Goal: Task Accomplishment & Management: Use online tool/utility

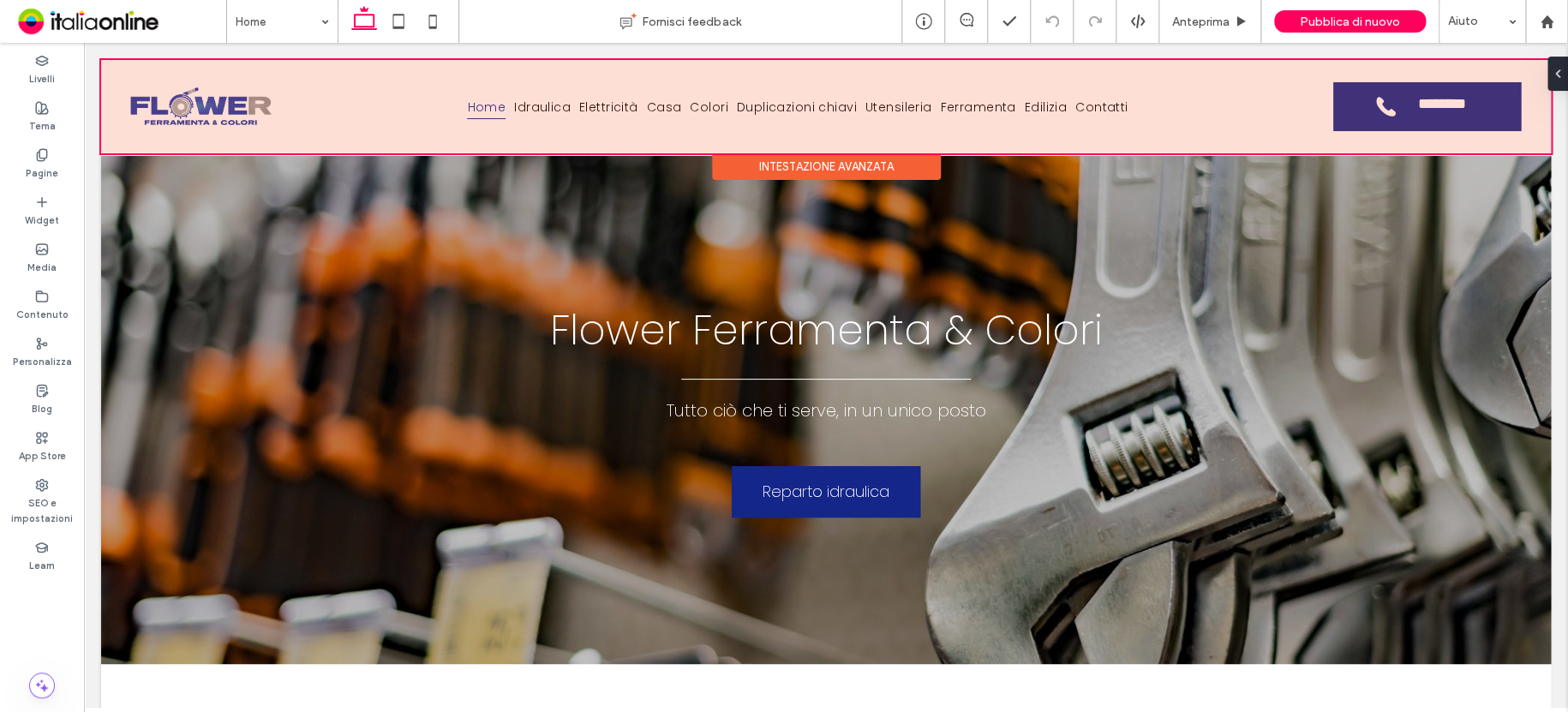
click at [848, 169] on div "Intestazione avanzata" at bounding box center [826, 167] width 229 height 26
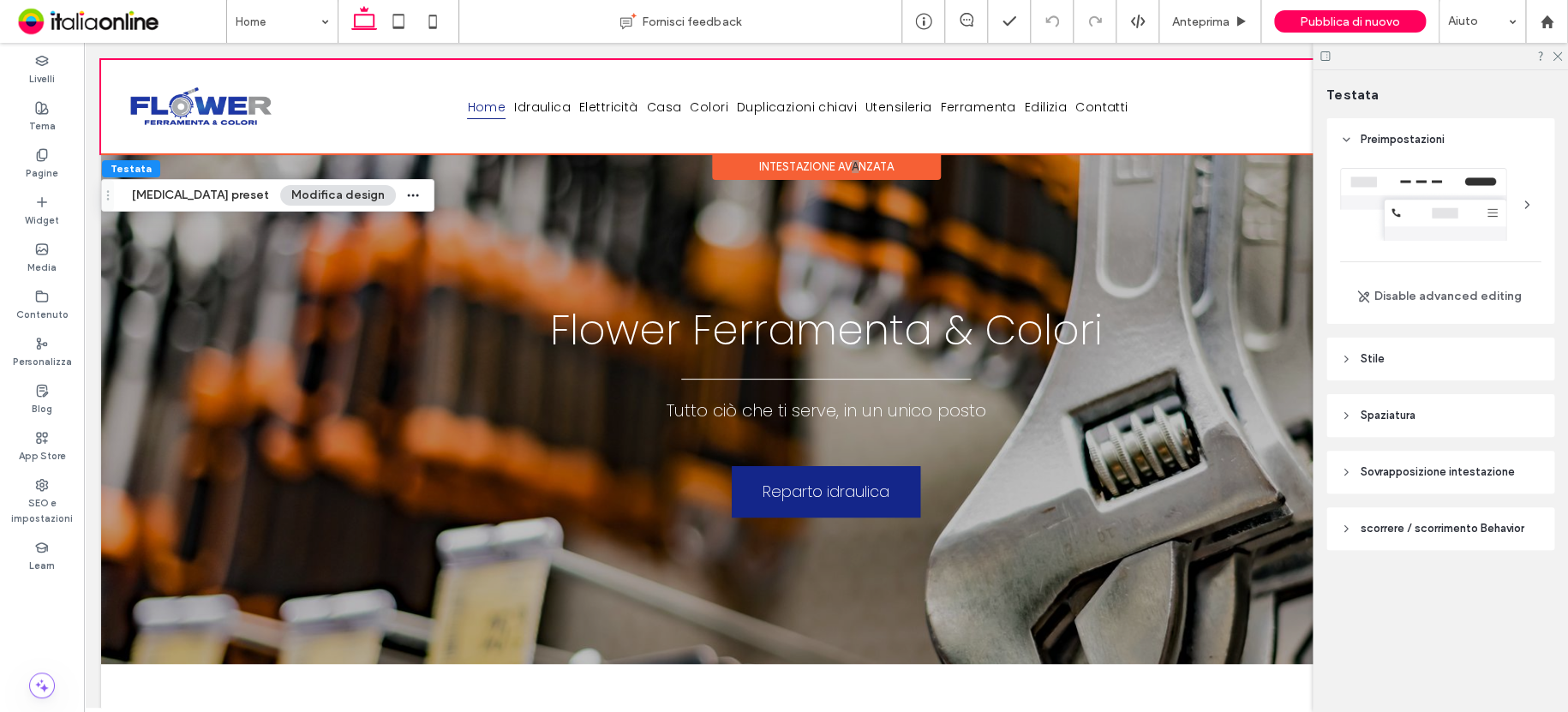
click at [1381, 361] on span "Stile" at bounding box center [1372, 359] width 24 height 17
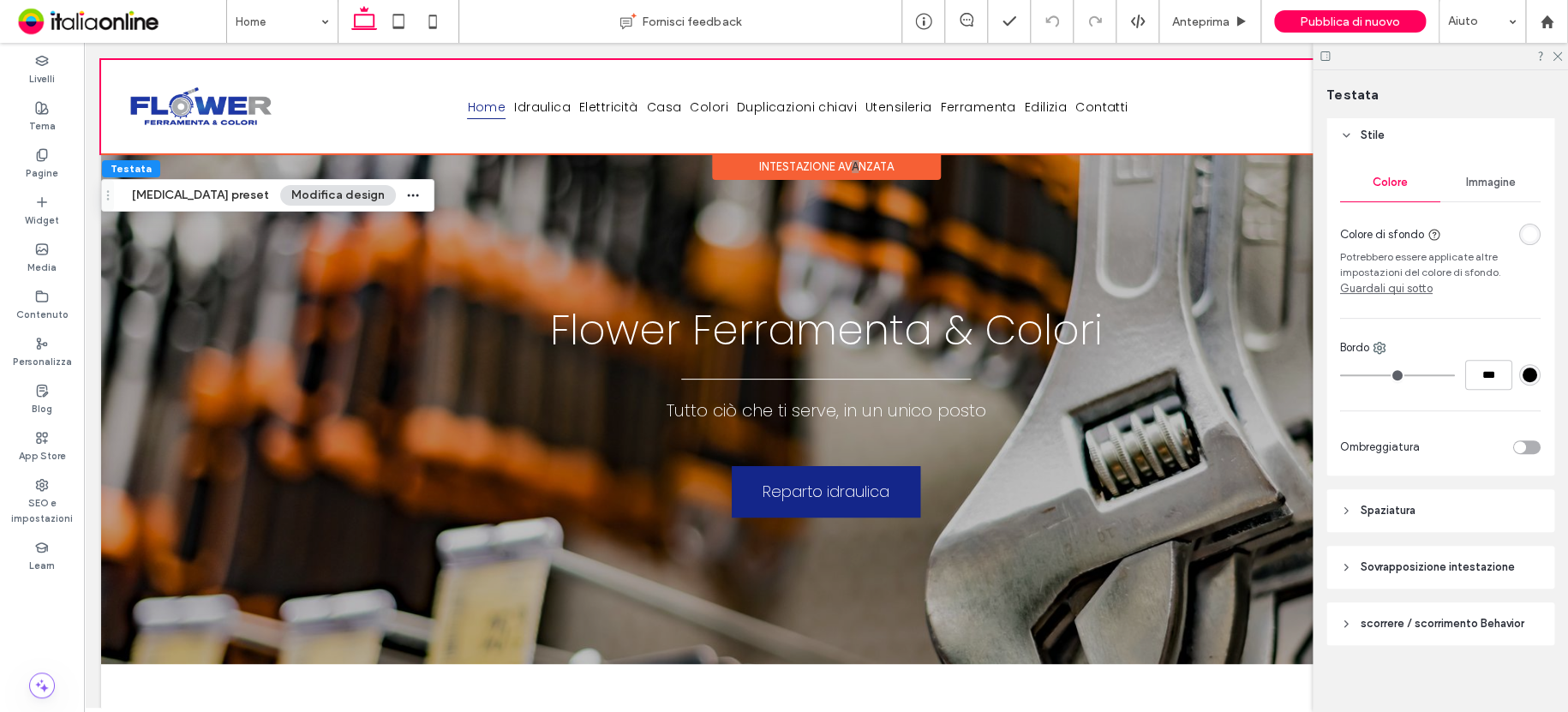
scroll to position [232, 0]
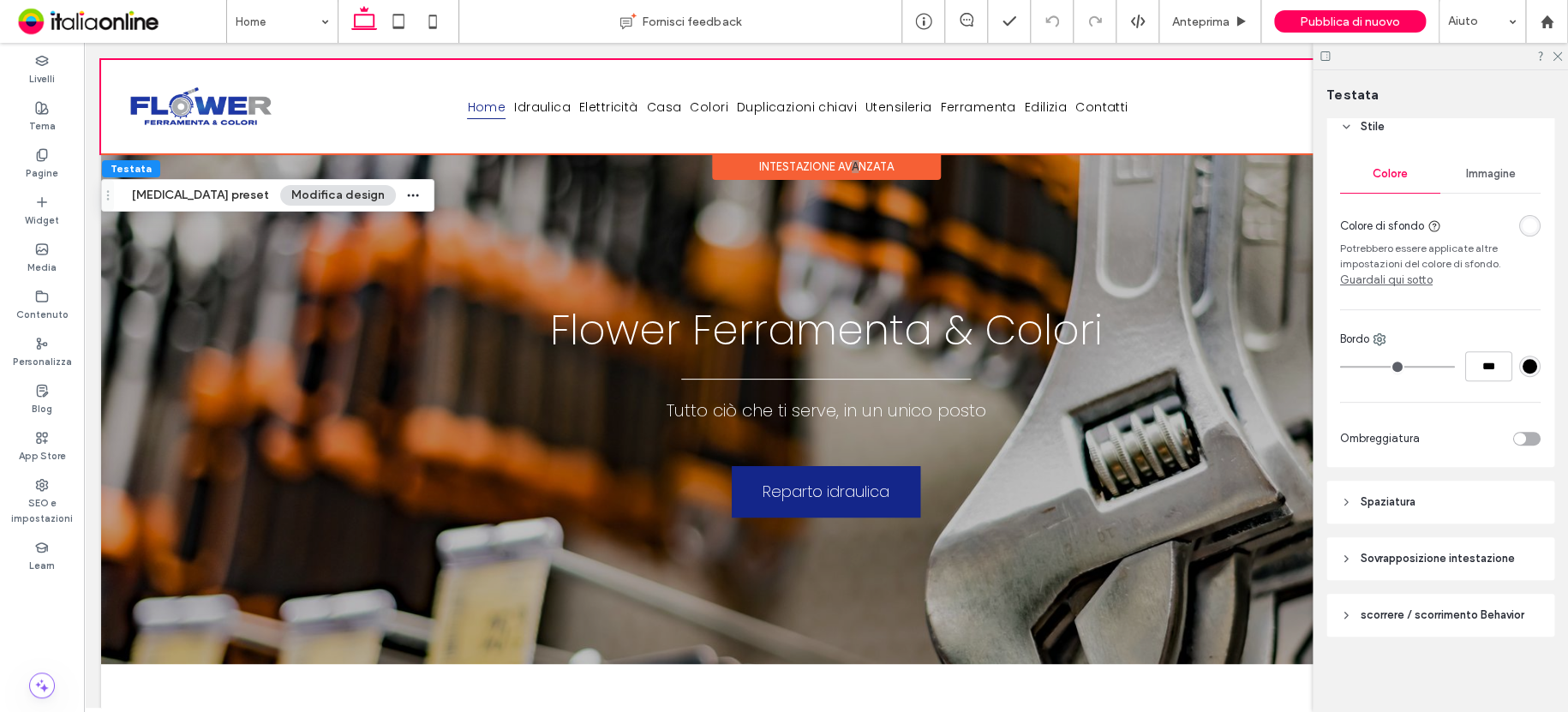
click at [1518, 439] on div "toggle" at bounding box center [1526, 439] width 27 height 14
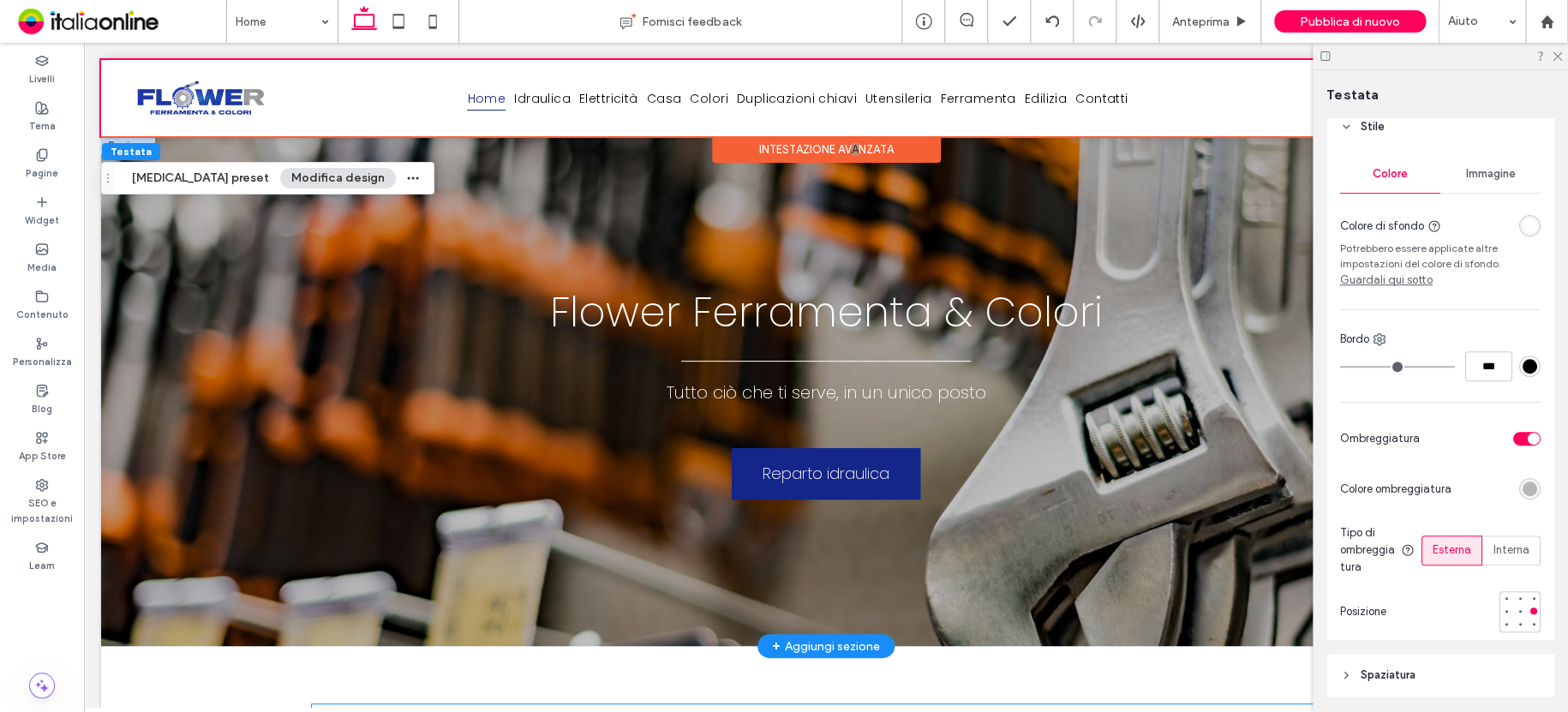
scroll to position [0, 0]
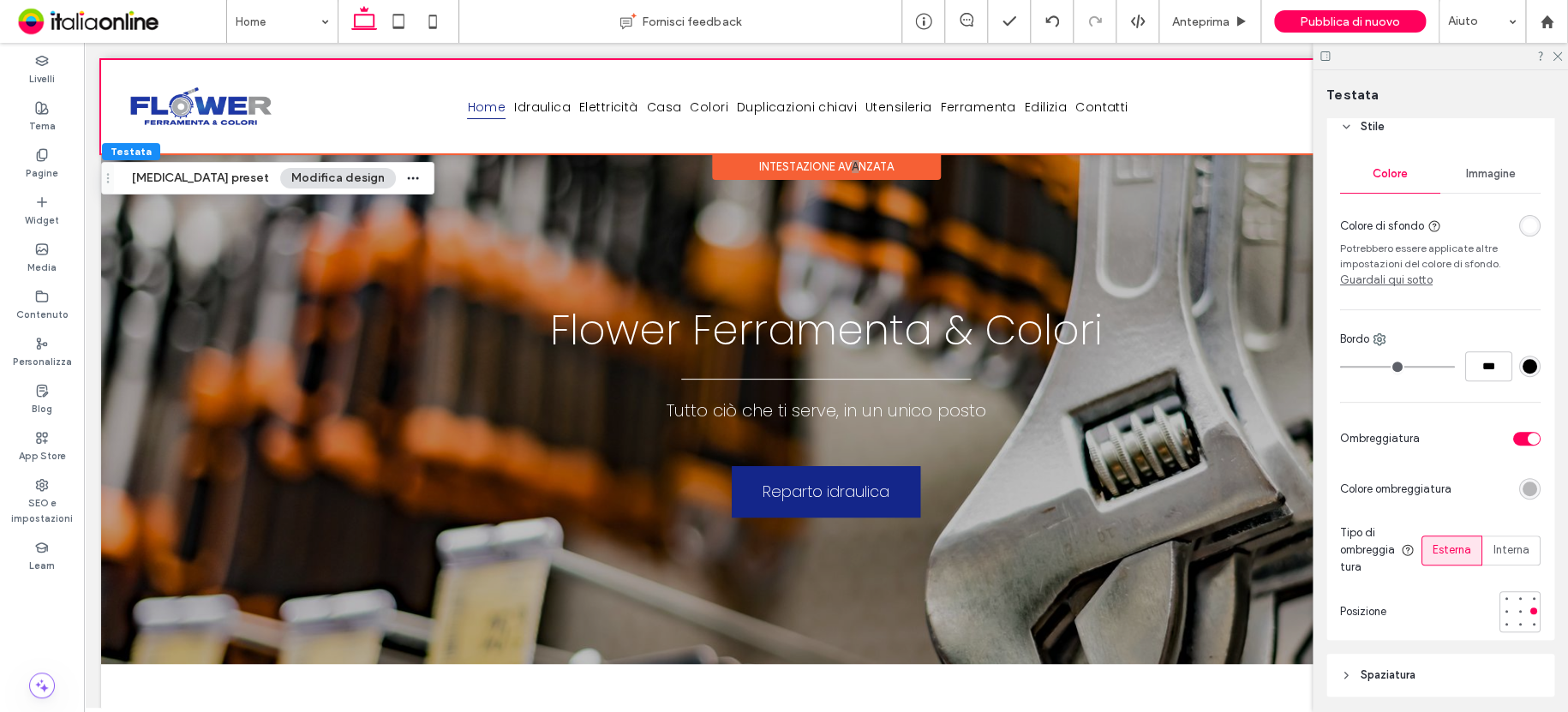
click at [1323, 58] on icon at bounding box center [1324, 56] width 13 height 13
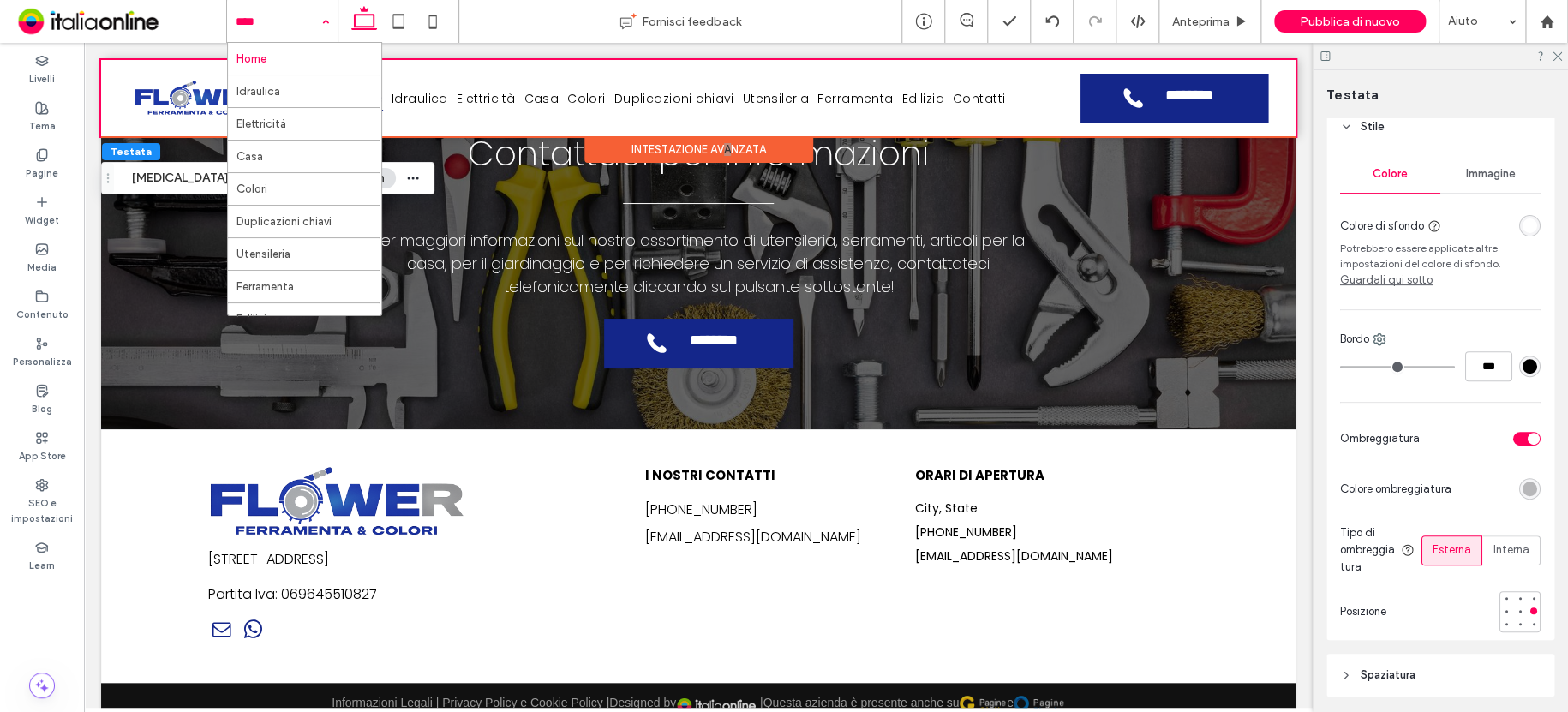
scroll to position [52, 0]
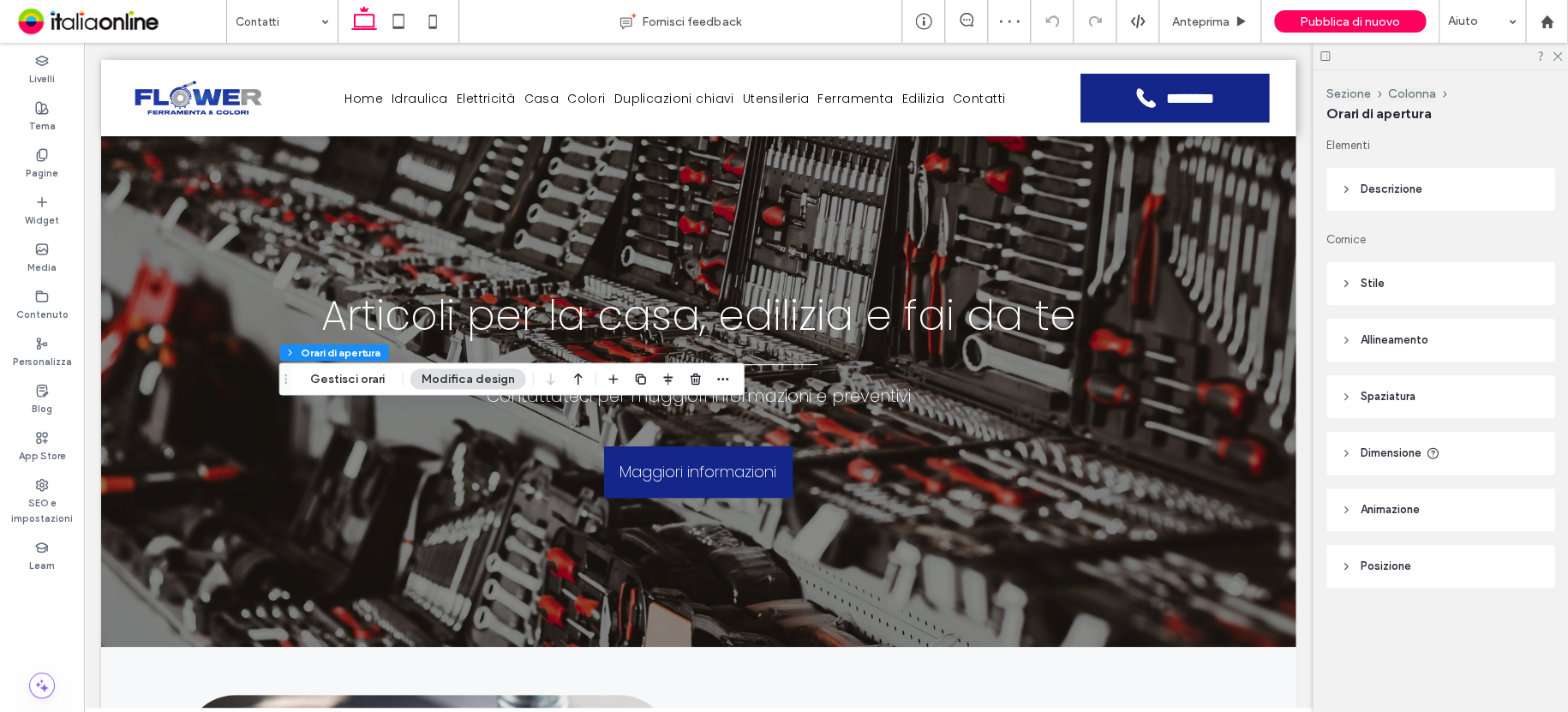
scroll to position [1263, 0]
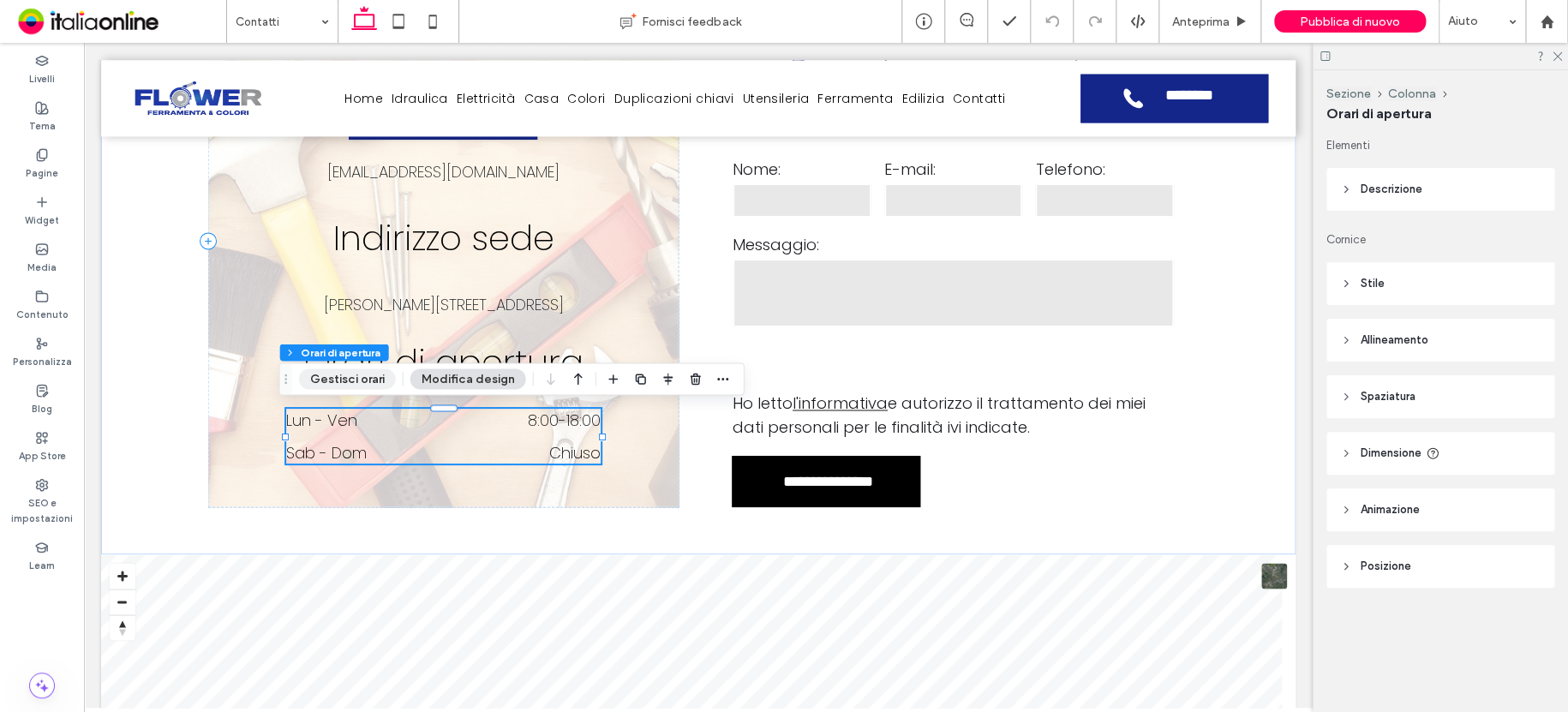
click at [374, 379] on button "Gestisci orari" at bounding box center [347, 379] width 97 height 21
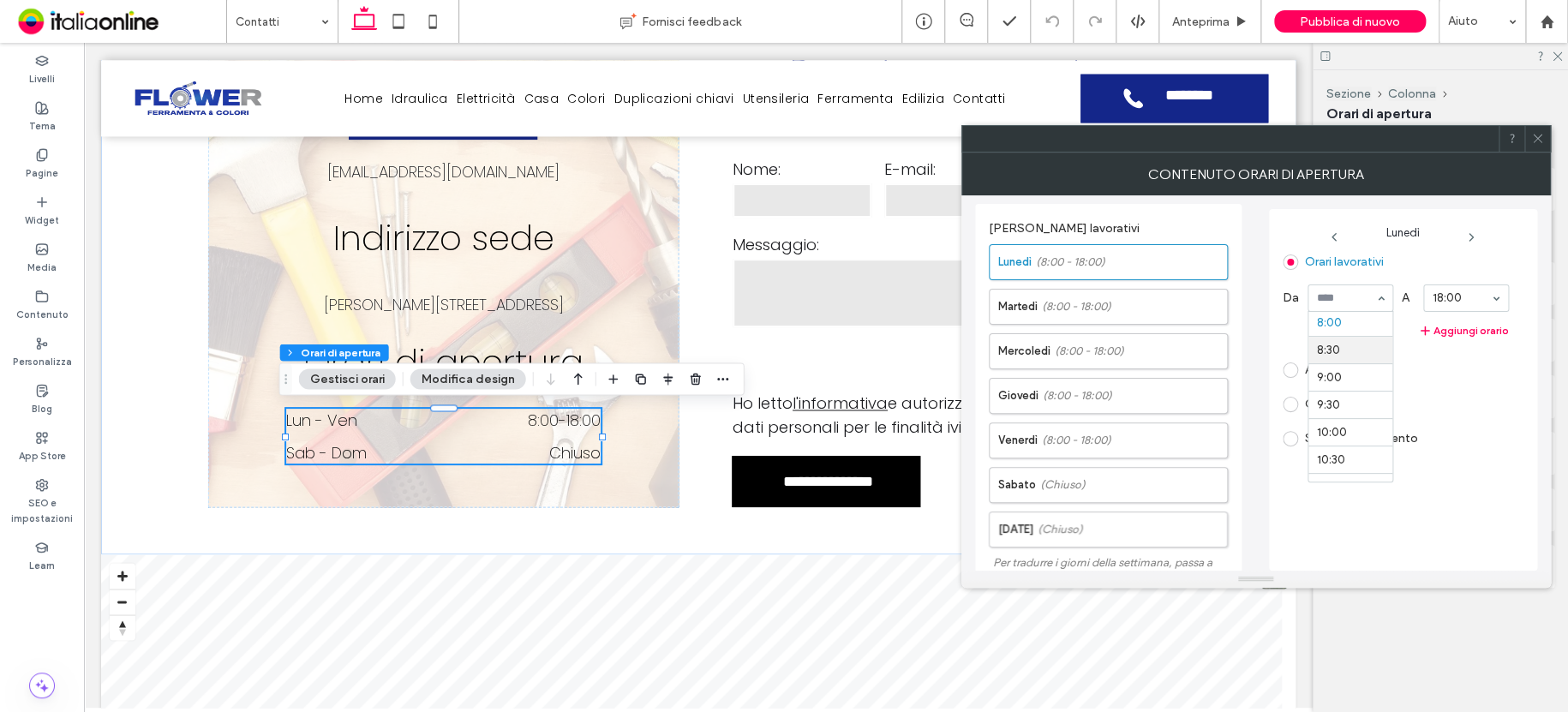
scroll to position [356, 0]
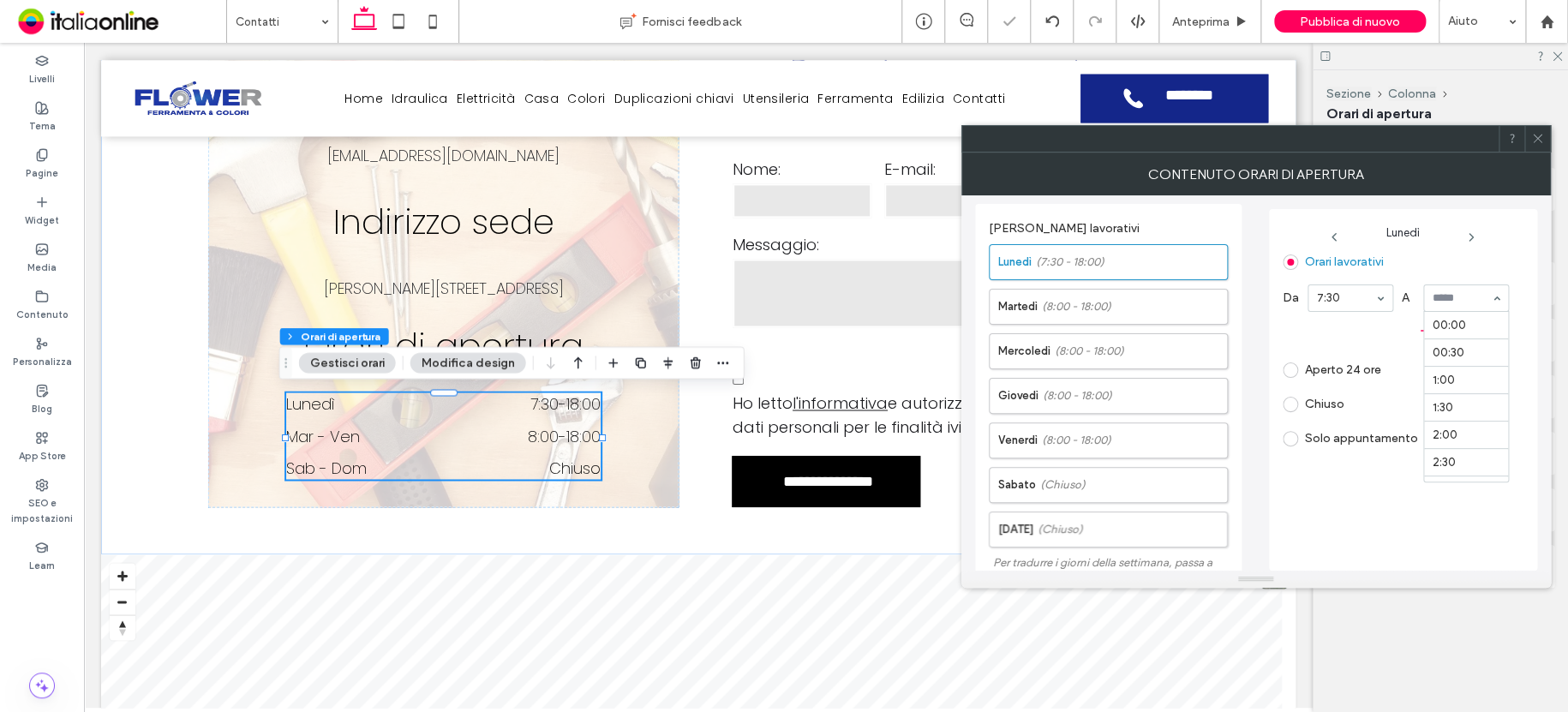
drag, startPoint x: 1460, startPoint y: 302, endPoint x: 1468, endPoint y: 314, distance: 14.4
click at [1171, 314] on label "[DATE] (8:00 - 18:00)" at bounding box center [1113, 307] width 229 height 34
drag, startPoint x: 1359, startPoint y: 379, endPoint x: 1377, endPoint y: 363, distance: 24.1
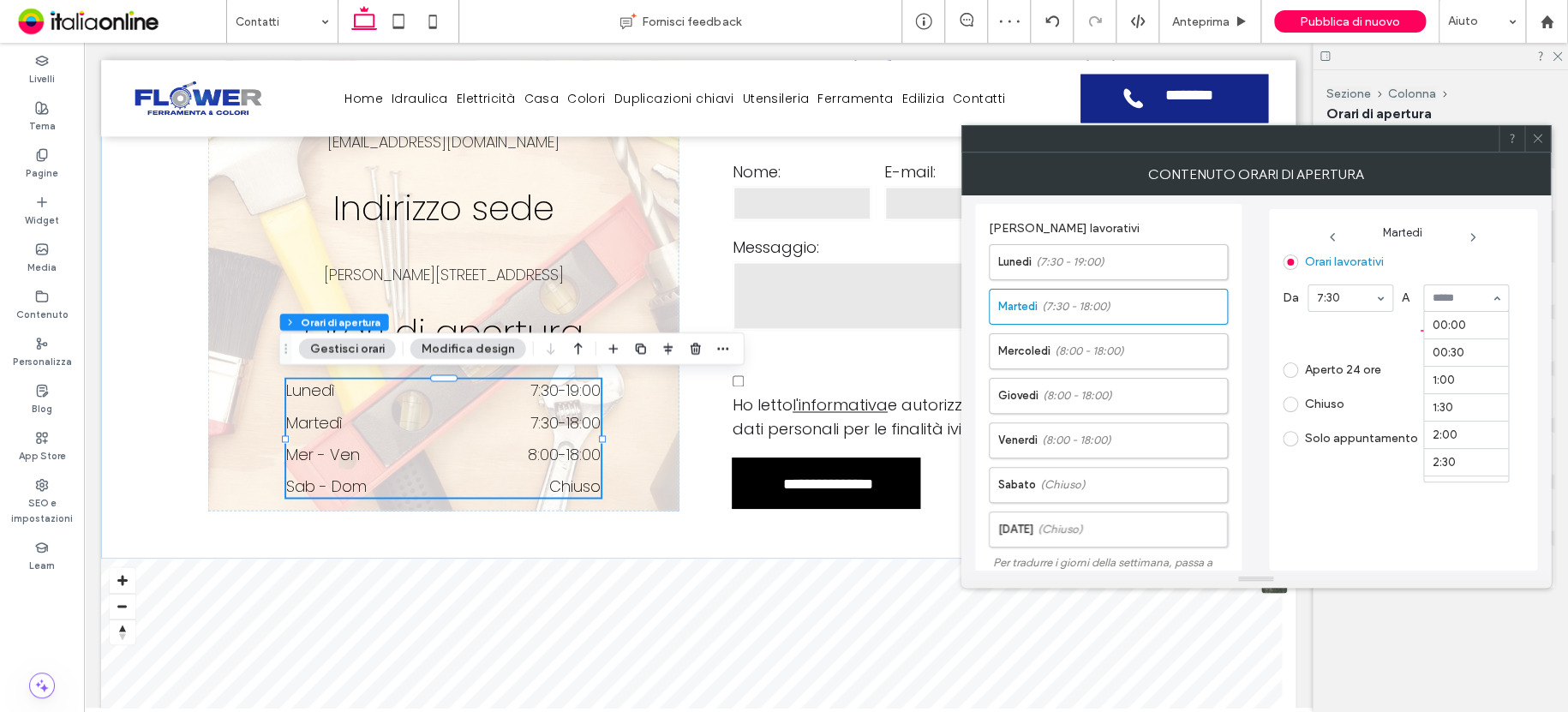
scroll to position [992, 0]
drag, startPoint x: 1465, startPoint y: 373, endPoint x: 1414, endPoint y: 351, distance: 55.5
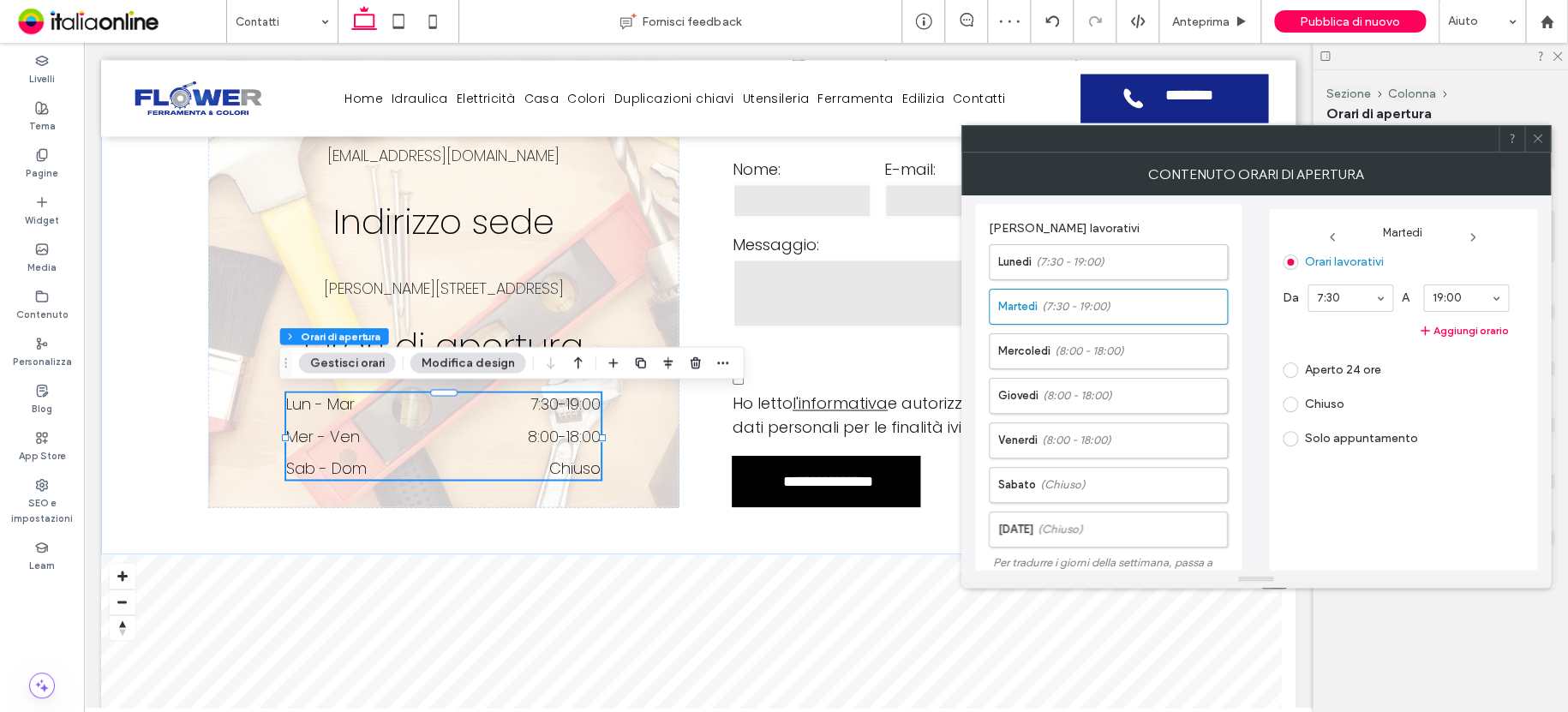
drag, startPoint x: 1148, startPoint y: 349, endPoint x: 1249, endPoint y: 341, distance: 101.3
click at [1148, 349] on label "[DATE] (8:00 - 18:00)" at bounding box center [1113, 351] width 229 height 34
drag, startPoint x: 1357, startPoint y: 374, endPoint x: 1391, endPoint y: 342, distance: 46.7
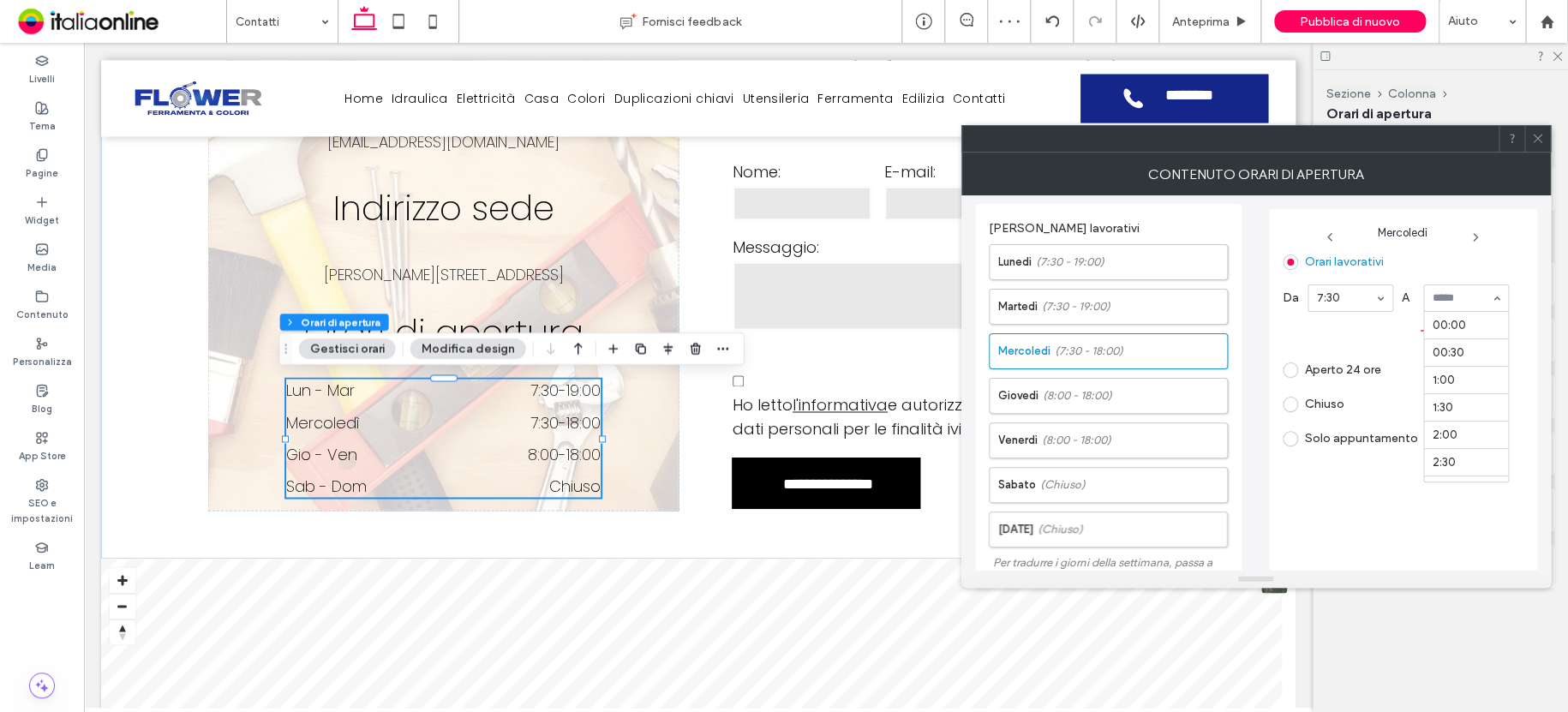
scroll to position [992, 0]
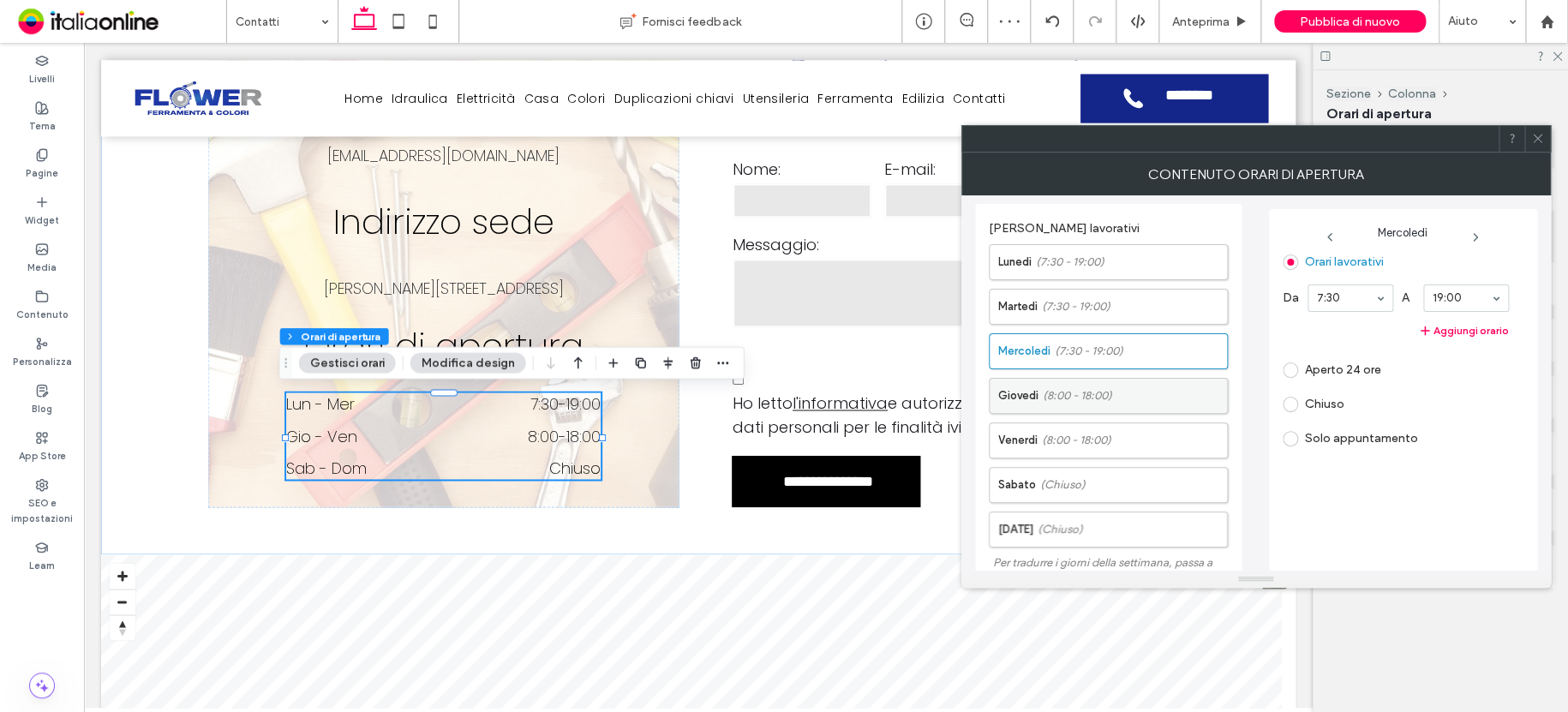
click at [1149, 390] on label "Giovedì (8:00 - 18:00)" at bounding box center [1113, 396] width 229 height 34
drag, startPoint x: 1344, startPoint y: 301, endPoint x: 1381, endPoint y: 341, distance: 54.5
drag, startPoint x: 1354, startPoint y: 379, endPoint x: 1404, endPoint y: 360, distance: 53.5
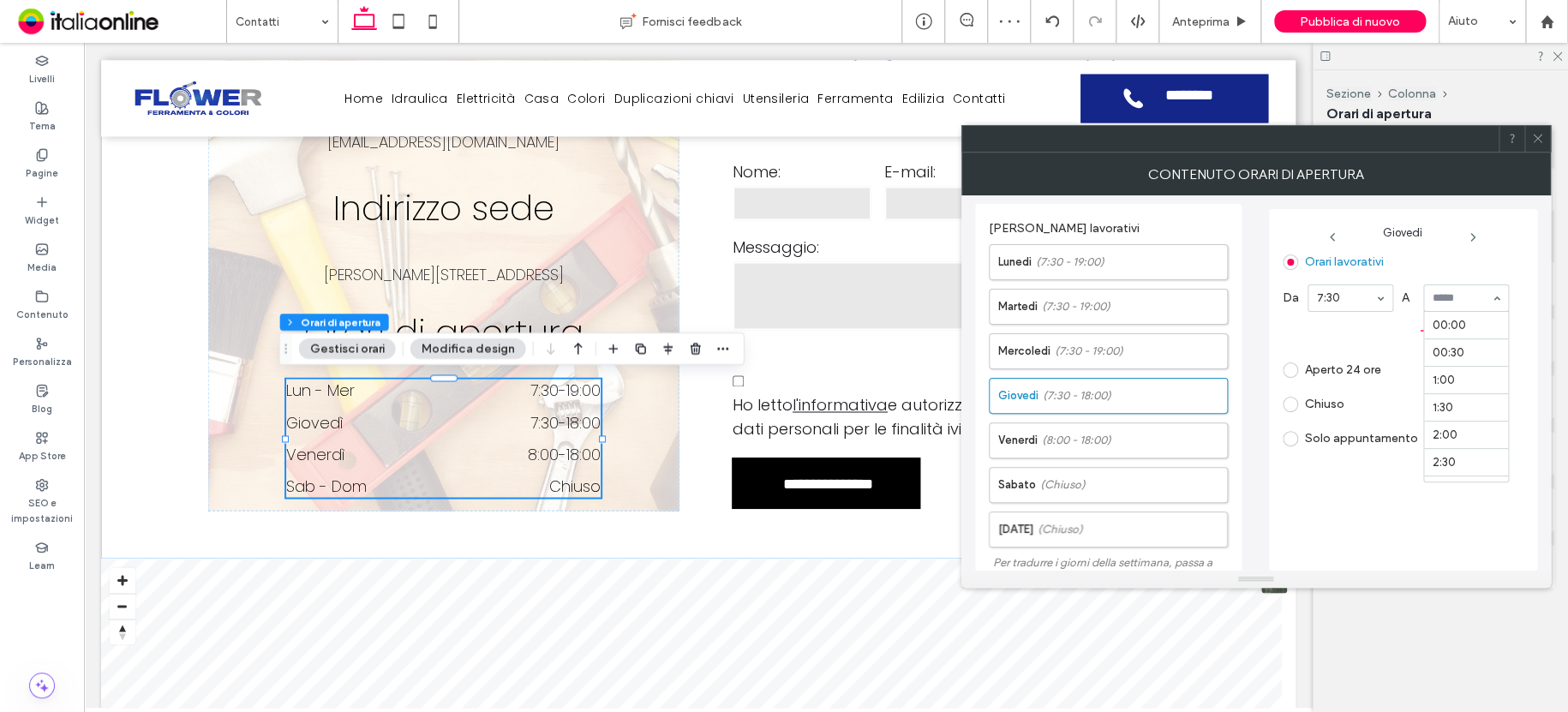
scroll to position [992, 0]
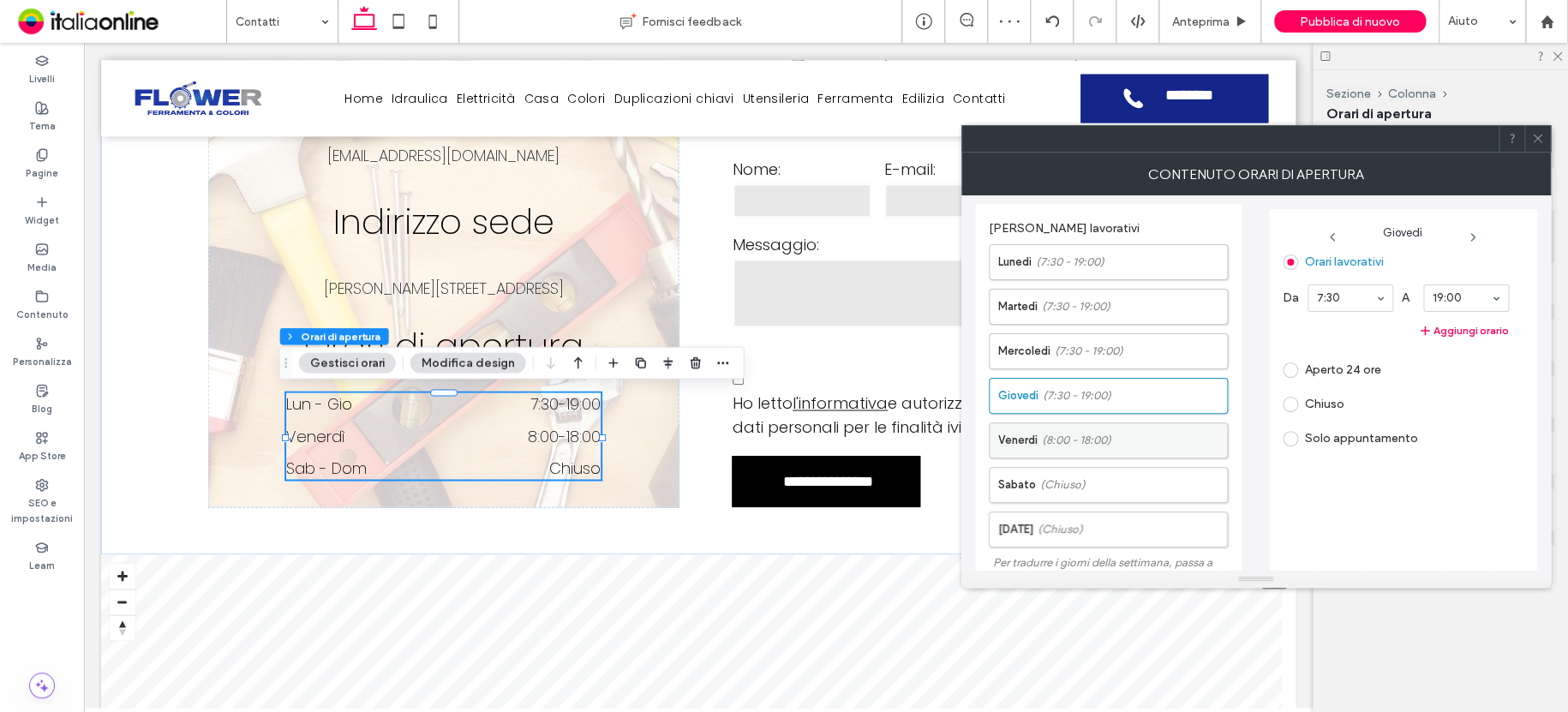
drag, startPoint x: 1150, startPoint y: 441, endPoint x: 1194, endPoint y: 428, distance: 45.9
click at [1150, 441] on label "[DATE] (8:00 - 18:00)" at bounding box center [1113, 440] width 229 height 34
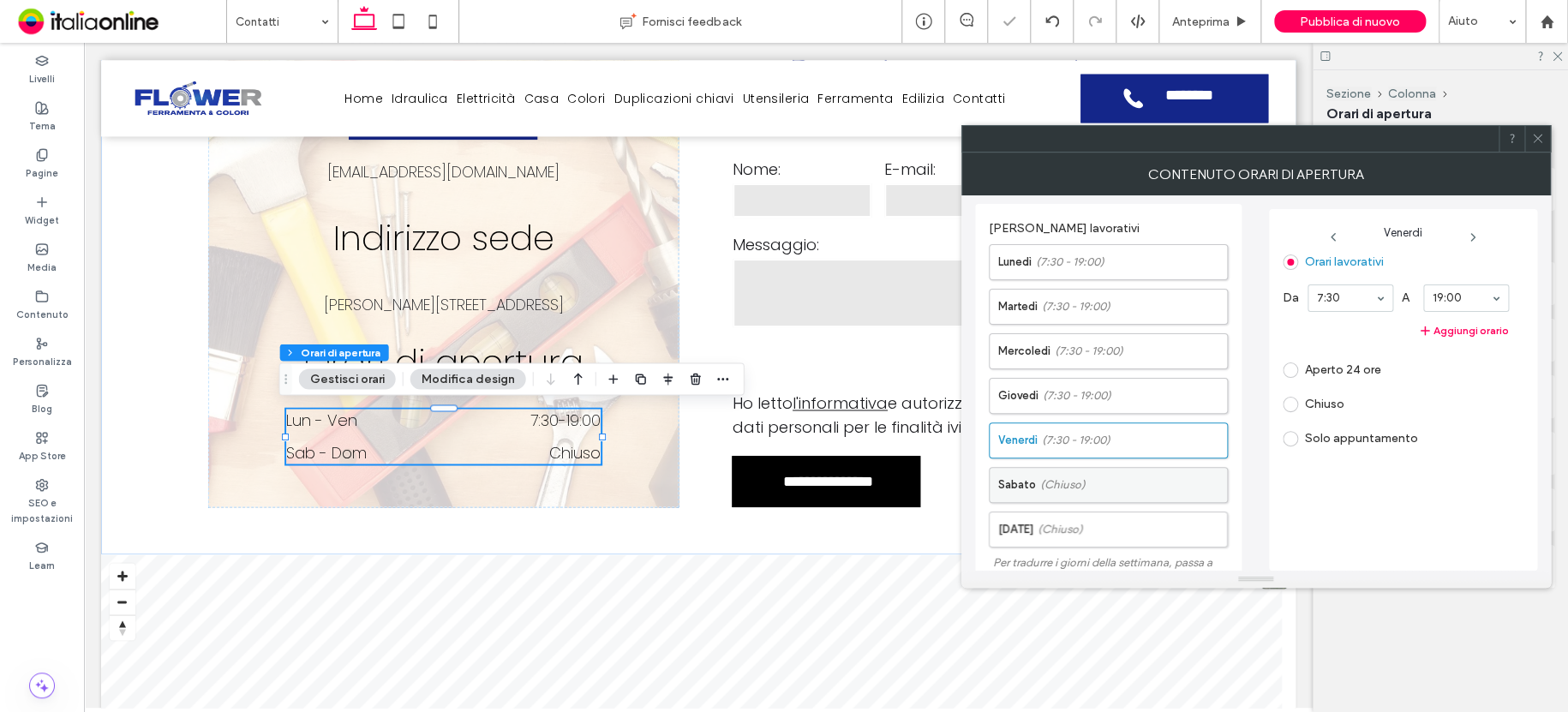
click at [1101, 479] on label "[DATE] (Chiuso)" at bounding box center [1113, 485] width 229 height 34
click at [1332, 262] on label "Orari lavorativi" at bounding box center [1344, 261] width 79 height 15
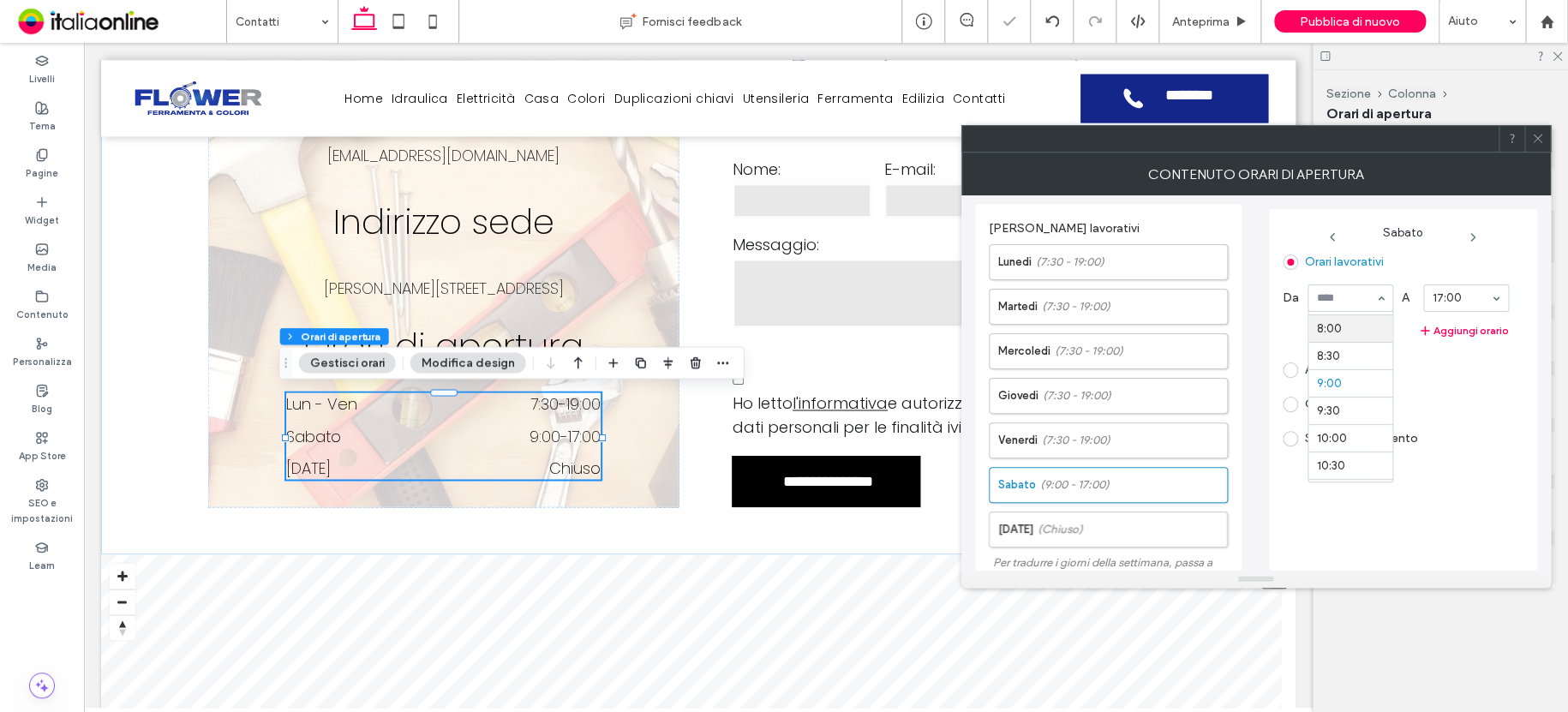
scroll to position [411, 0]
drag, startPoint x: 1340, startPoint y: 331, endPoint x: 1365, endPoint y: 327, distance: 25.3
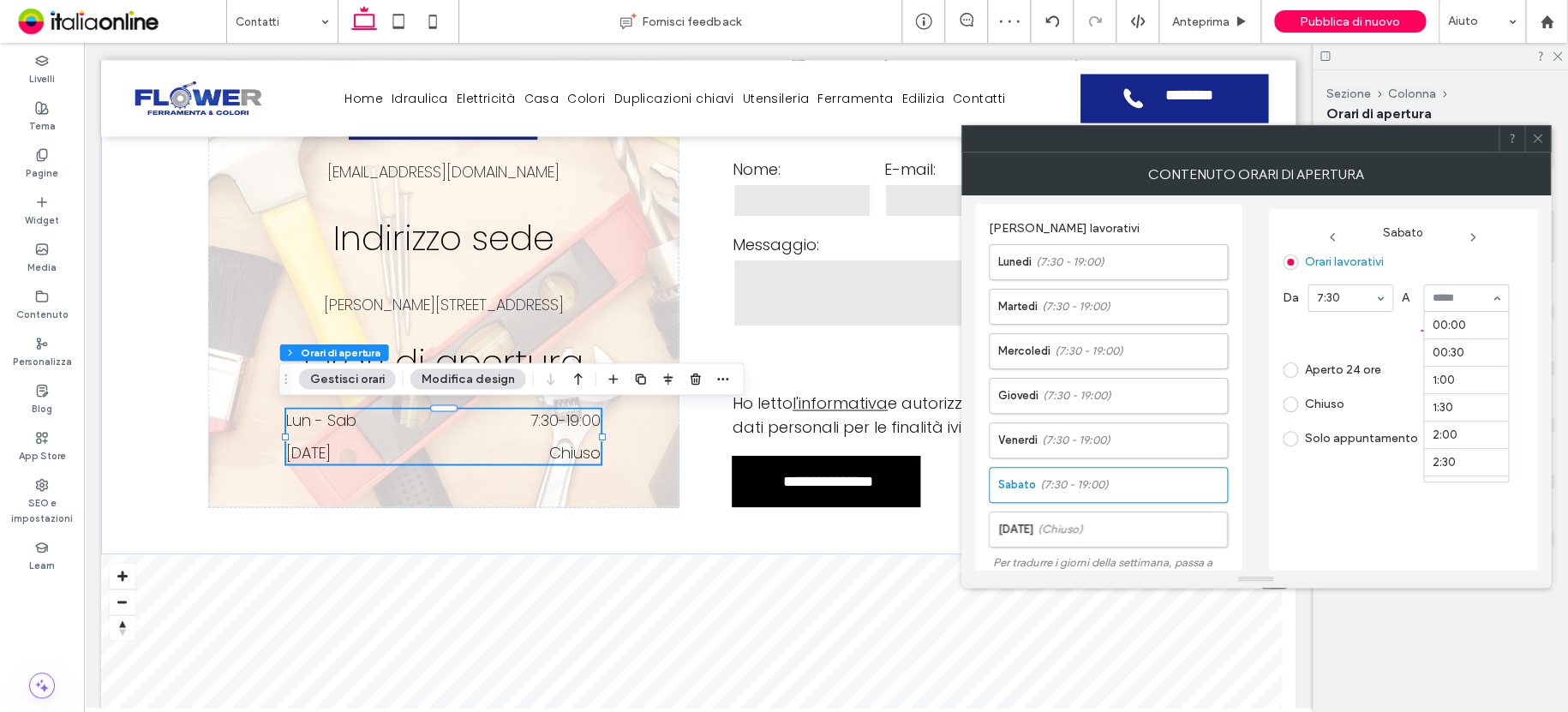
drag, startPoint x: 1454, startPoint y: 302, endPoint x: 1450, endPoint y: 342, distance: 40.2
click at [1454, 302] on input at bounding box center [1461, 298] width 59 height 12
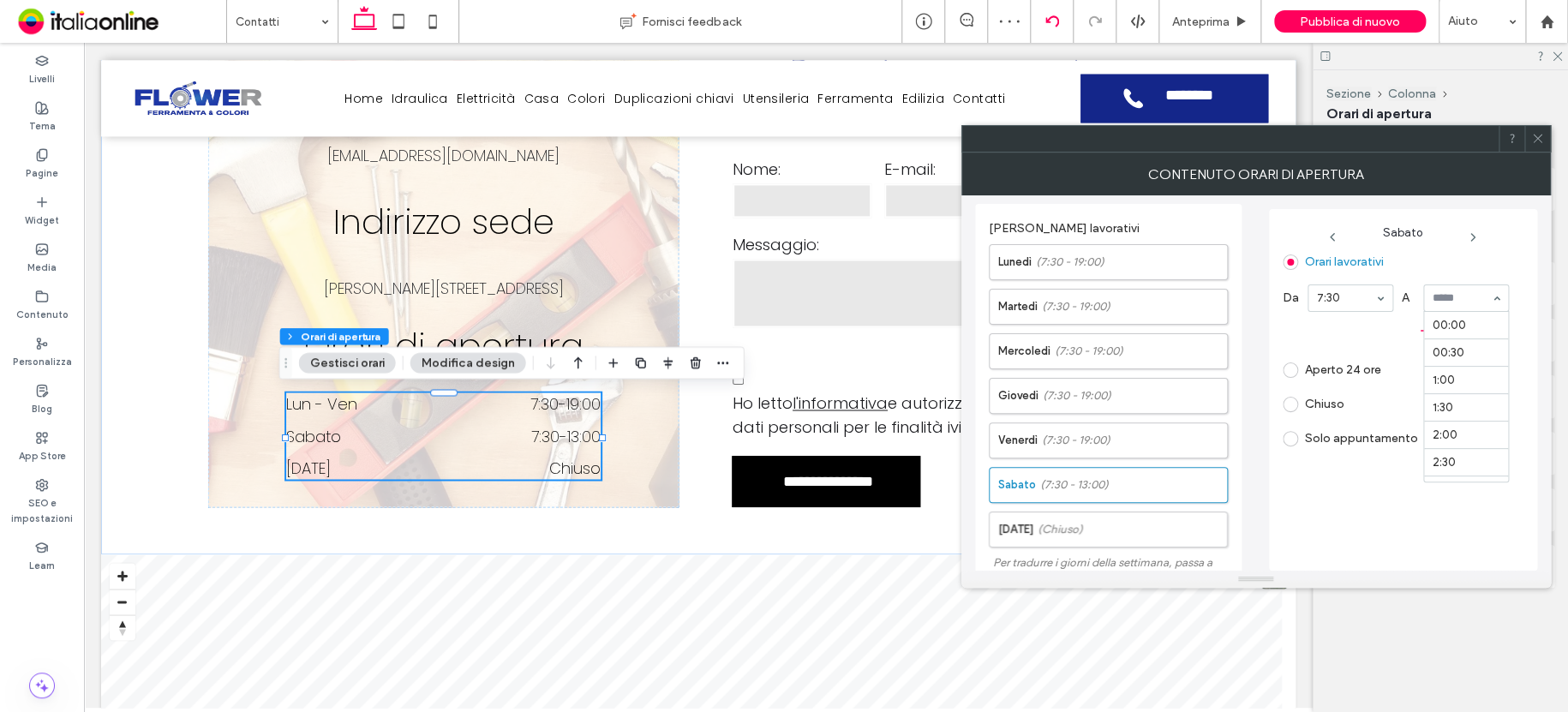
scroll to position [716, 0]
click at [1531, 144] on icon at bounding box center [1537, 138] width 13 height 13
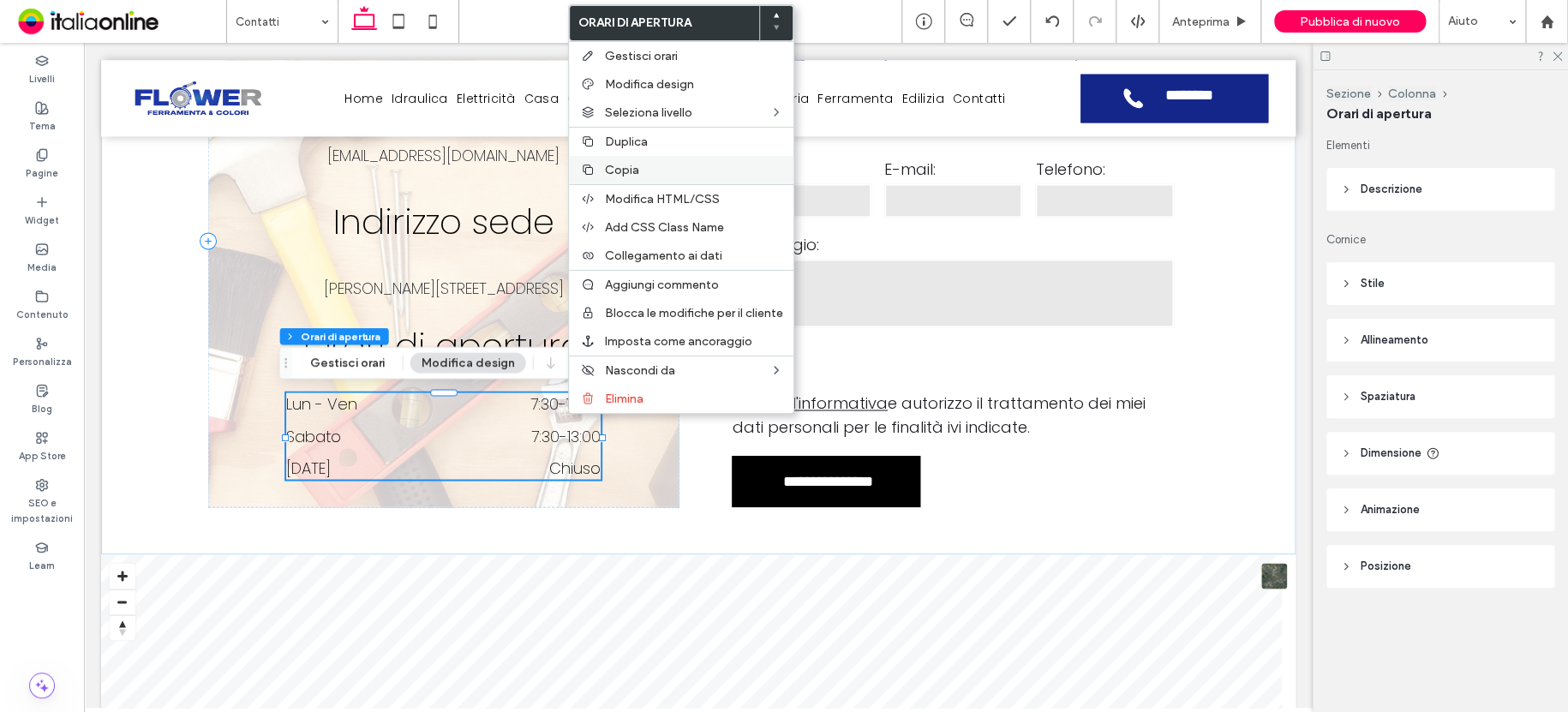
click at [641, 156] on div "Copia" at bounding box center [680, 170] width 224 height 28
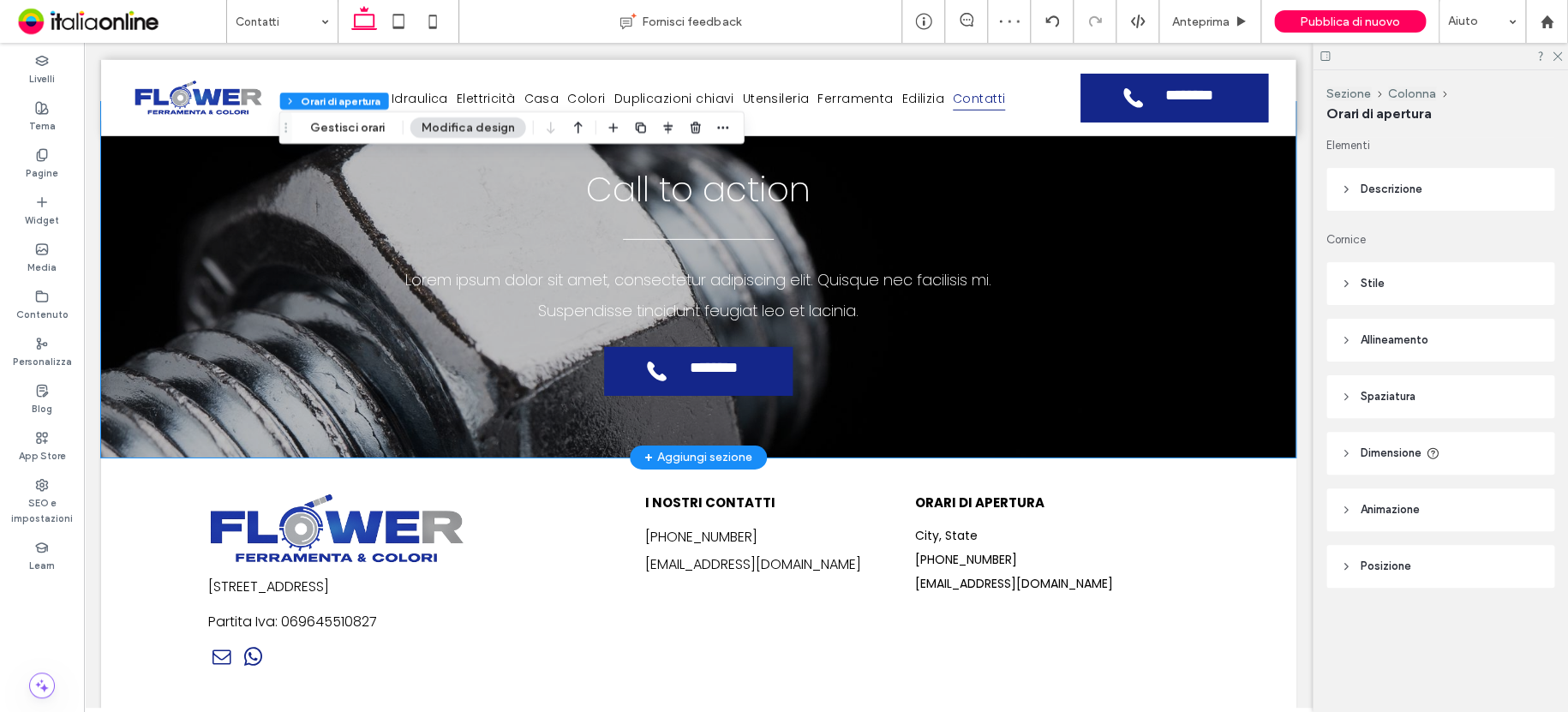
scroll to position [2655, 0]
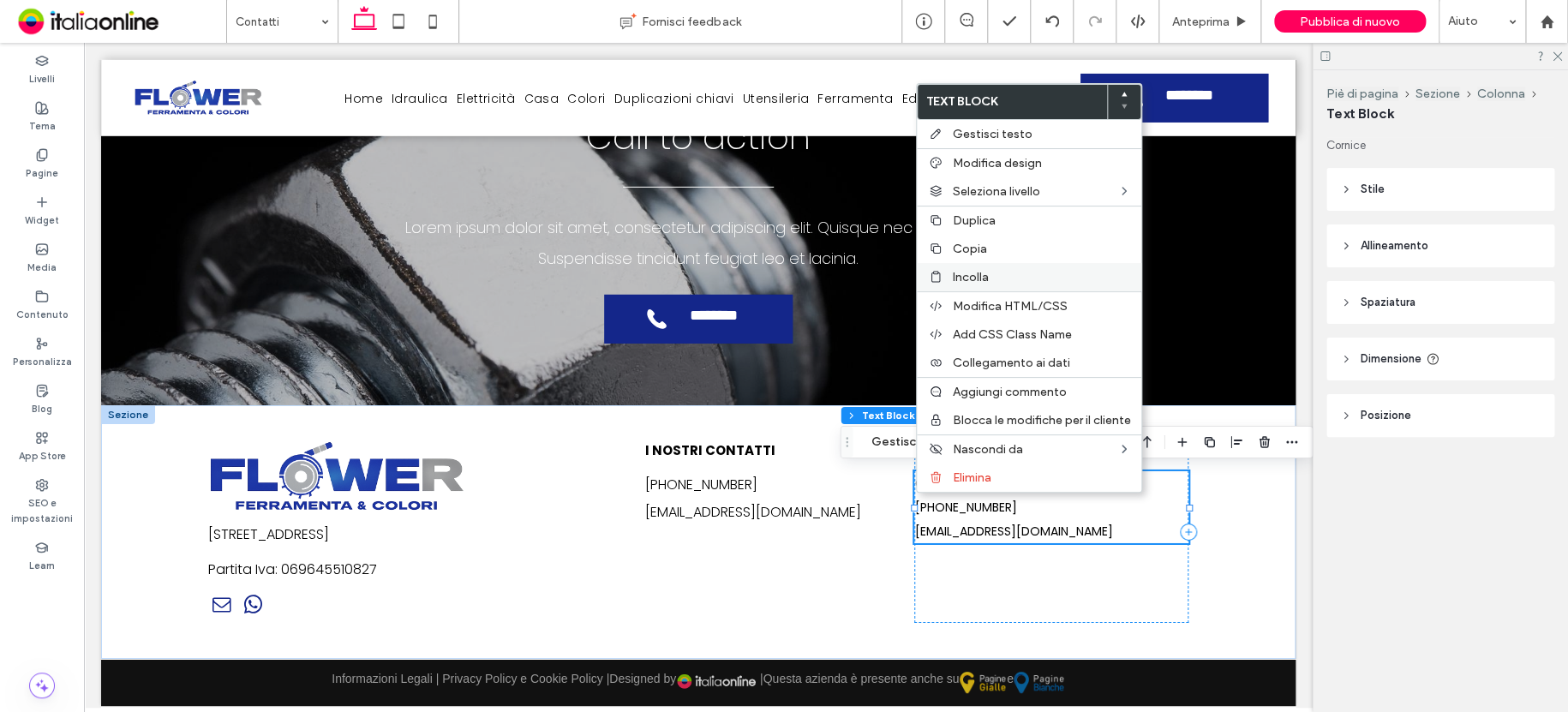
click at [954, 275] on span "Incolla" at bounding box center [971, 277] width 36 height 15
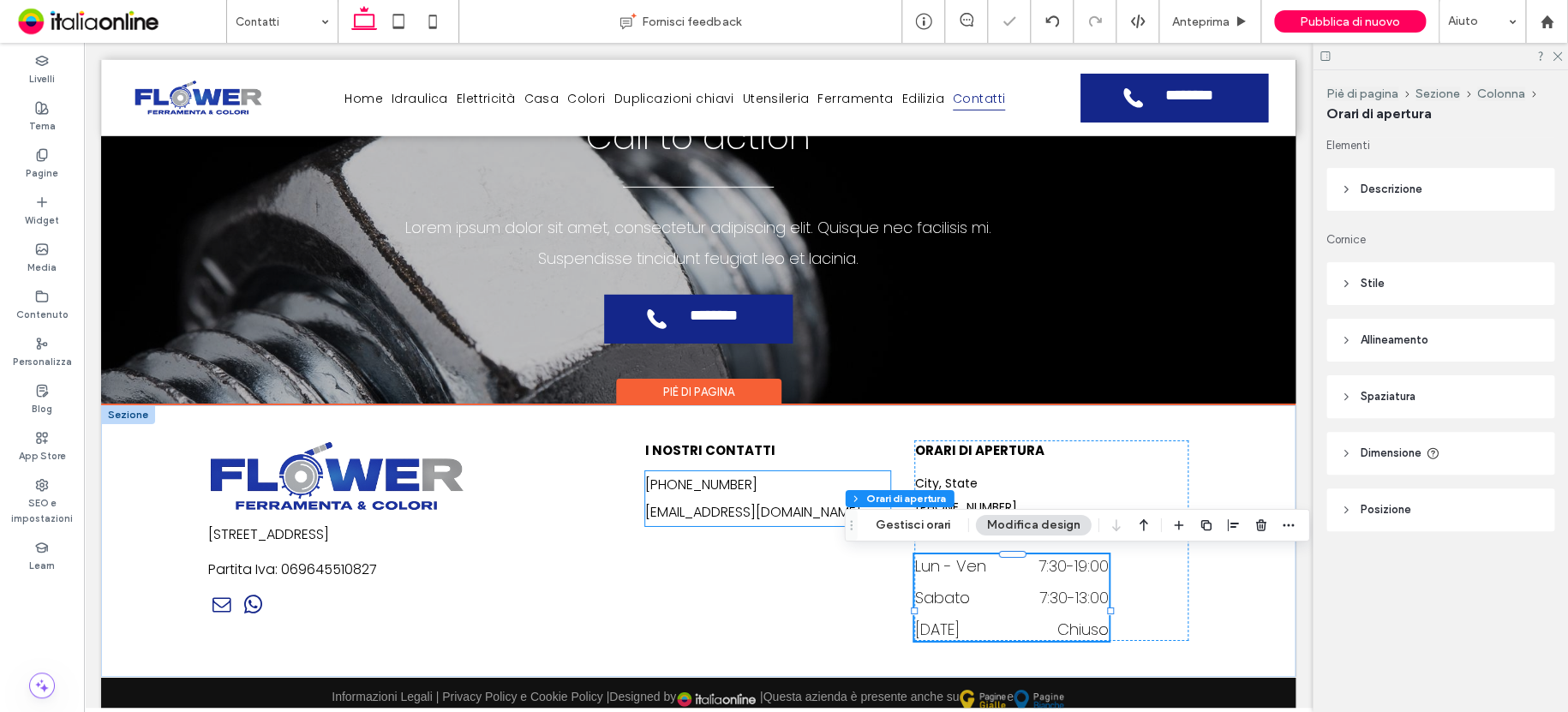
click at [674, 499] on h6 "[EMAIL_ADDRESS][DOMAIN_NAME]" at bounding box center [768, 512] width 245 height 27
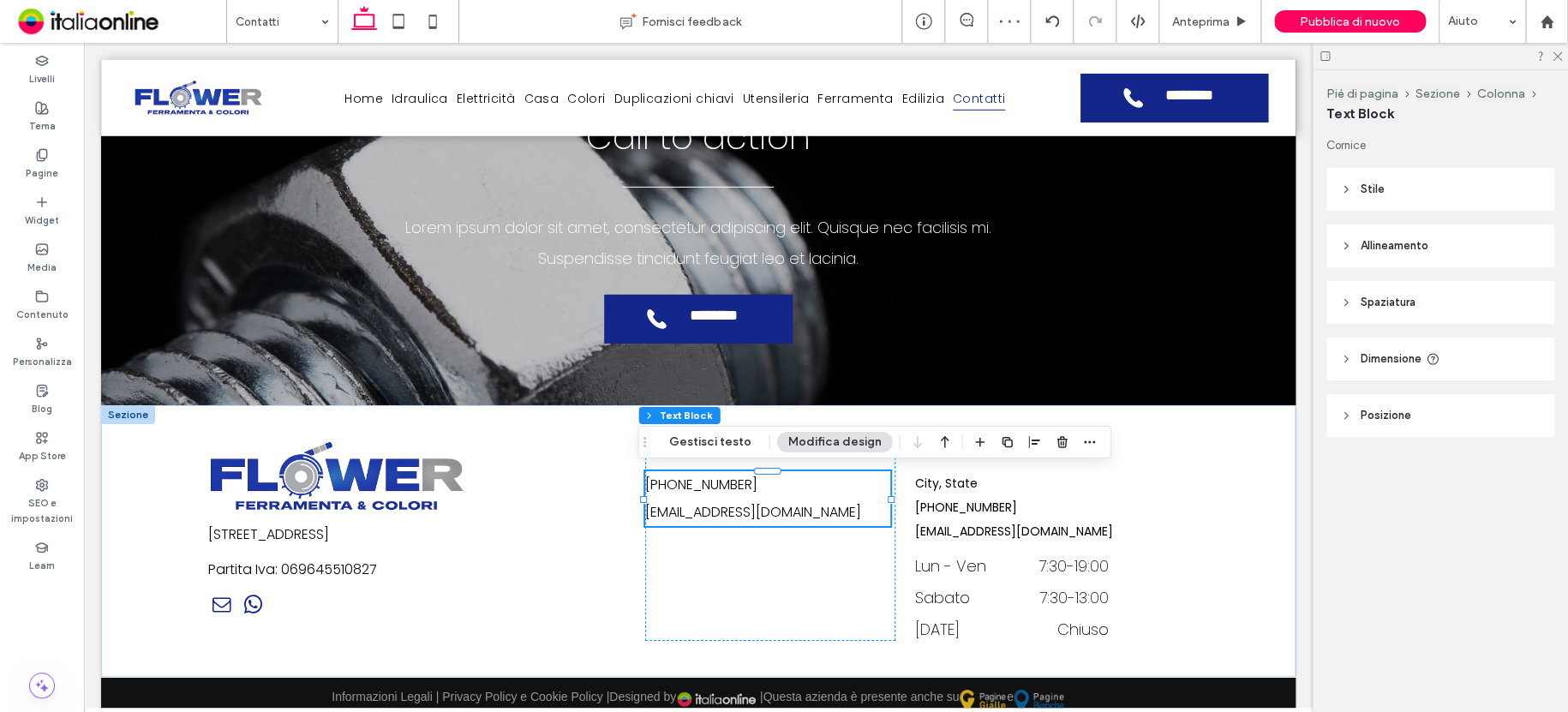
click at [1379, 188] on span "Stile" at bounding box center [1372, 190] width 24 height 17
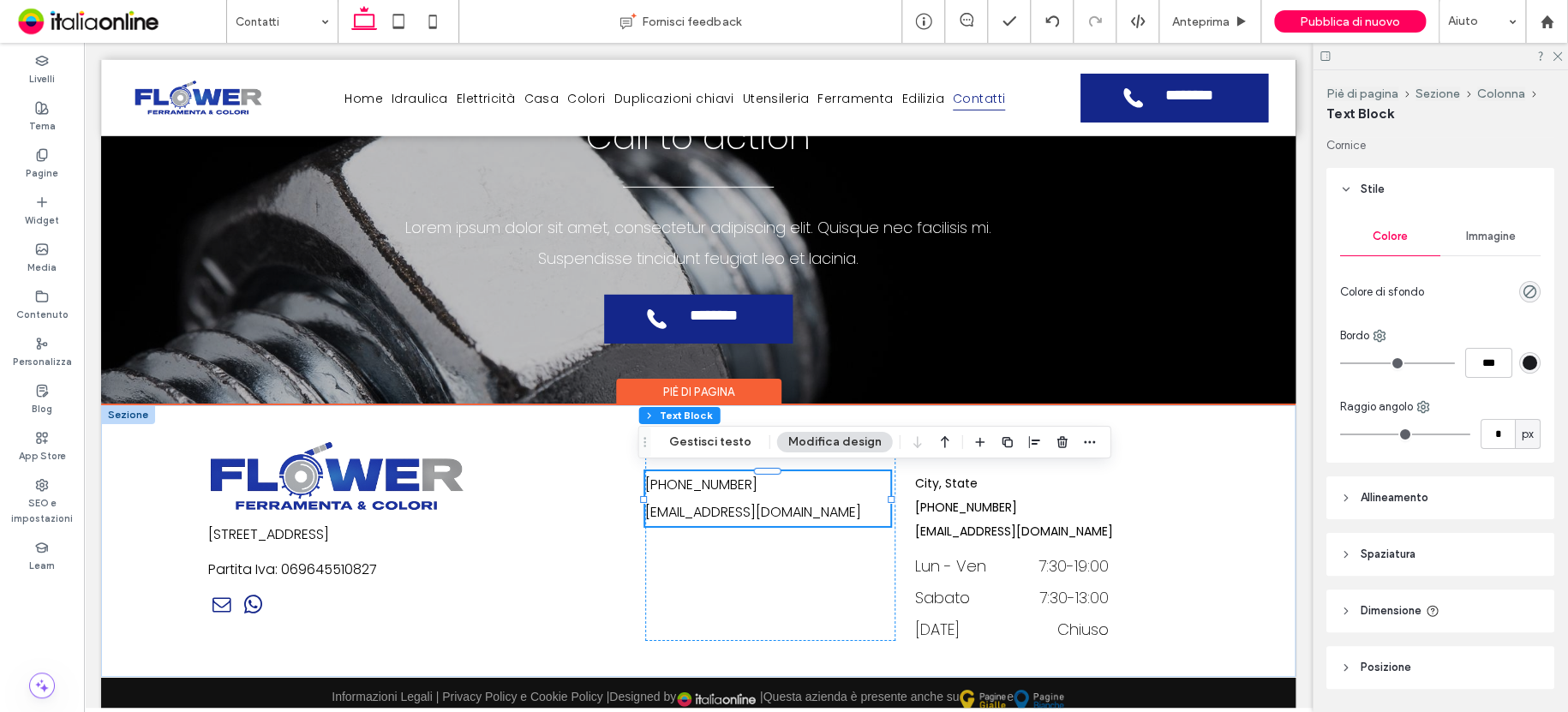
click at [808, 501] on h6 "[EMAIL_ADDRESS][DOMAIN_NAME]" at bounding box center [768, 512] width 245 height 27
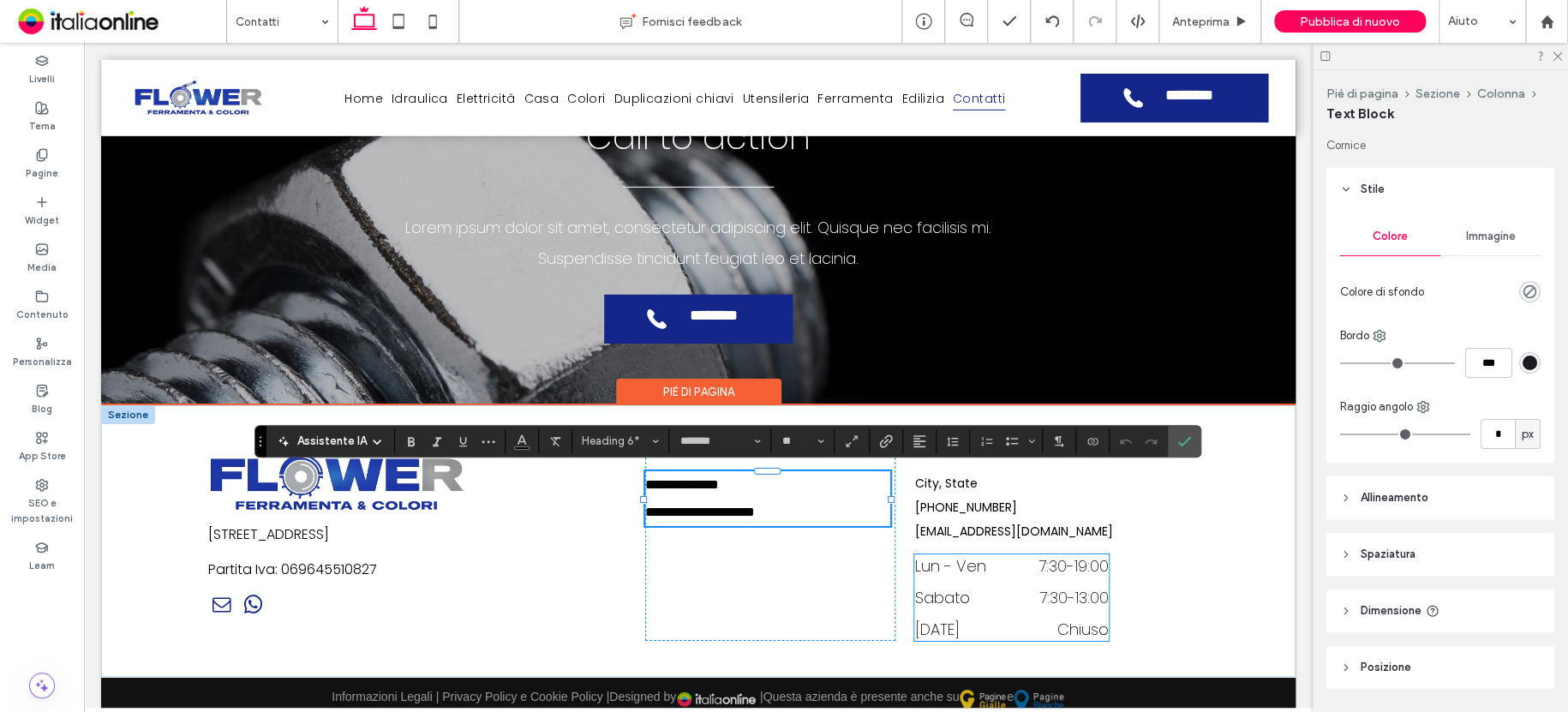
click at [1044, 556] on time "7:30" at bounding box center [1053, 566] width 28 height 22
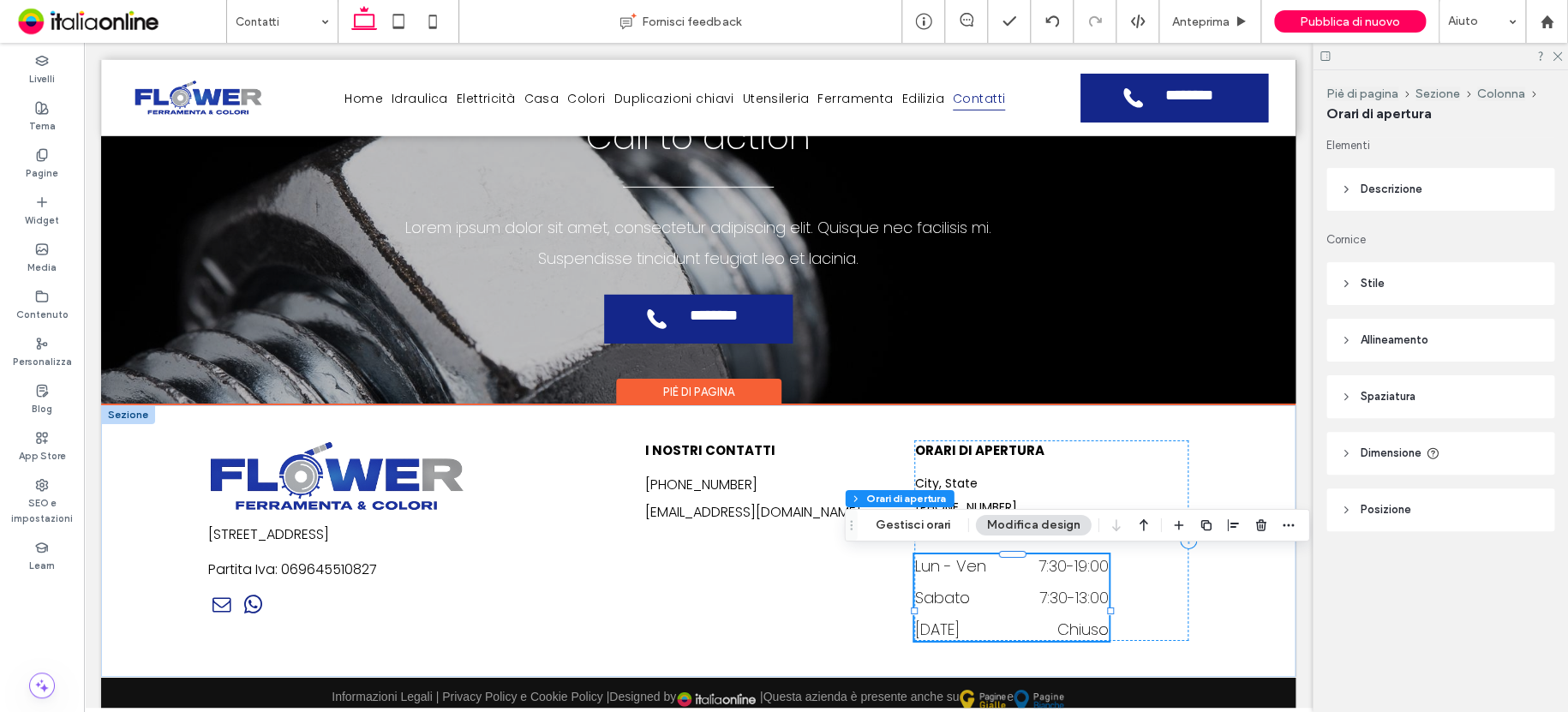
click at [1039, 580] on div "Lun - Ven 7:30 - 19:00" at bounding box center [1012, 570] width 195 height 31
click at [1022, 581] on div "Lun - Ven 7:30 - 19:00" at bounding box center [1012, 570] width 195 height 31
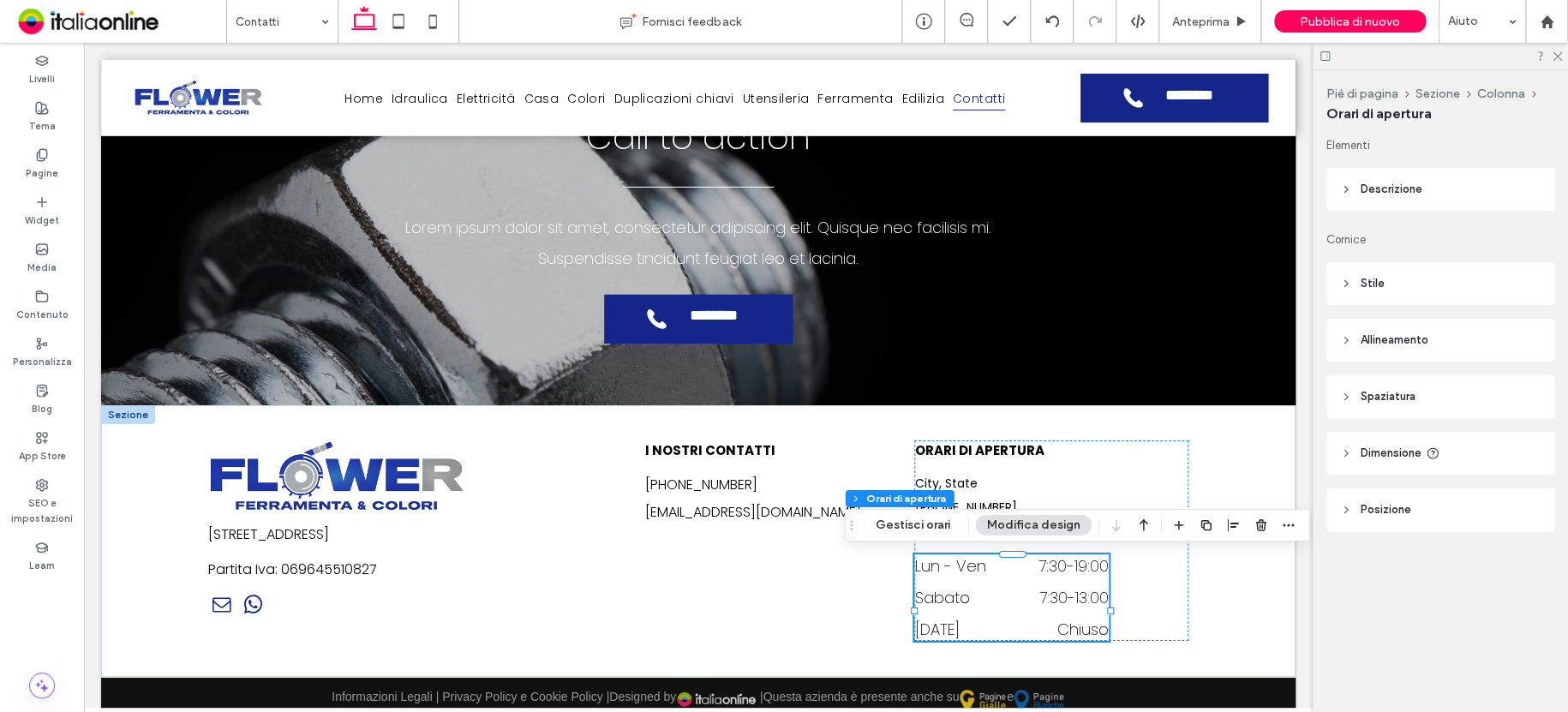
click at [1379, 284] on span "Stile" at bounding box center [1372, 284] width 24 height 17
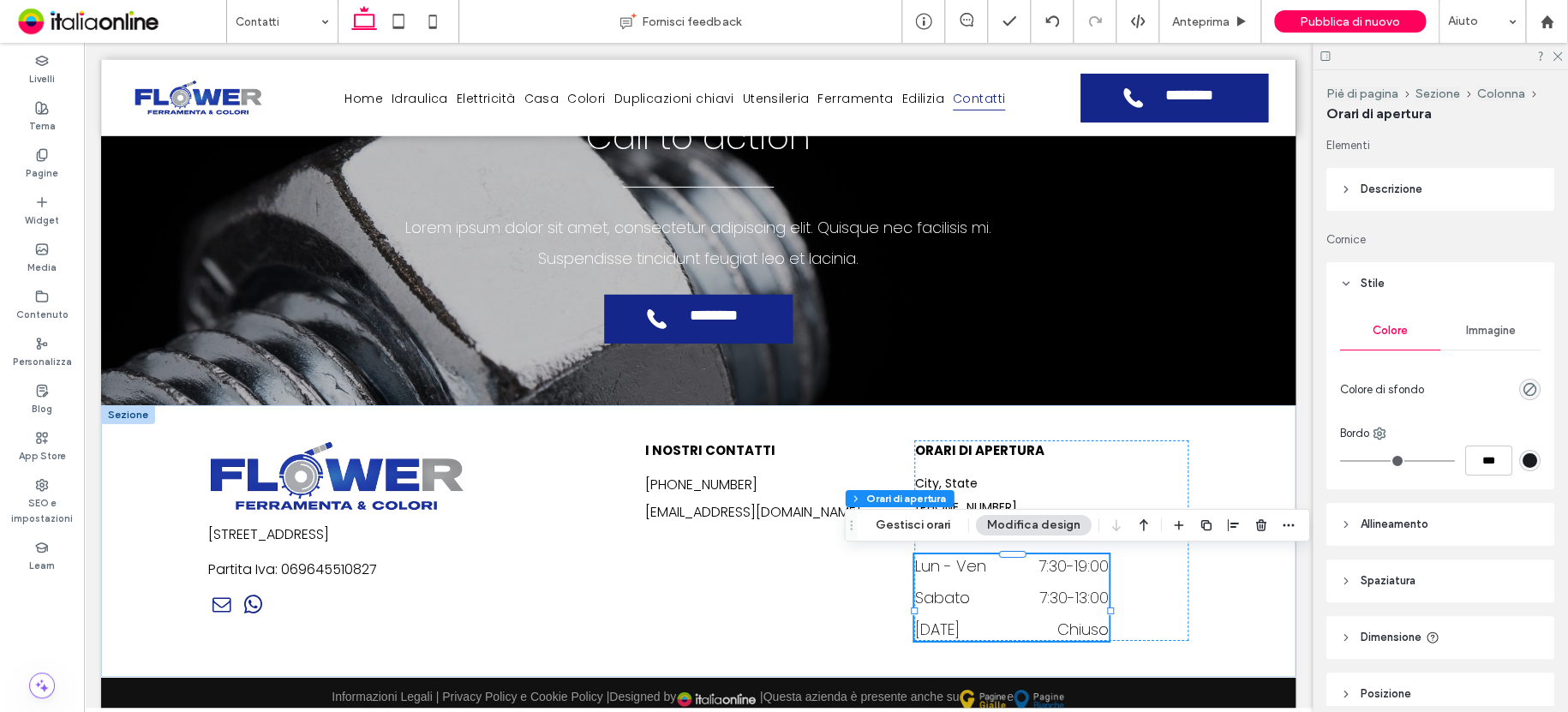
click at [1387, 191] on span "Descrizione" at bounding box center [1392, 190] width 62 height 17
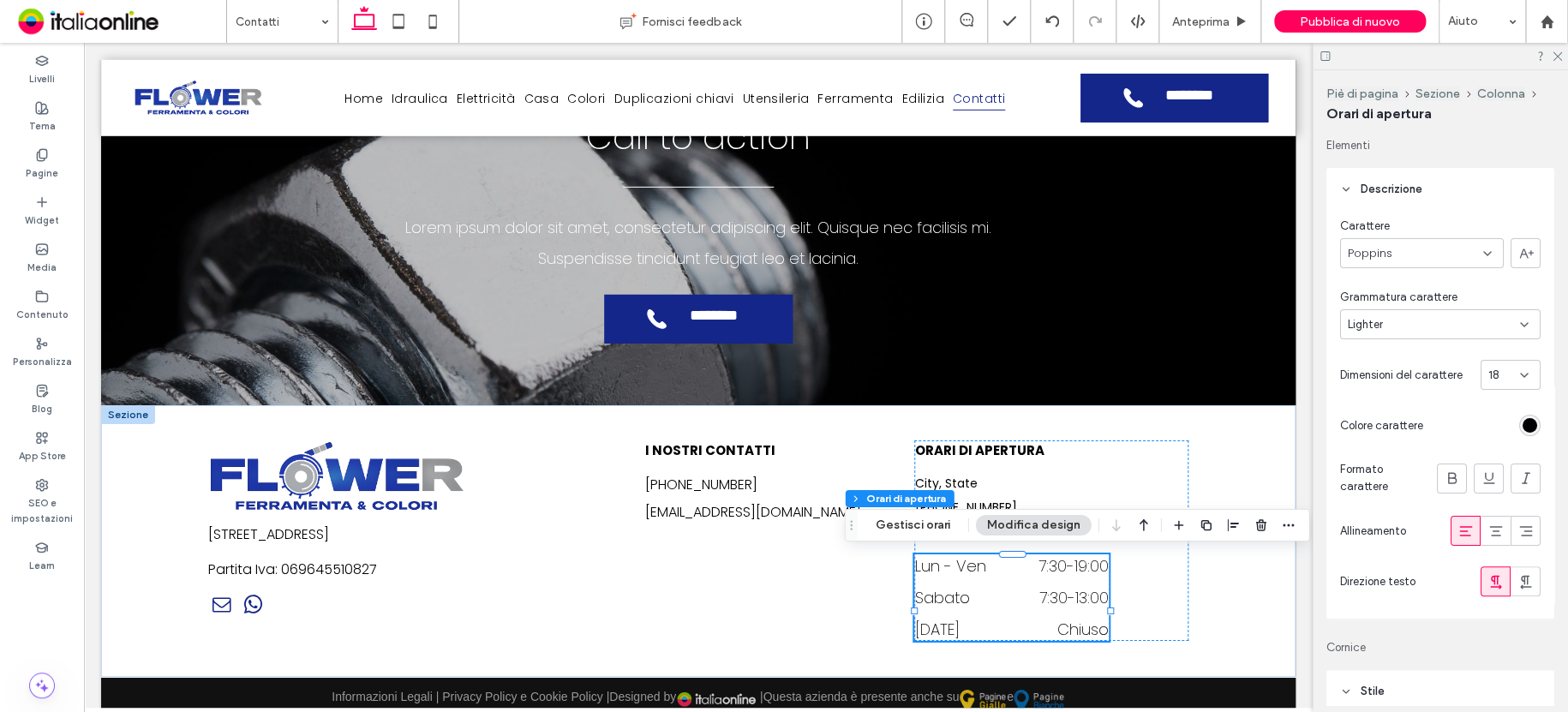
click at [1492, 379] on div "18" at bounding box center [1500, 376] width 24 height 17
click at [1495, 501] on div "16" at bounding box center [1501, 498] width 59 height 30
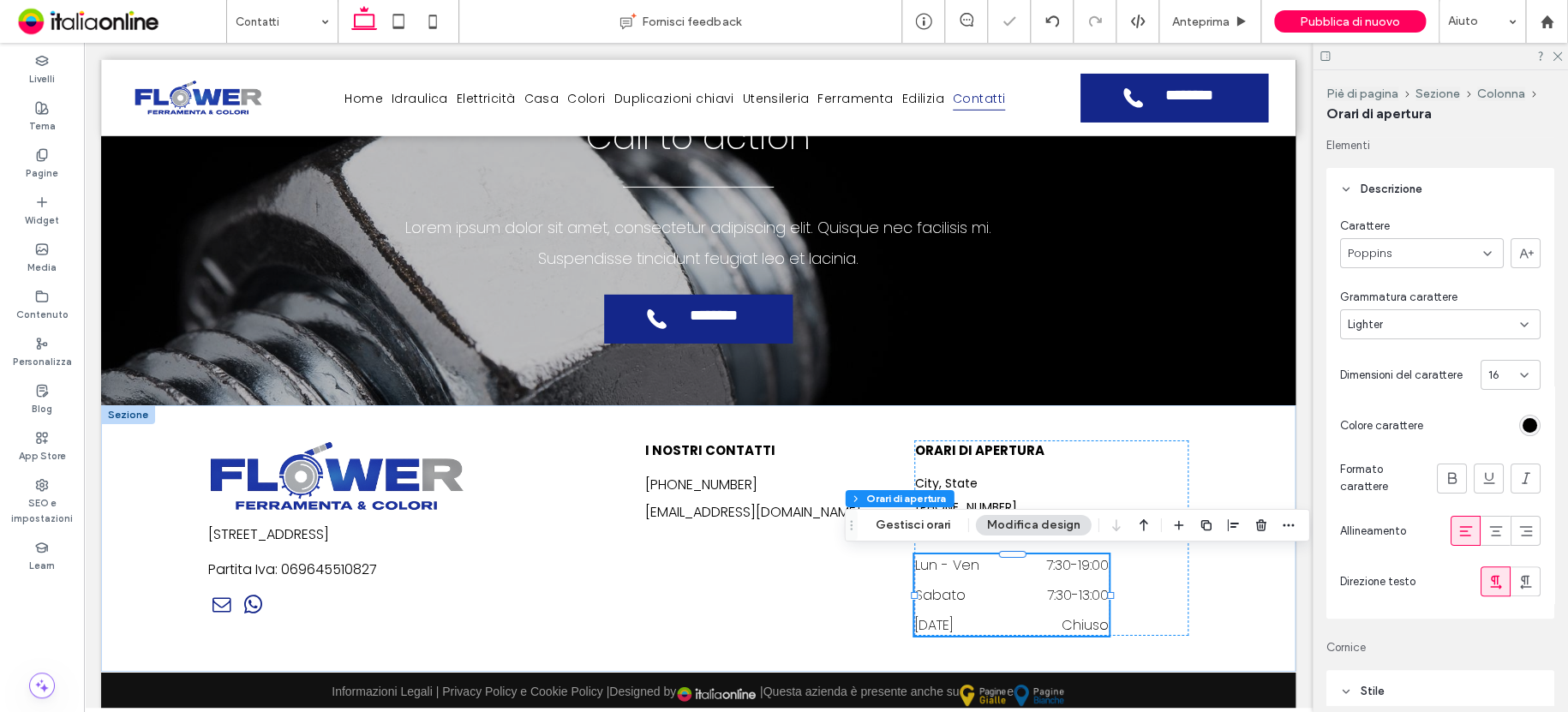
click at [1404, 330] on div "Lighter" at bounding box center [1433, 325] width 172 height 17
click at [1406, 412] on div "Light" at bounding box center [1436, 414] width 190 height 30
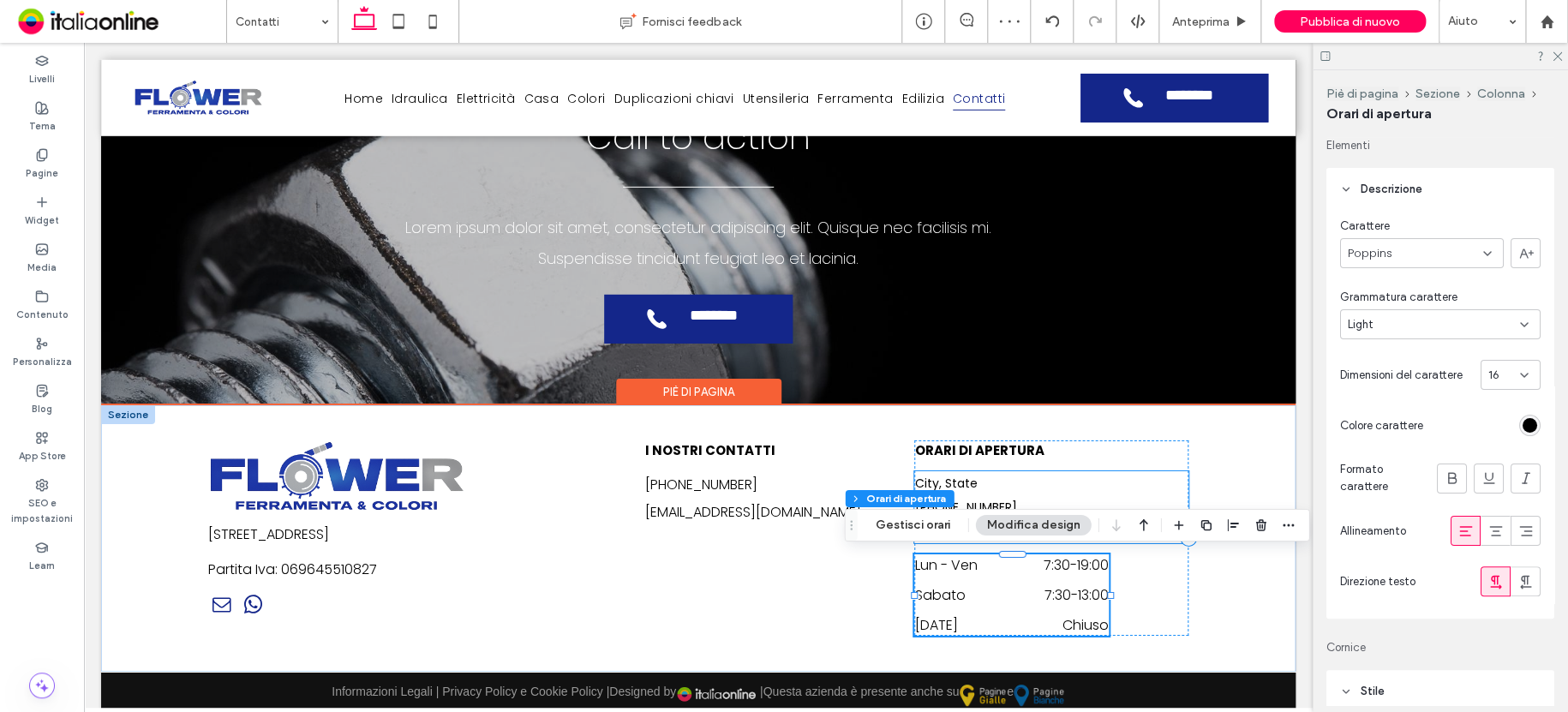
click at [973, 480] on h6 "City, State" at bounding box center [1051, 482] width 273 height 24
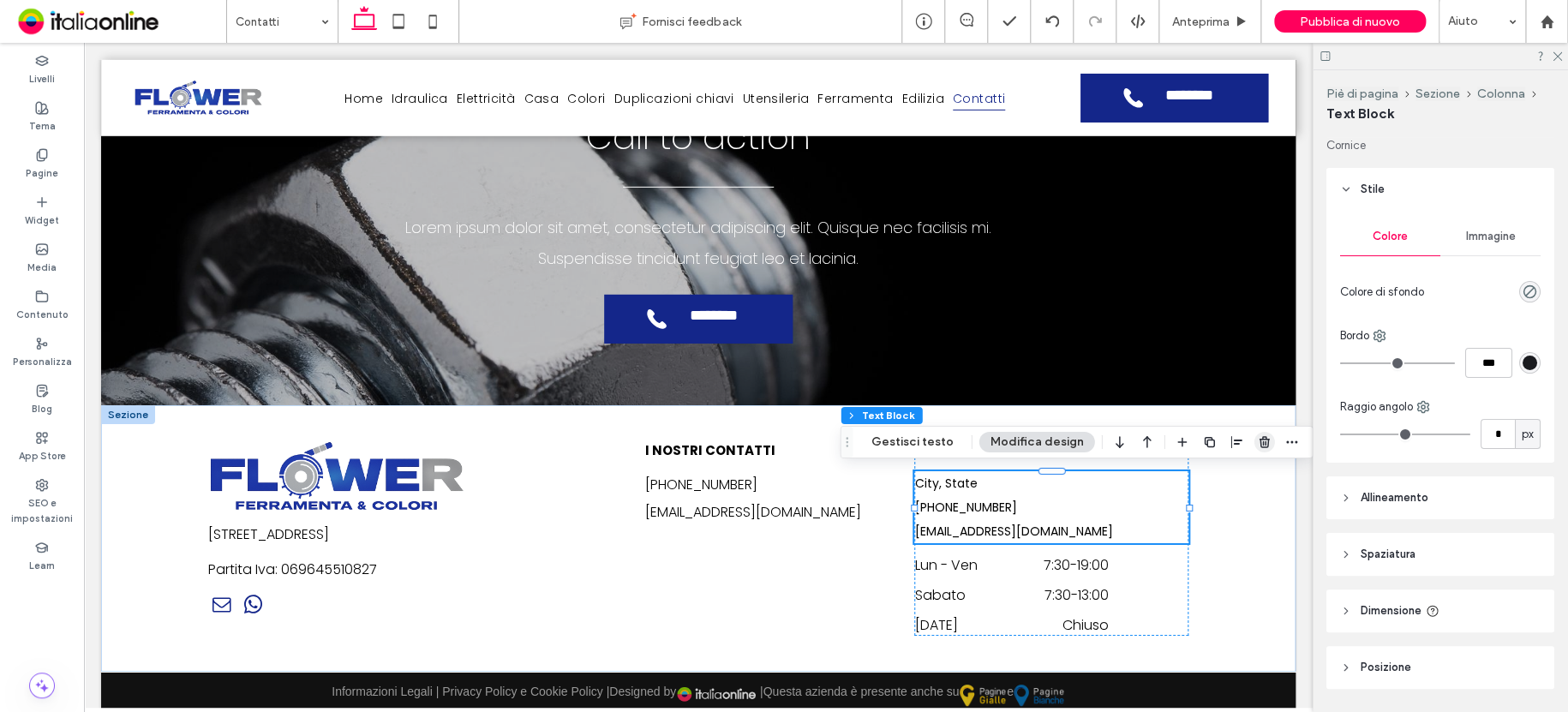
click at [1261, 445] on icon "button" at bounding box center [1265, 442] width 14 height 14
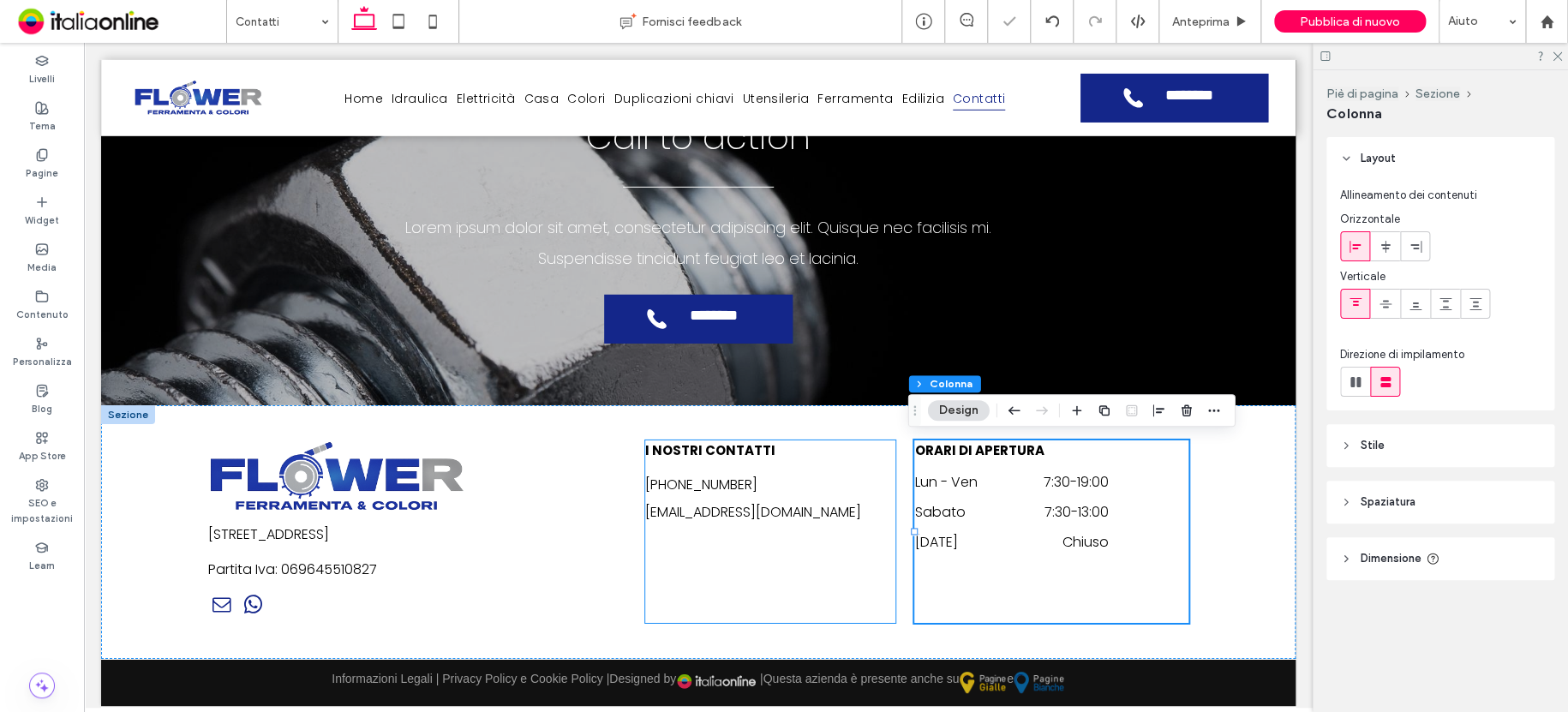
click at [769, 603] on div "I NOSTRI CONTATTI [PHONE_NUMBER] [EMAIL_ADDRESS][DOMAIN_NAME]" at bounding box center [770, 531] width 250 height 183
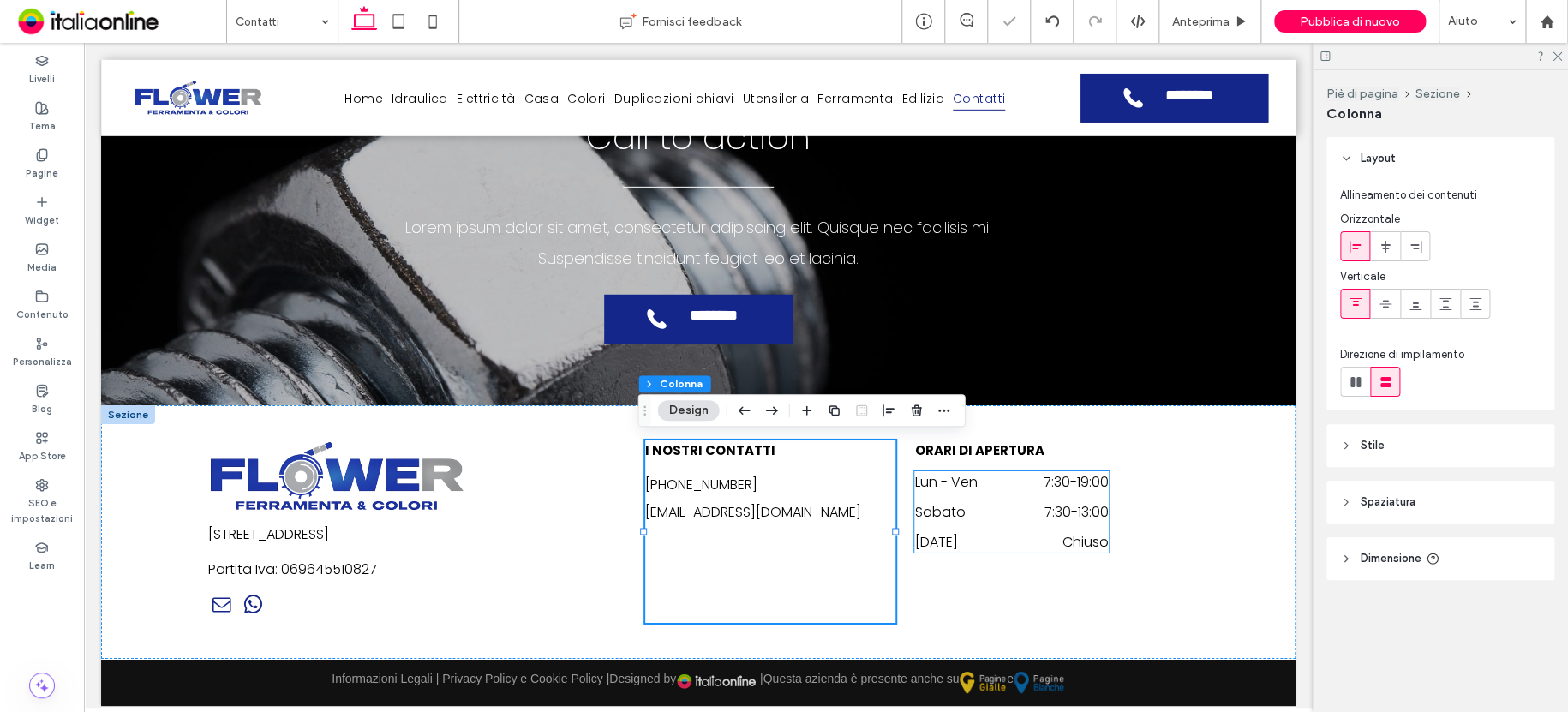
click at [1073, 543] on dd "Chiuso" at bounding box center [1051, 542] width 114 height 22
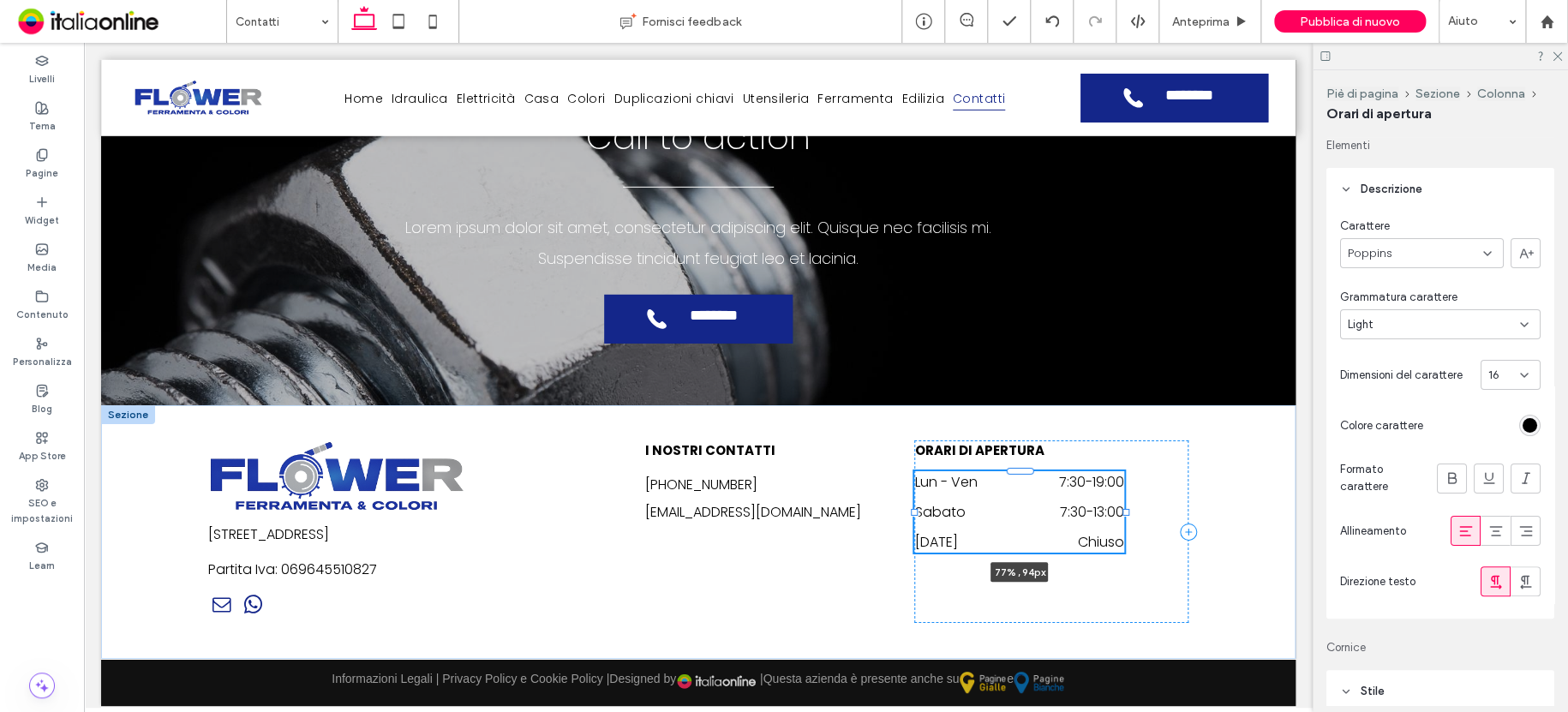
click at [1122, 511] on div at bounding box center [1126, 513] width 7 height 7
type input "**"
type input "****"
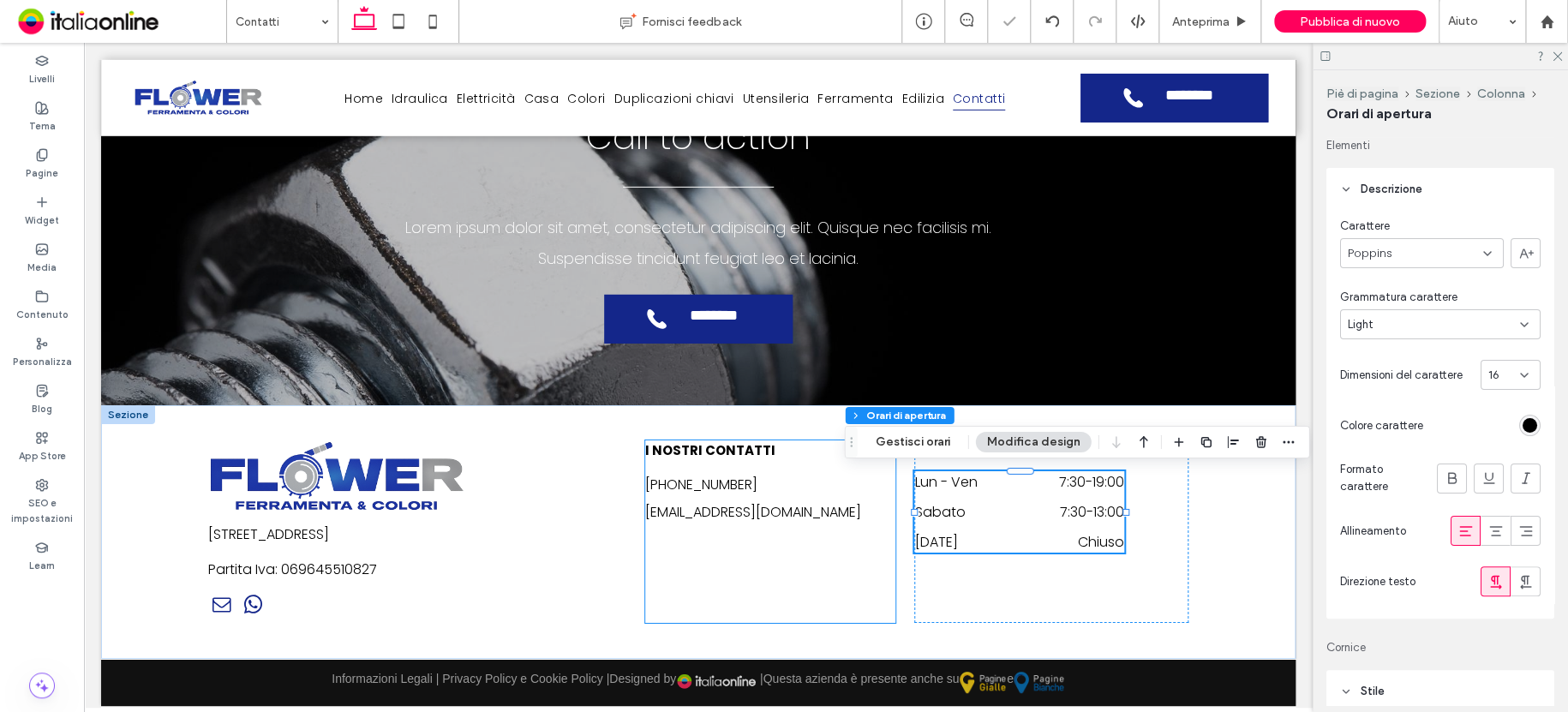
click at [653, 596] on div "I NOSTRI CONTATTI [PHONE_NUMBER] [EMAIL_ADDRESS][DOMAIN_NAME]" at bounding box center [770, 531] width 250 height 183
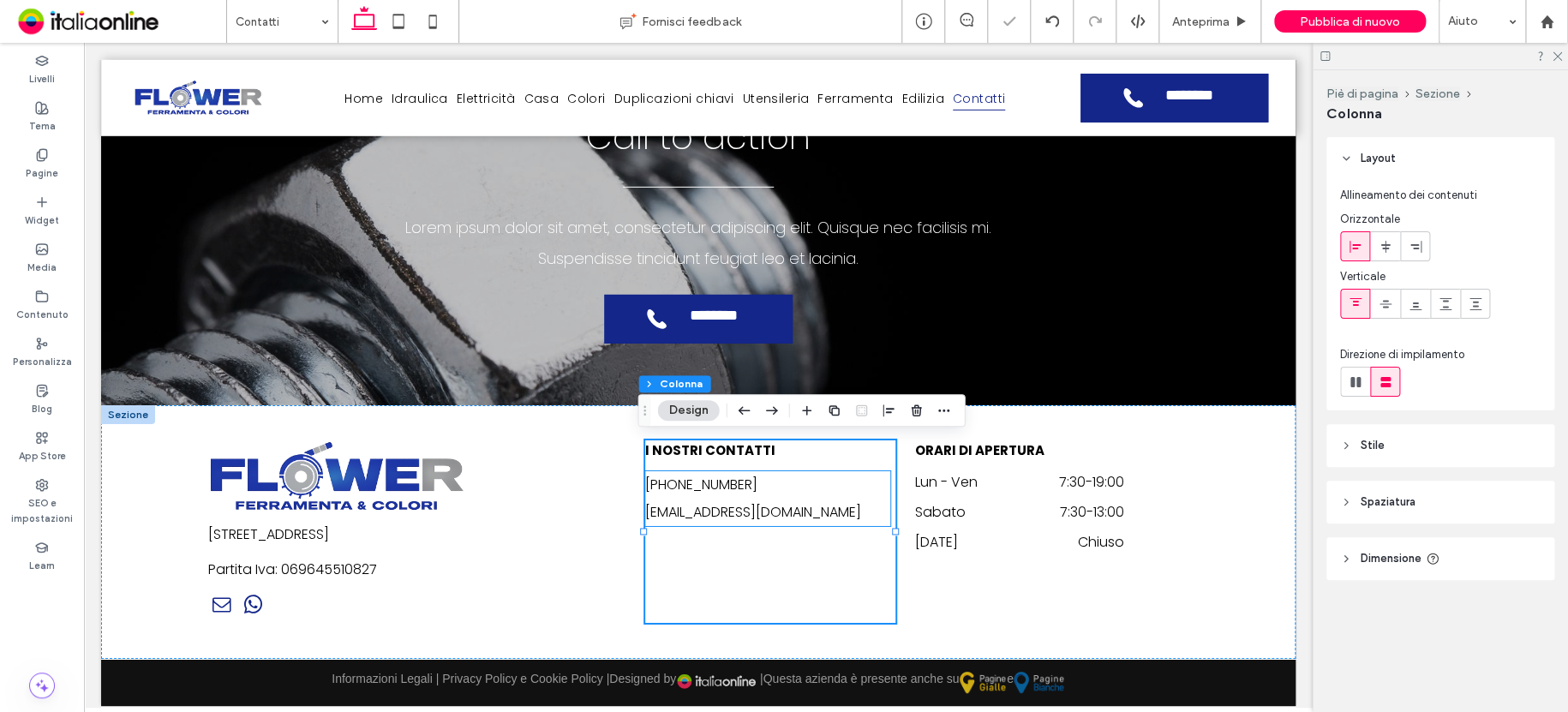
click at [695, 494] on h6 "[PHONE_NUMBER]" at bounding box center [768, 484] width 245 height 27
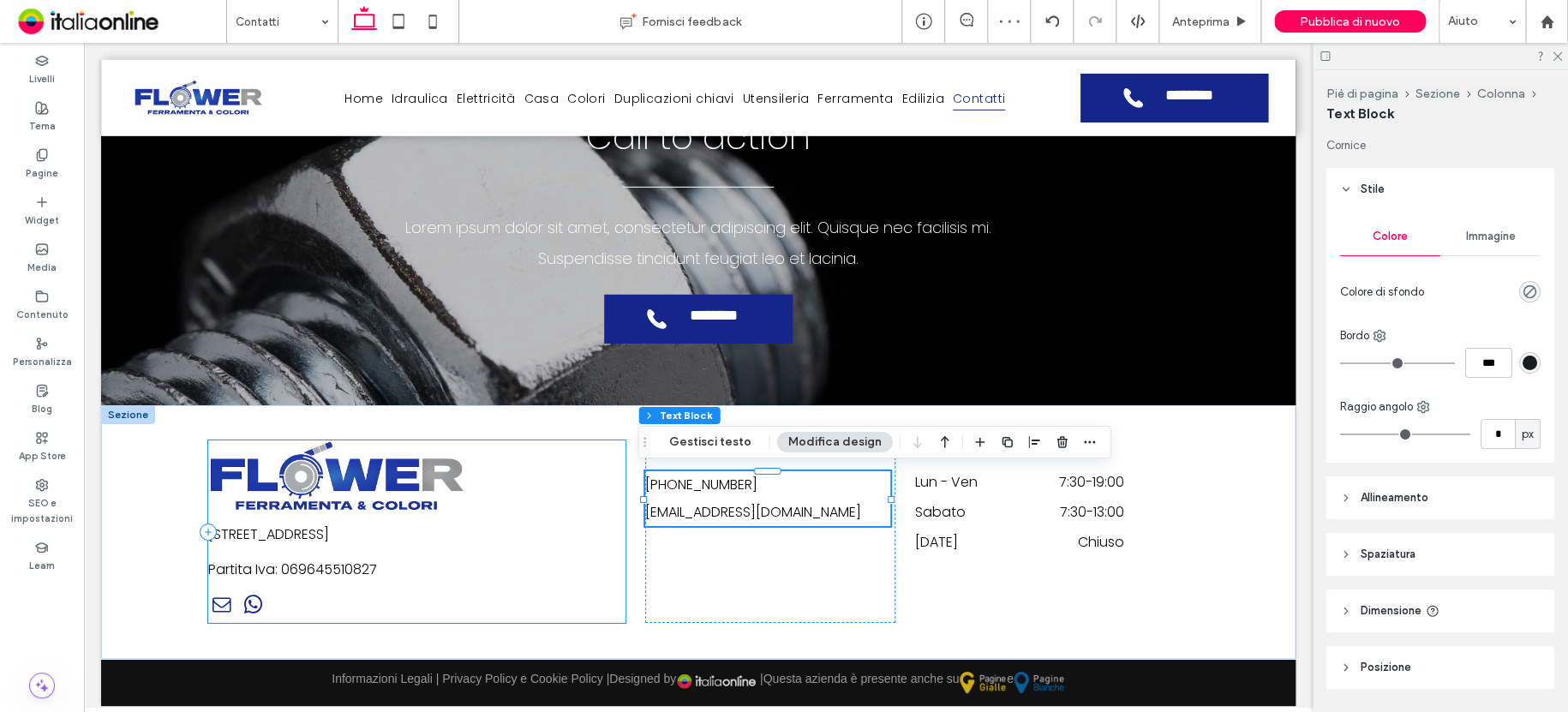
click at [520, 471] on div "[STREET_ADDRESS] Partita Iva: 069645510827" at bounding box center [417, 531] width 418 height 183
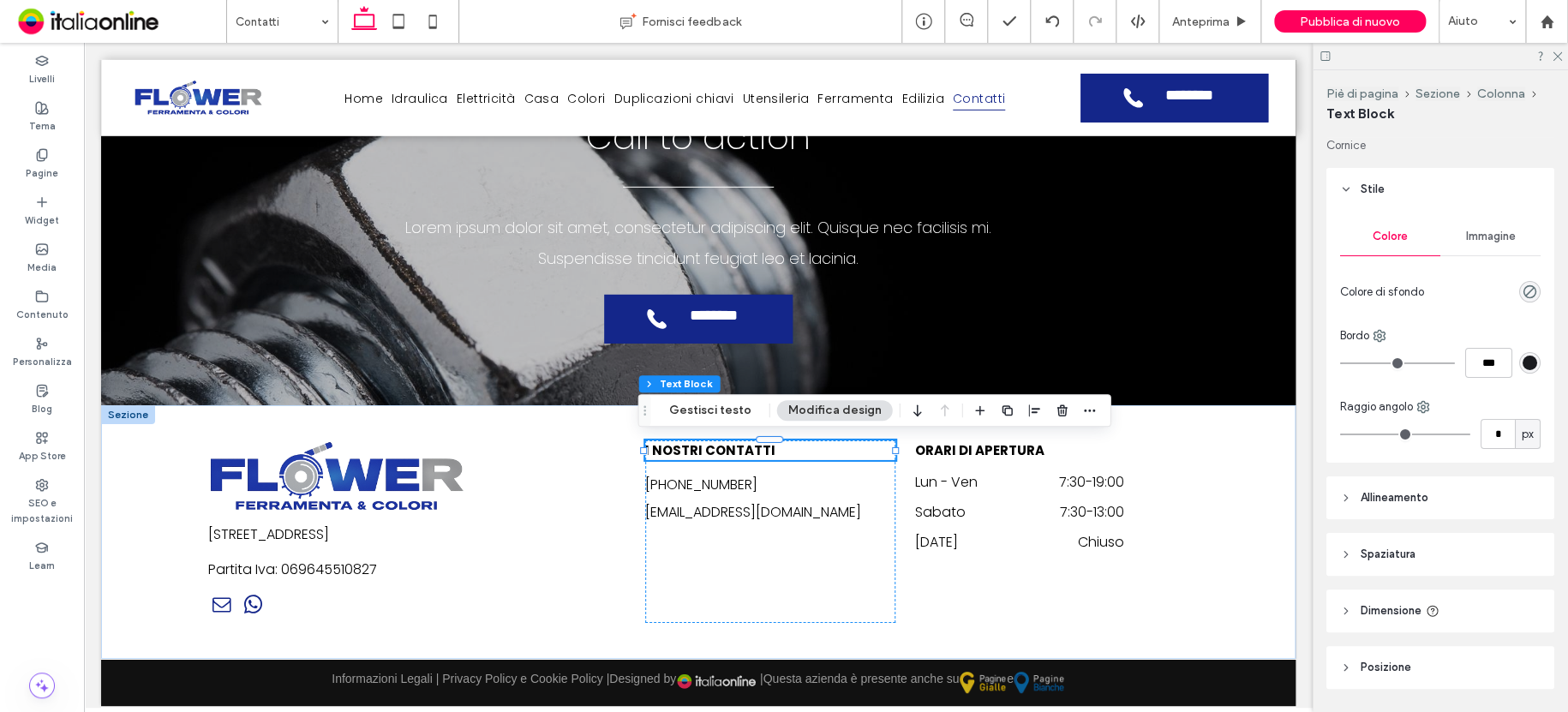
click at [764, 452] on h5 "I NOSTRI CONTATTI" at bounding box center [770, 450] width 250 height 20
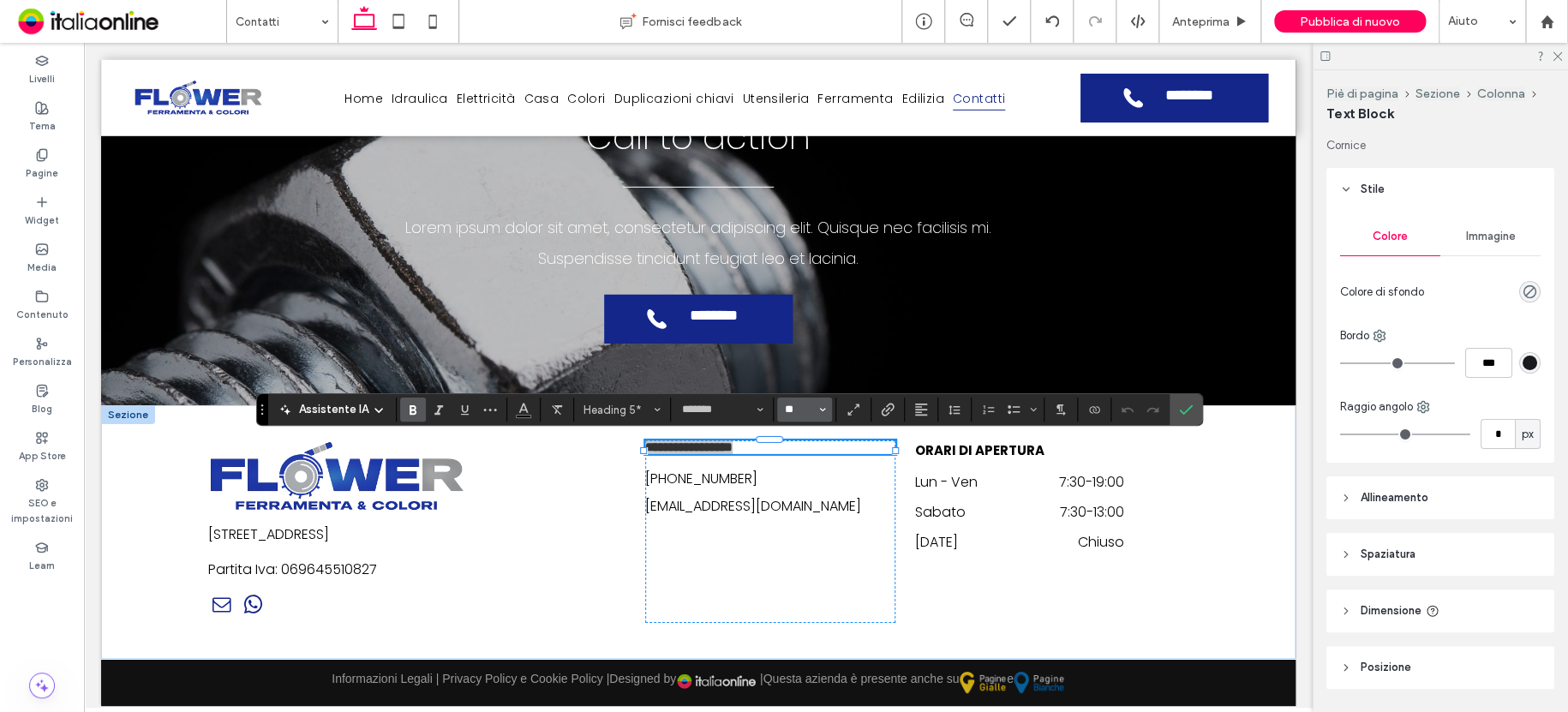
click at [805, 416] on input "**" at bounding box center [799, 410] width 33 height 14
click at [811, 520] on label "18" at bounding box center [805, 519] width 55 height 24
type input "**"
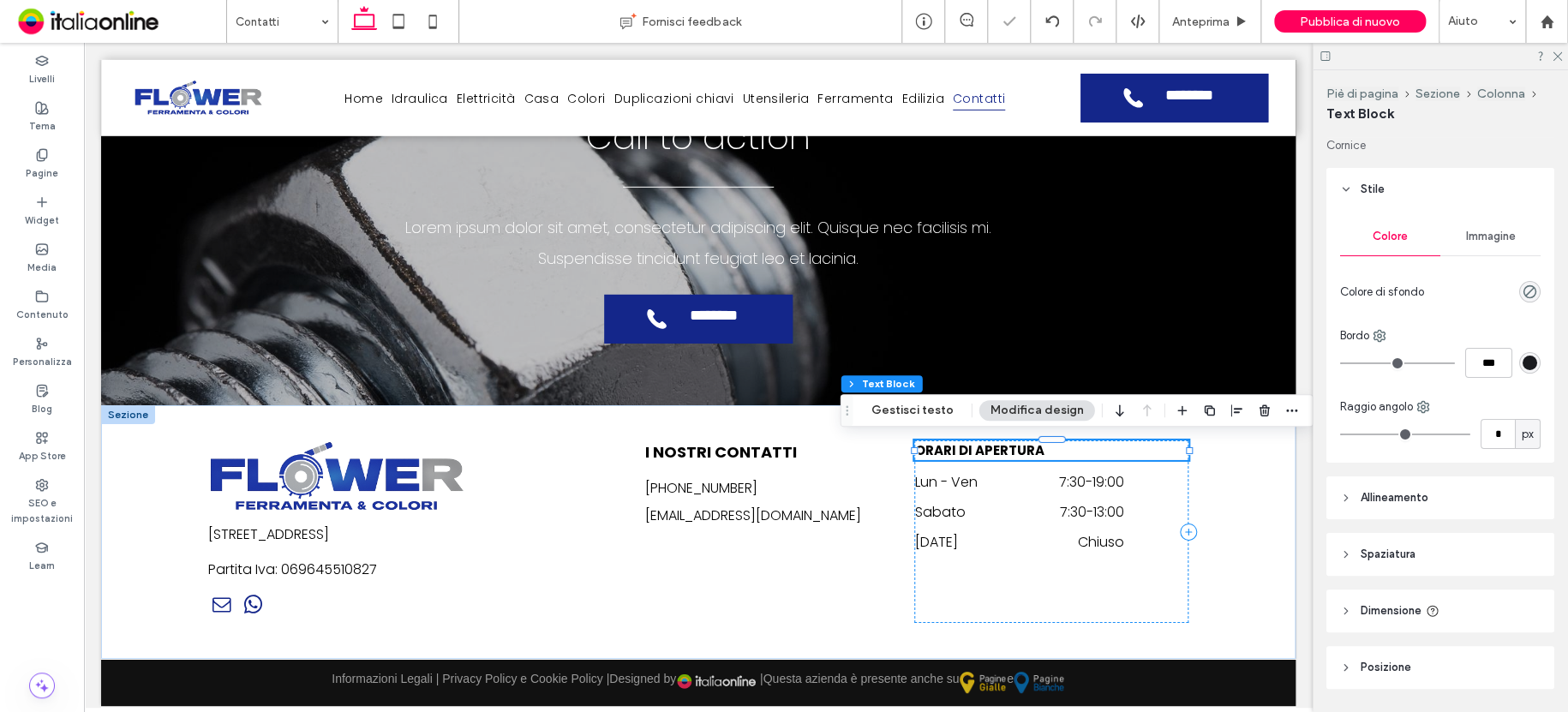
click at [1023, 453] on span "ORARI DI APERTURA" at bounding box center [979, 450] width 129 height 18
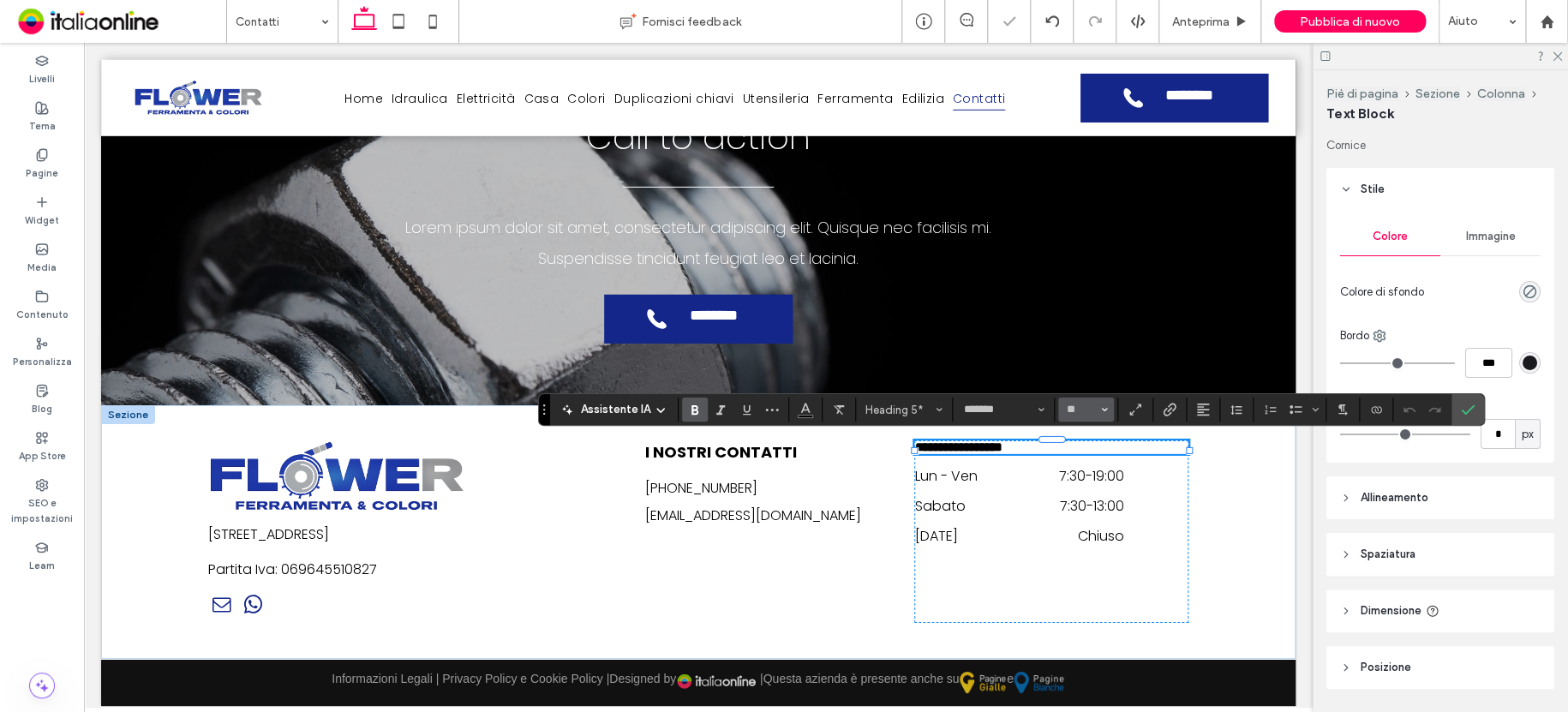
click at [1102, 410] on use "Dimensione" at bounding box center [1104, 410] width 6 height 3
click at [1092, 604] on label "18" at bounding box center [1085, 605] width 55 height 24
type input "**"
drag, startPoint x: 1457, startPoint y: 408, endPoint x: 1447, endPoint y: 395, distance: 16.4
click at [1461, 408] on icon "Conferma" at bounding box center [1468, 410] width 14 height 14
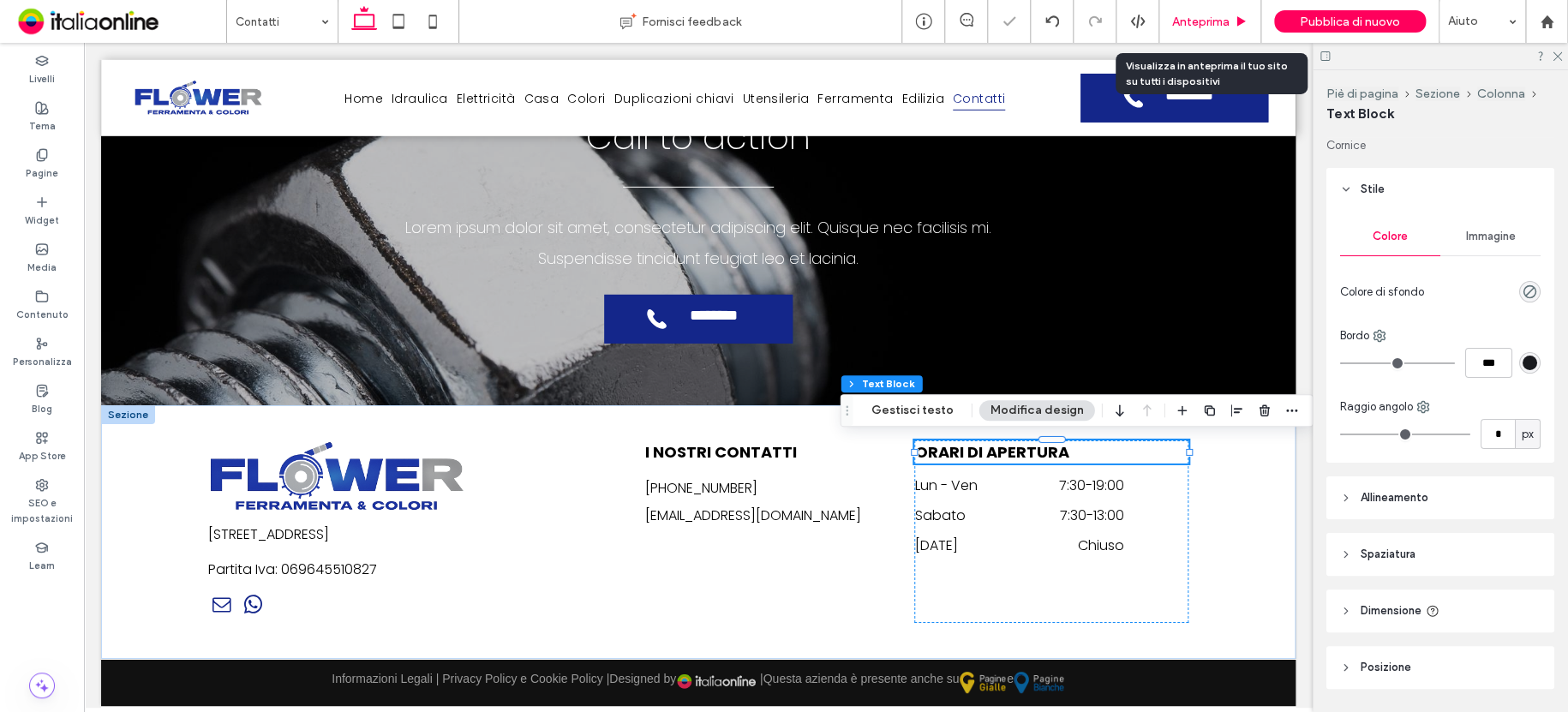
click at [1196, 17] on span "Anteprima" at bounding box center [1201, 22] width 58 height 15
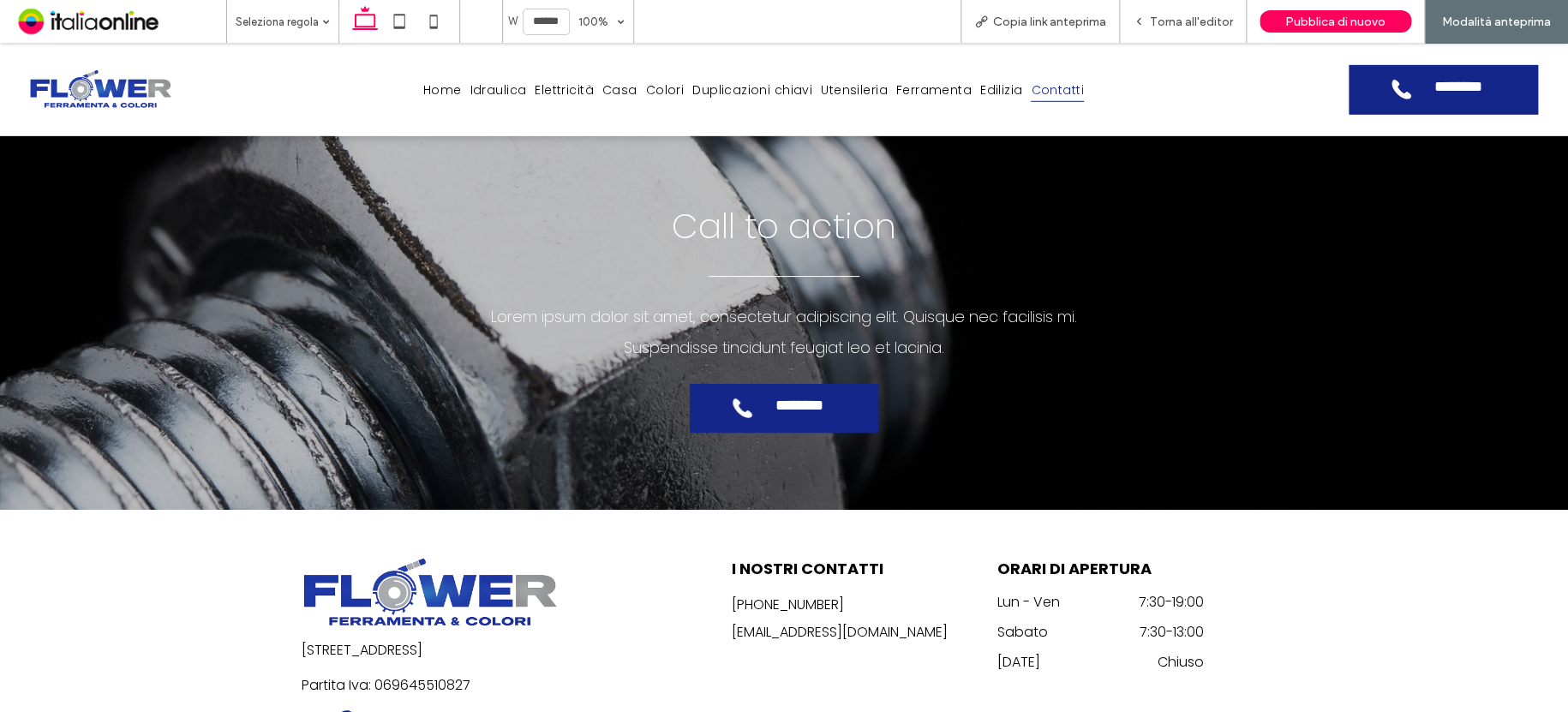
scroll to position [2705, 0]
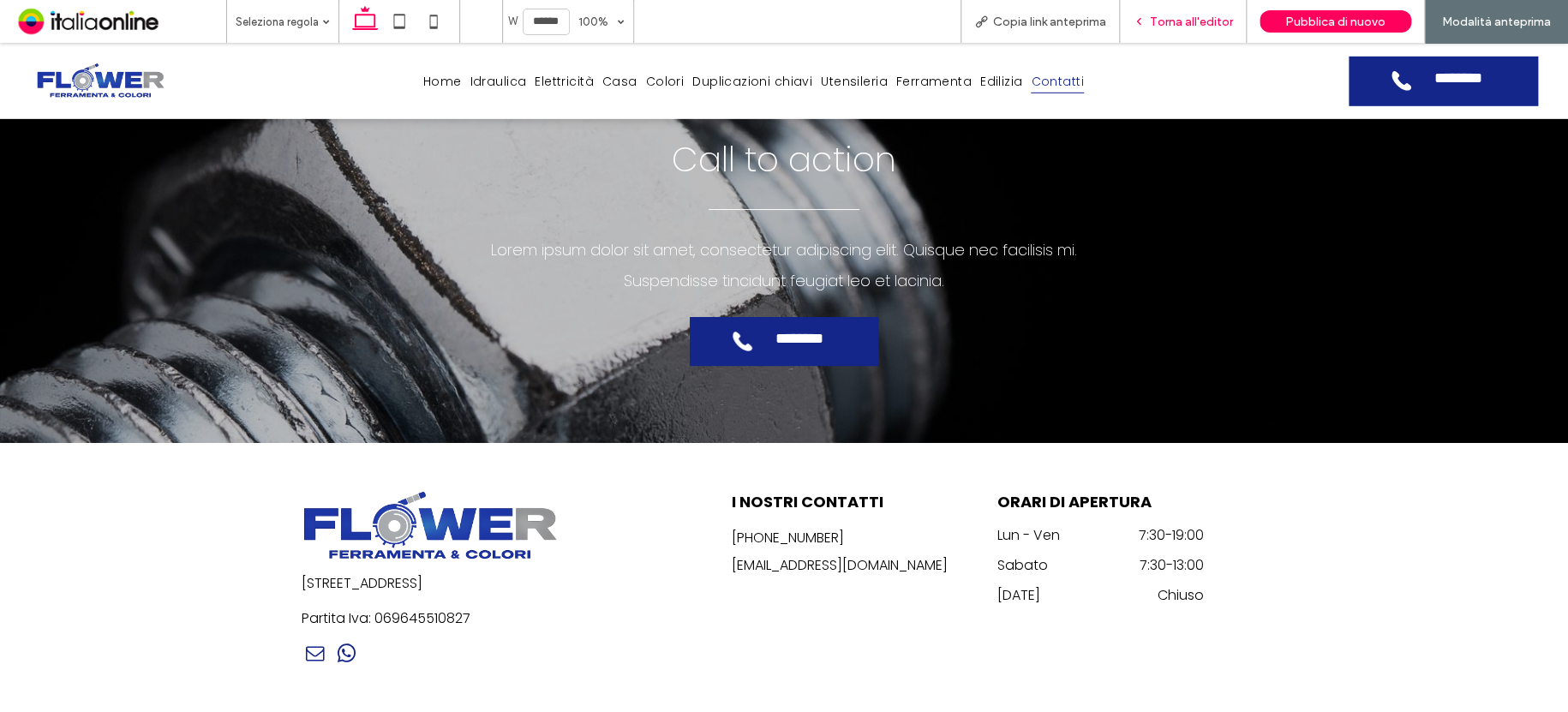
click at [1174, 17] on span "Torna all'editor" at bounding box center [1191, 22] width 83 height 15
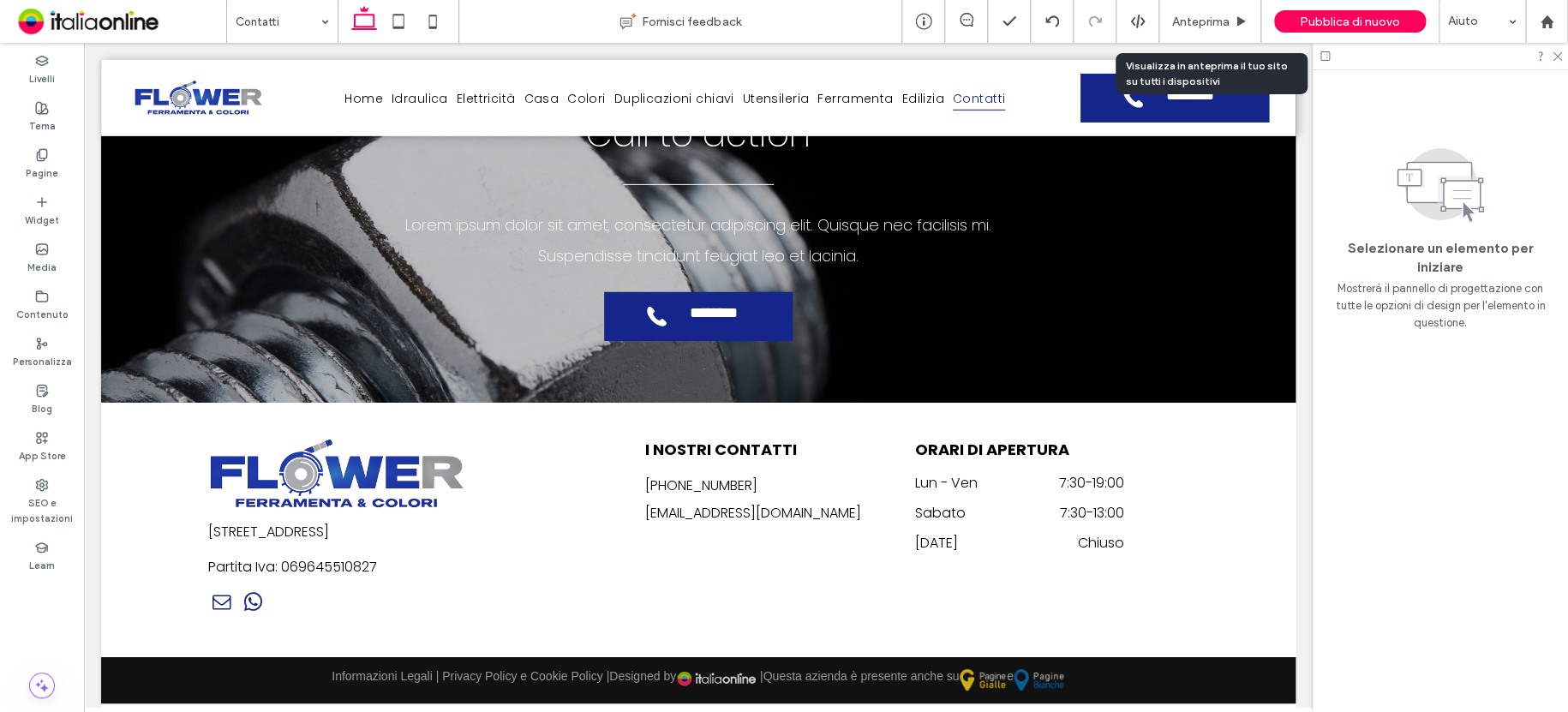
scroll to position [2655, 0]
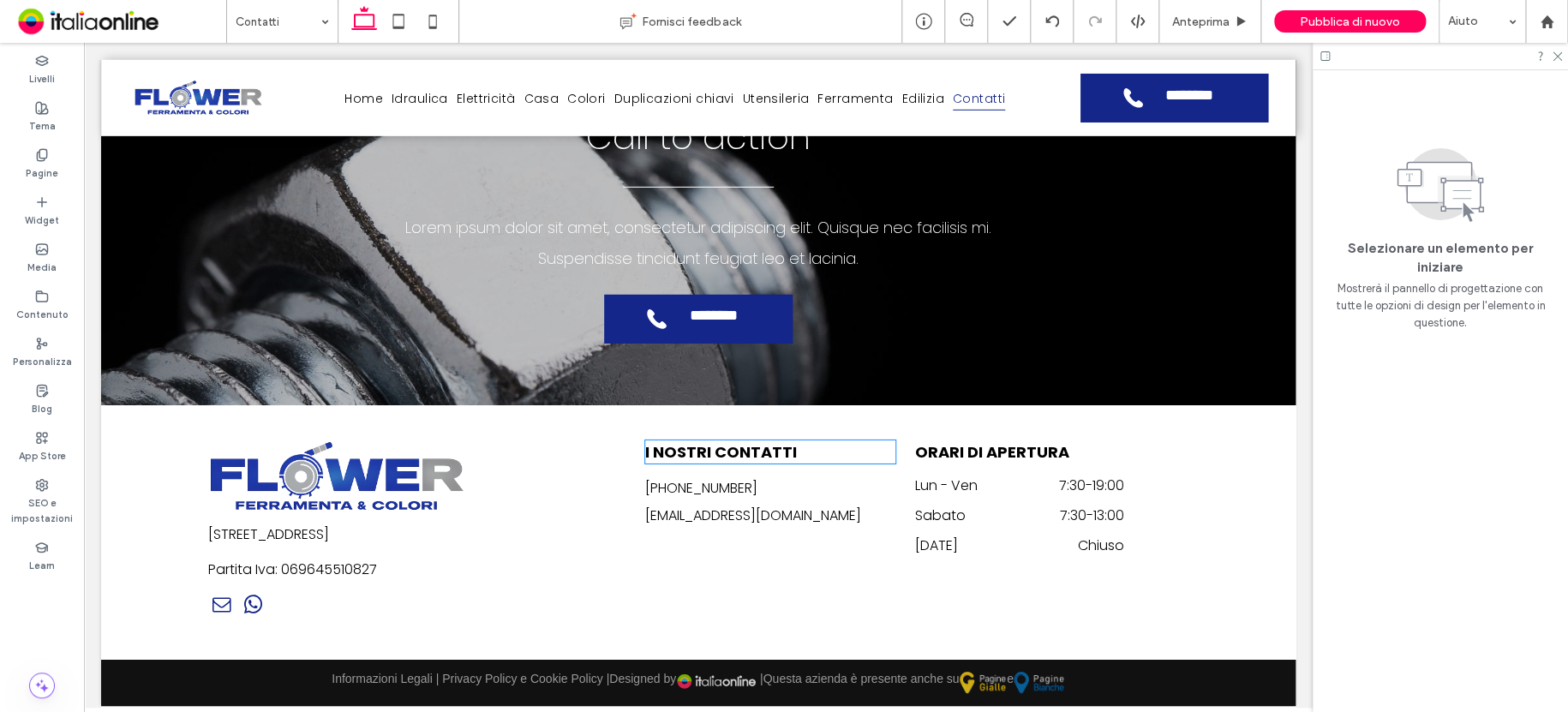
click at [797, 456] on h5 "I NOSTRI CONTATTI" at bounding box center [770, 452] width 250 height 23
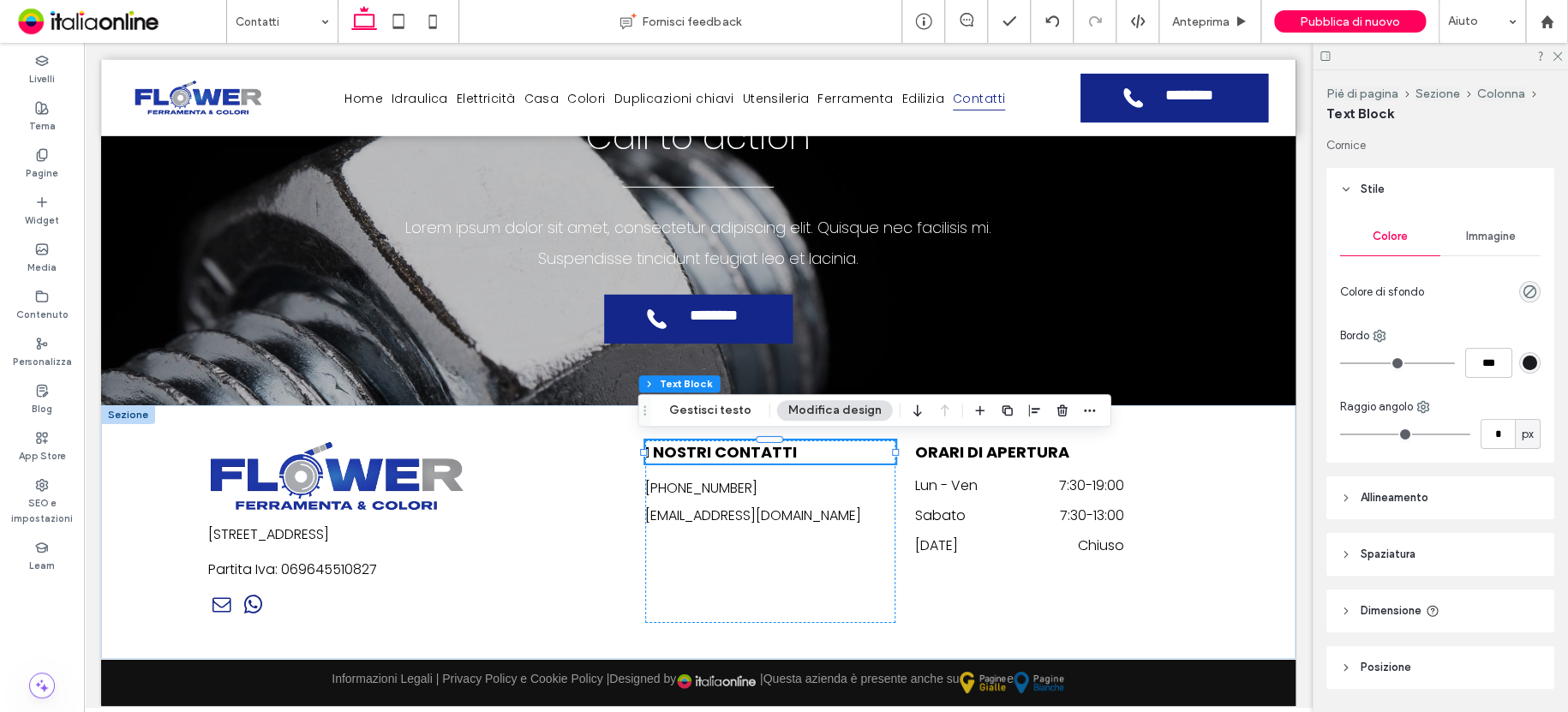
click at [797, 456] on h5 "I NOSTRI CONTATTI" at bounding box center [770, 452] width 250 height 23
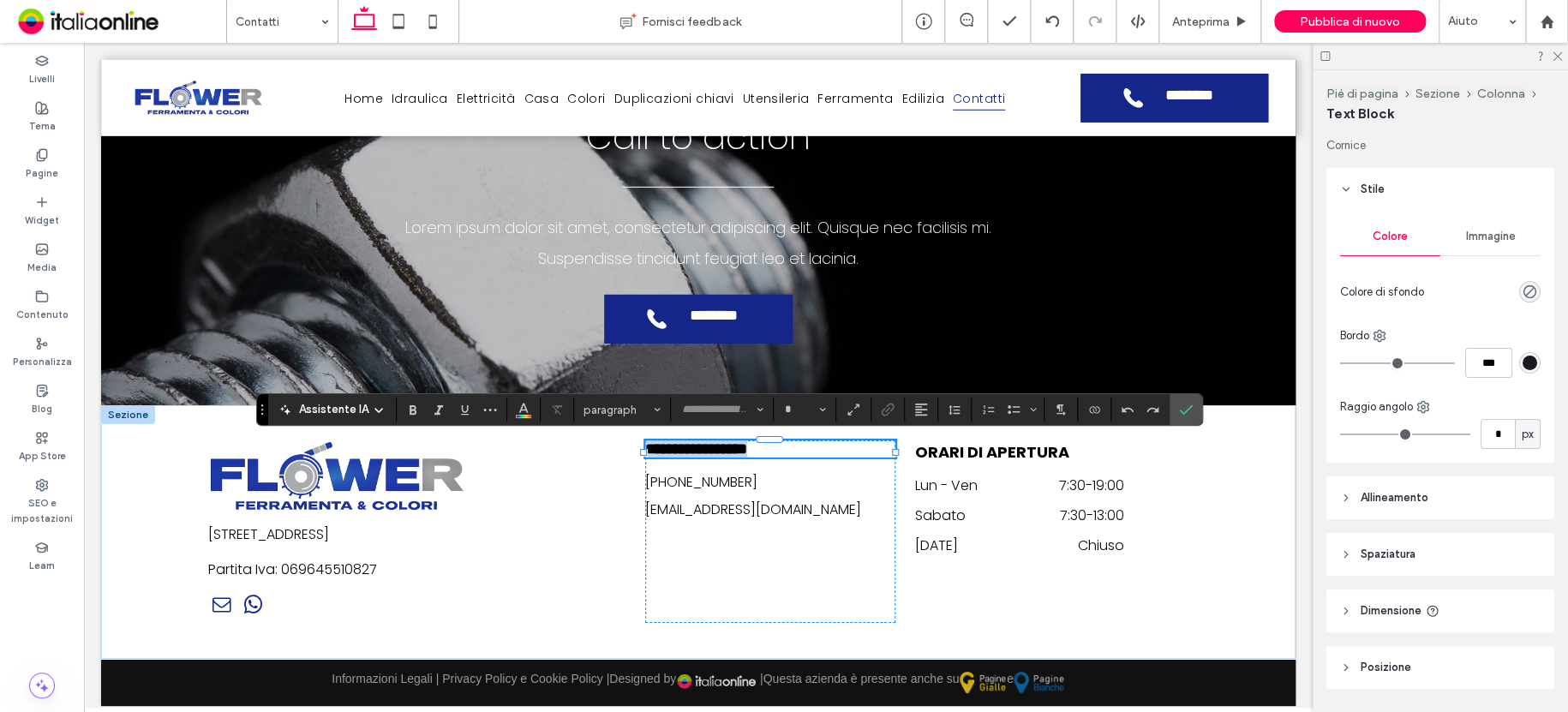
type input "*******"
type input "**"
drag, startPoint x: 410, startPoint y: 411, endPoint x: 451, endPoint y: 419, distance: 41.8
click at [410, 410] on use "Grassetto" at bounding box center [413, 410] width 7 height 10
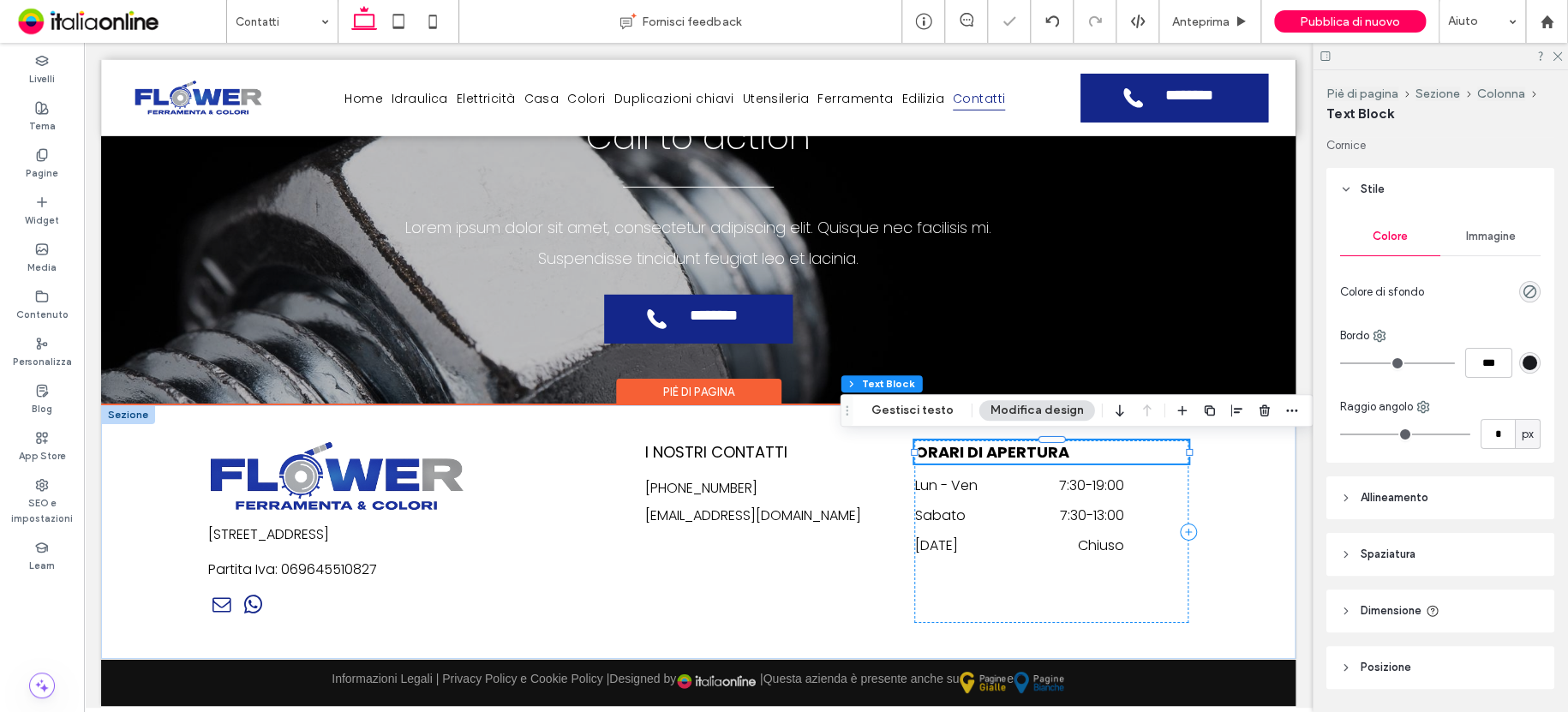
click at [1083, 451] on h5 "ORARI DI APERTURA" at bounding box center [1051, 452] width 273 height 23
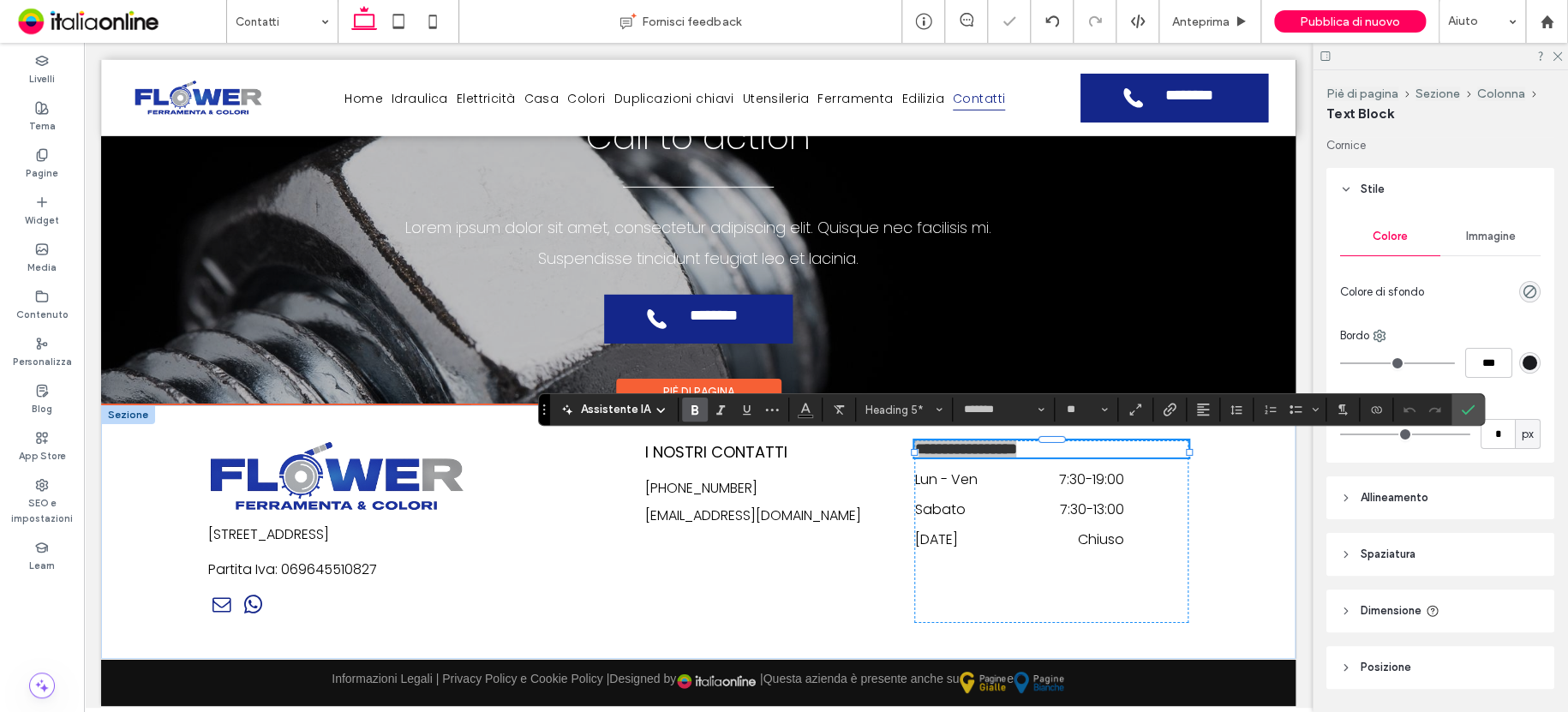
click at [695, 412] on use "Grassetto" at bounding box center [695, 410] width 7 height 10
click at [798, 412] on icon "Colore" at bounding box center [805, 408] width 14 height 14
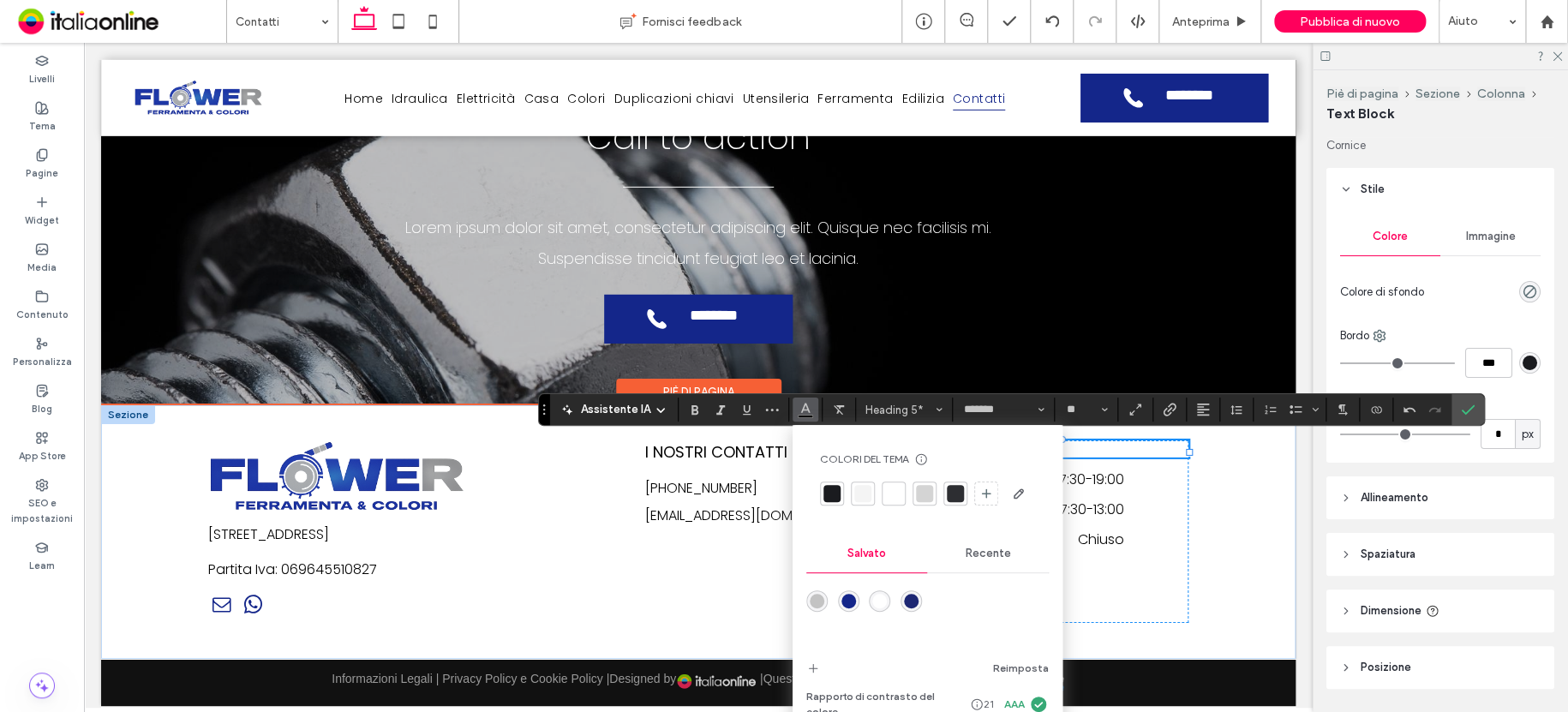
click at [850, 598] on div "rgba(20,38,138,1)" at bounding box center [848, 601] width 15 height 15
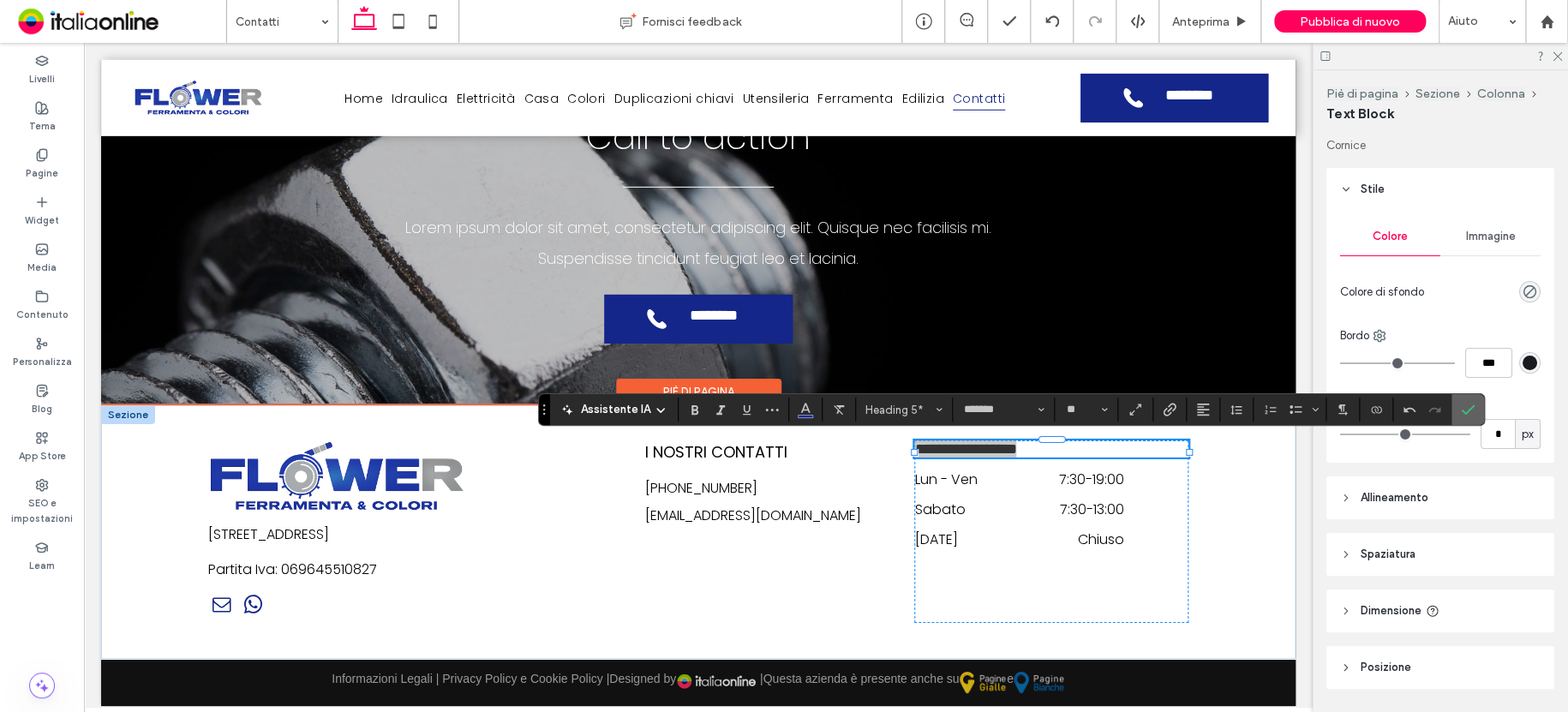
drag, startPoint x: 1464, startPoint y: 410, endPoint x: 1437, endPoint y: 407, distance: 27.2
click at [1464, 409] on icon "Conferma" at bounding box center [1468, 410] width 14 height 14
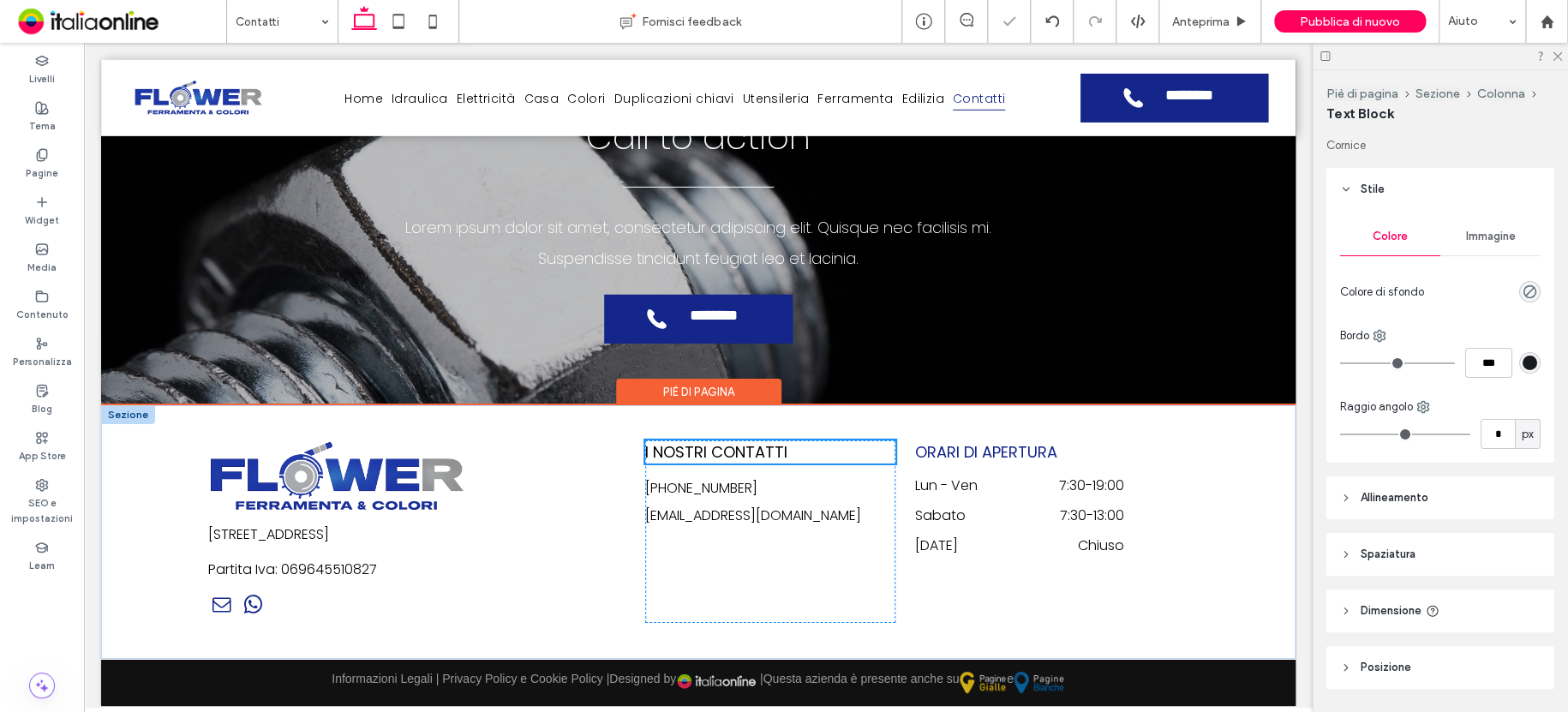
scroll to position [52, 0]
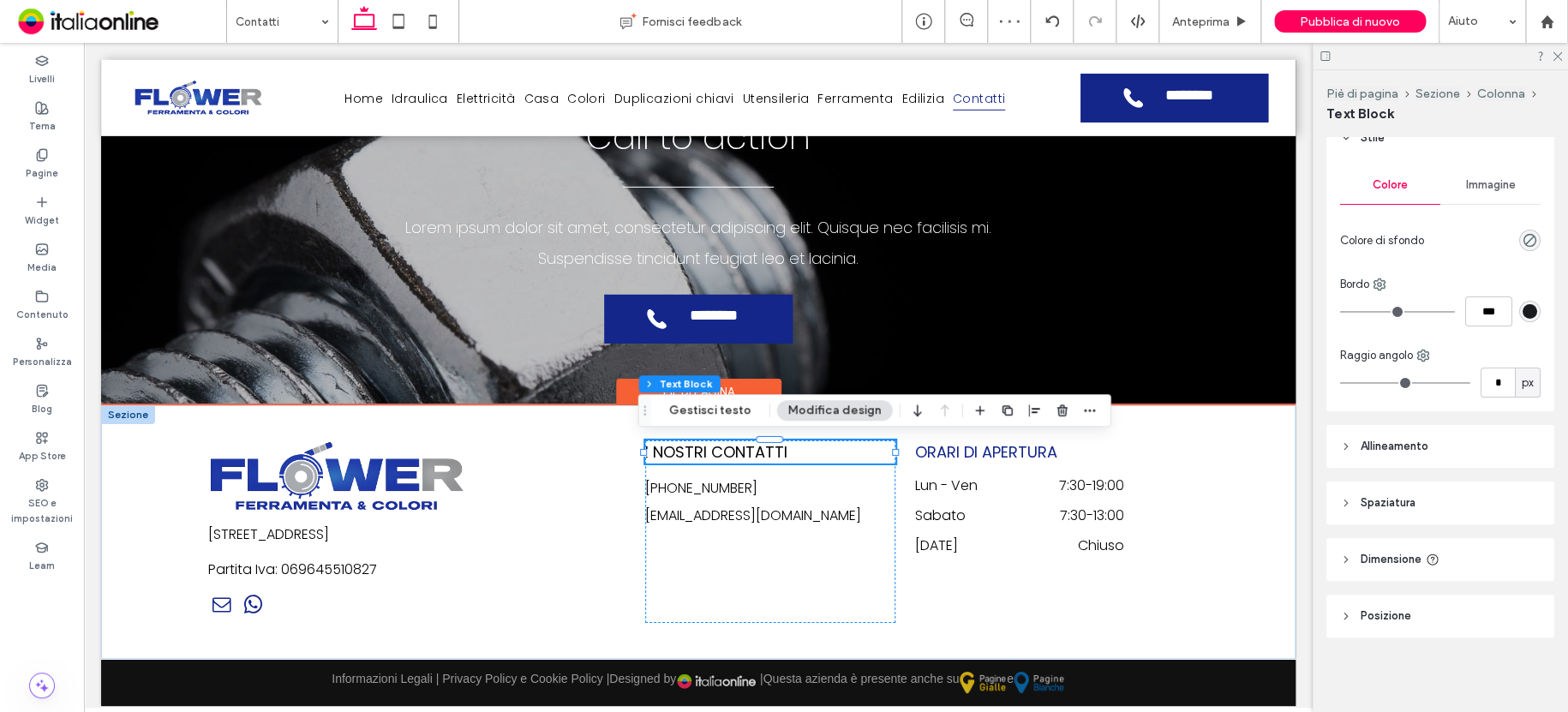
click at [781, 456] on h5 "I NOSTRI CONTATTI" at bounding box center [770, 452] width 250 height 23
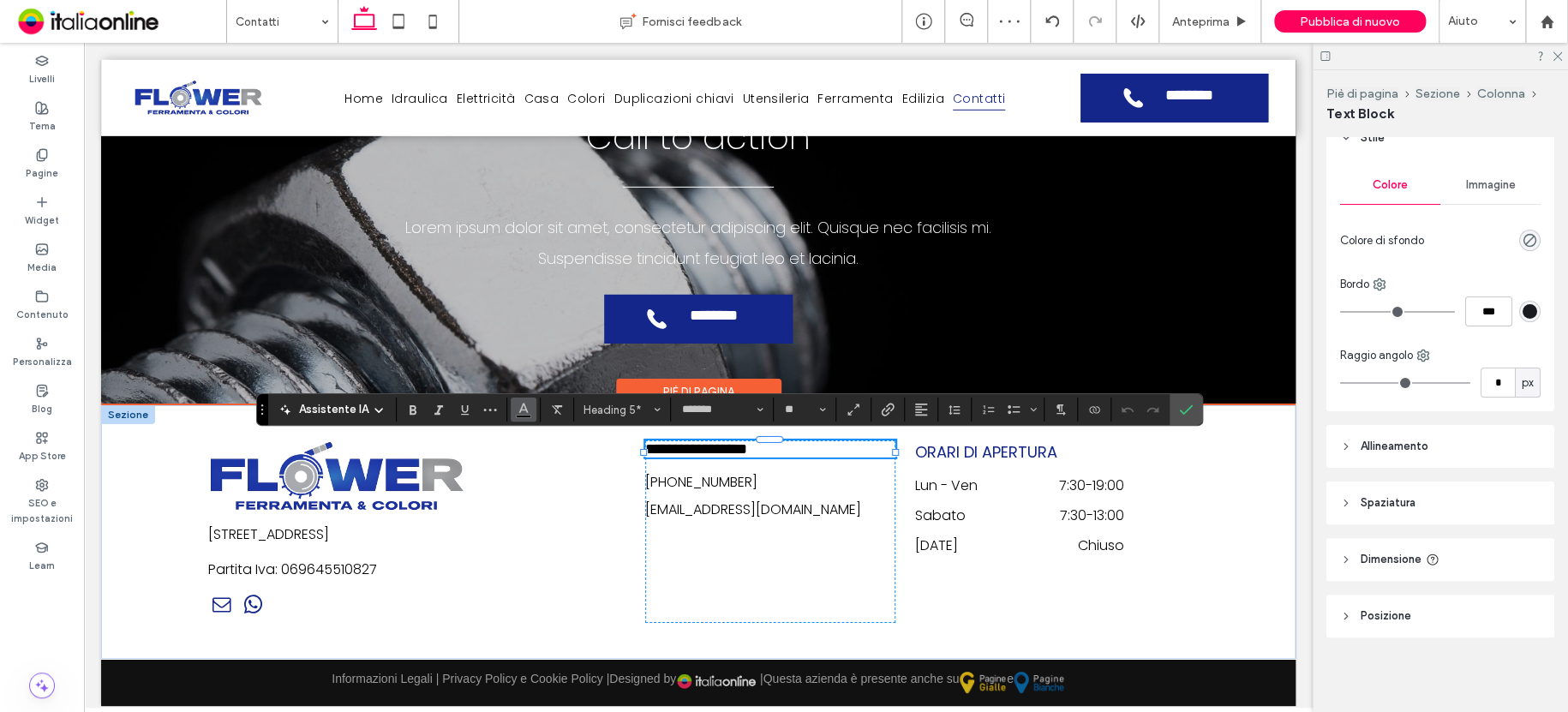
click at [530, 412] on button "Colore" at bounding box center [523, 409] width 25 height 24
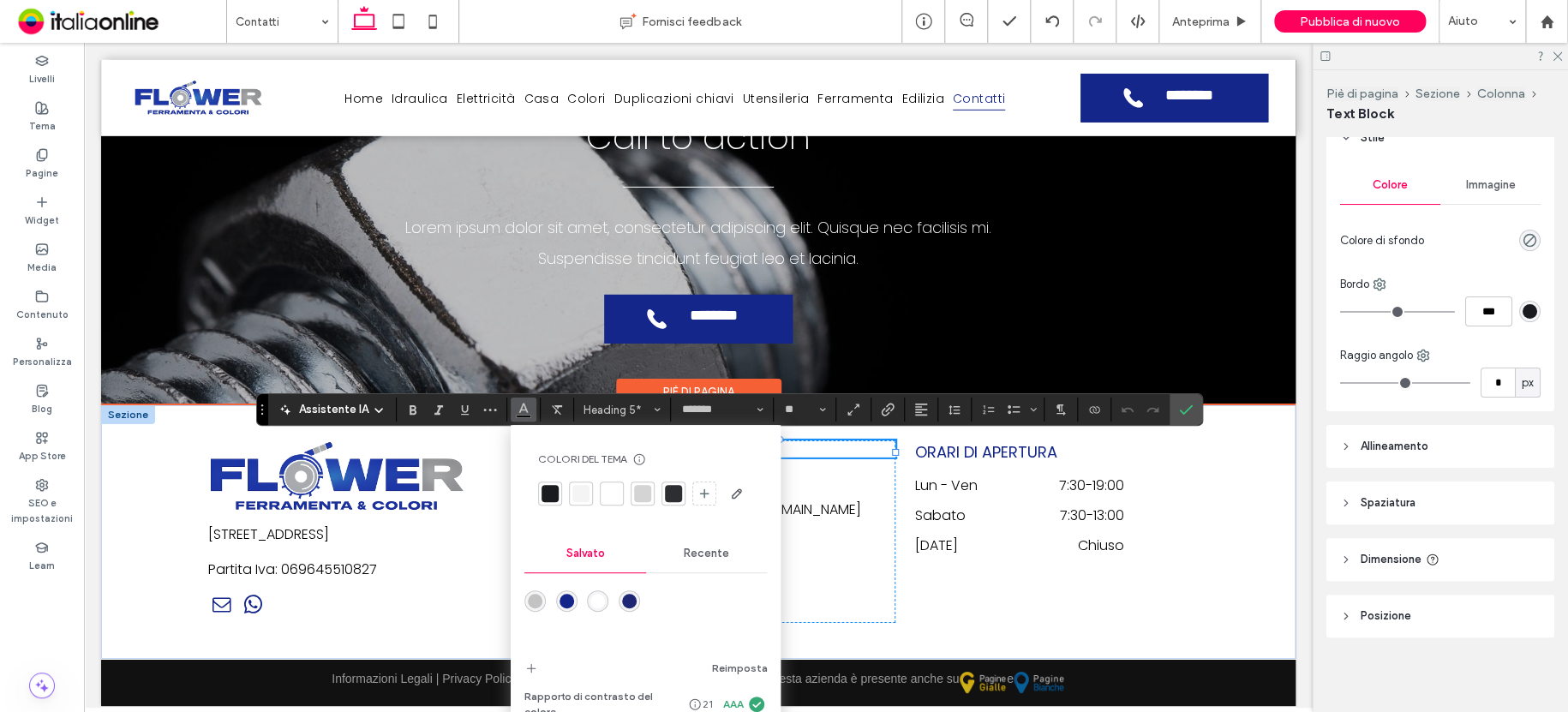
click at [559, 598] on div "rgba(20,38,138,1)" at bounding box center [566, 601] width 15 height 15
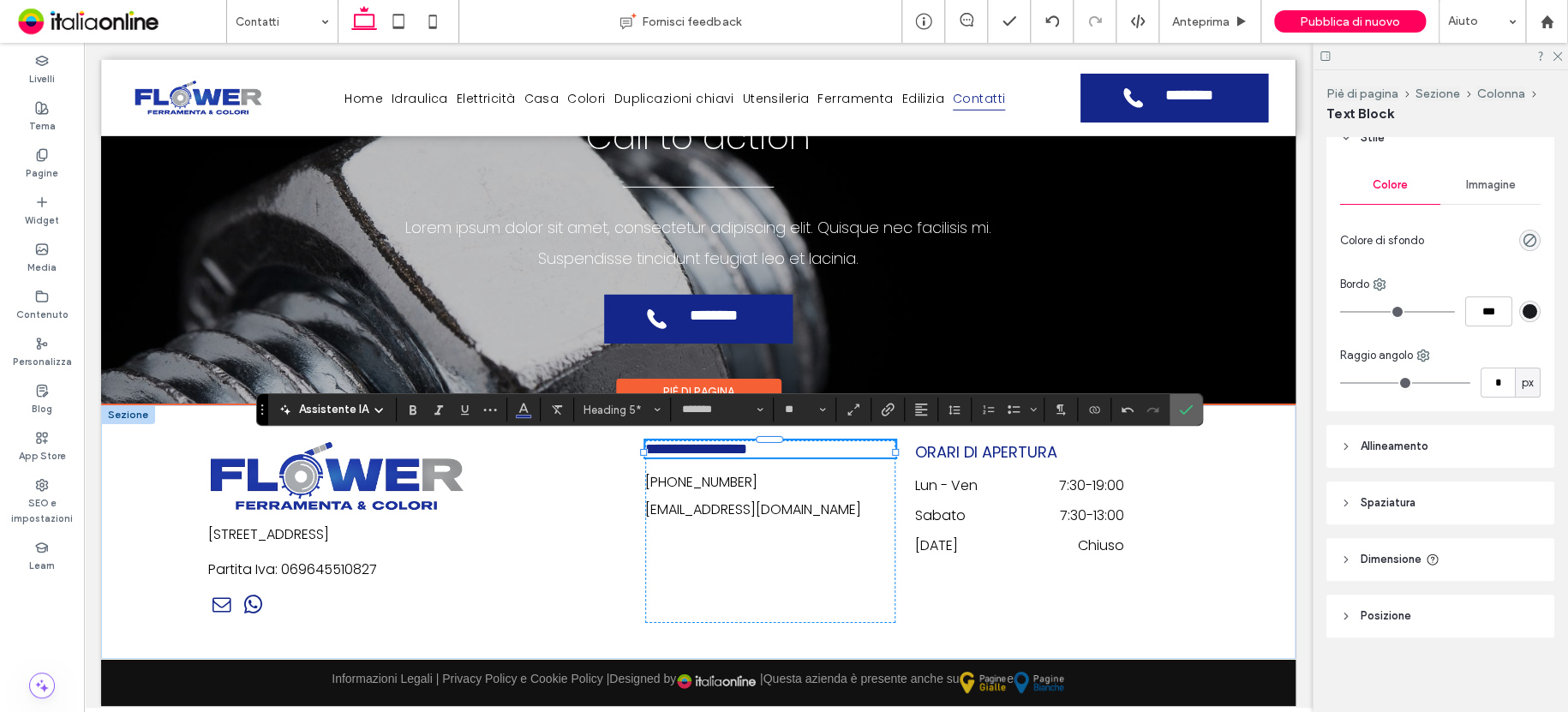
click at [1182, 414] on icon "Conferma" at bounding box center [1186, 410] width 14 height 14
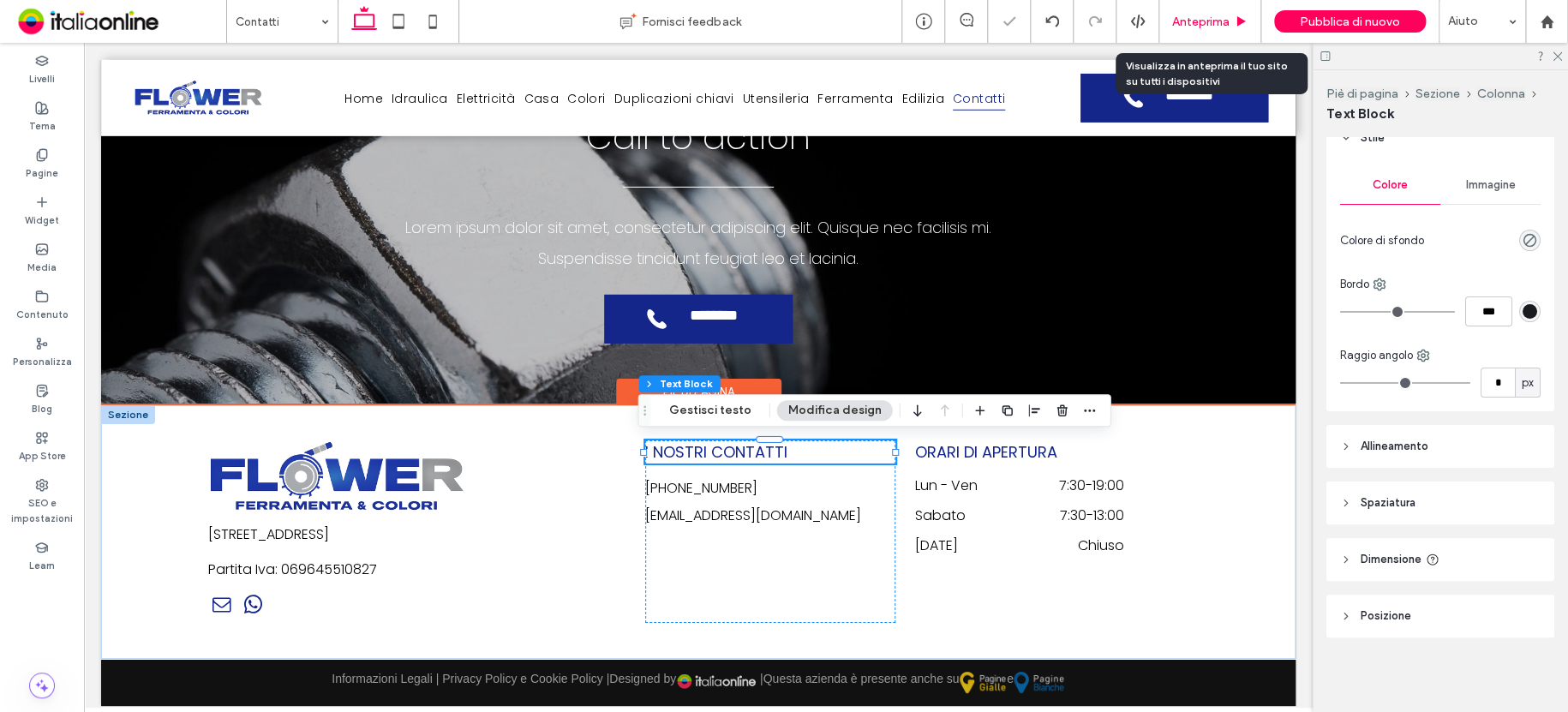
click at [1224, 13] on div "Anteprima" at bounding box center [1210, 21] width 102 height 43
click at [1224, 24] on span "Anteprima" at bounding box center [1201, 22] width 58 height 15
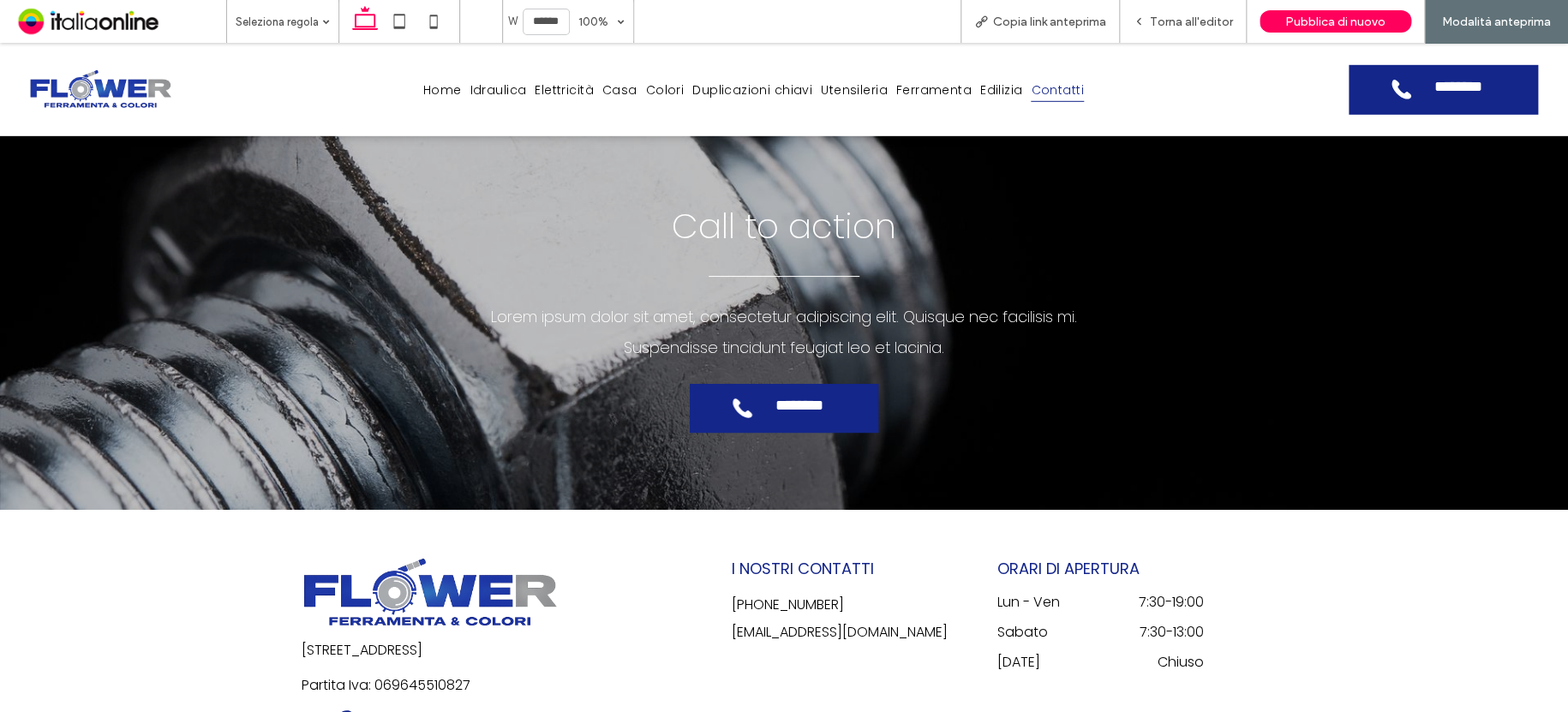
scroll to position [2705, 0]
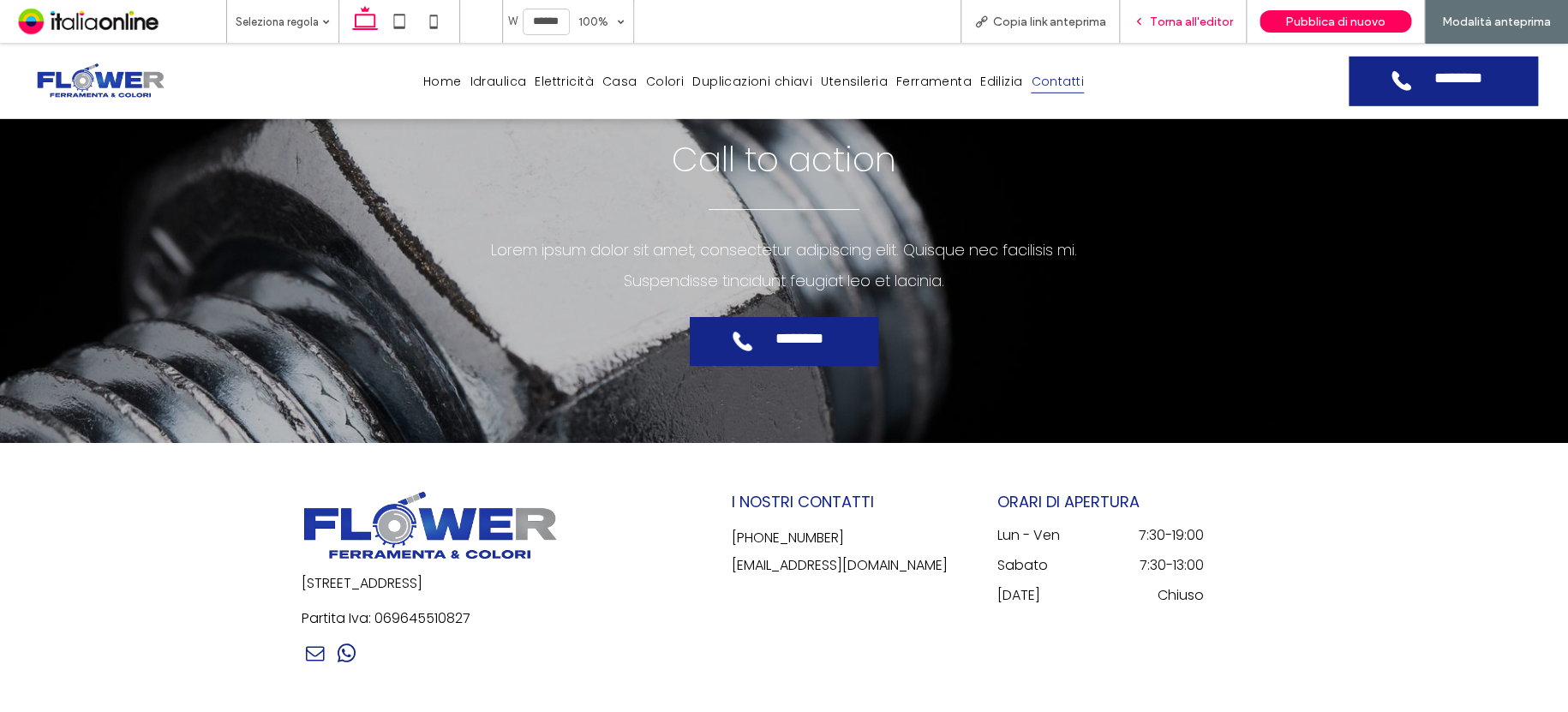
click at [1199, 19] on span "Torna all'editor" at bounding box center [1191, 22] width 83 height 15
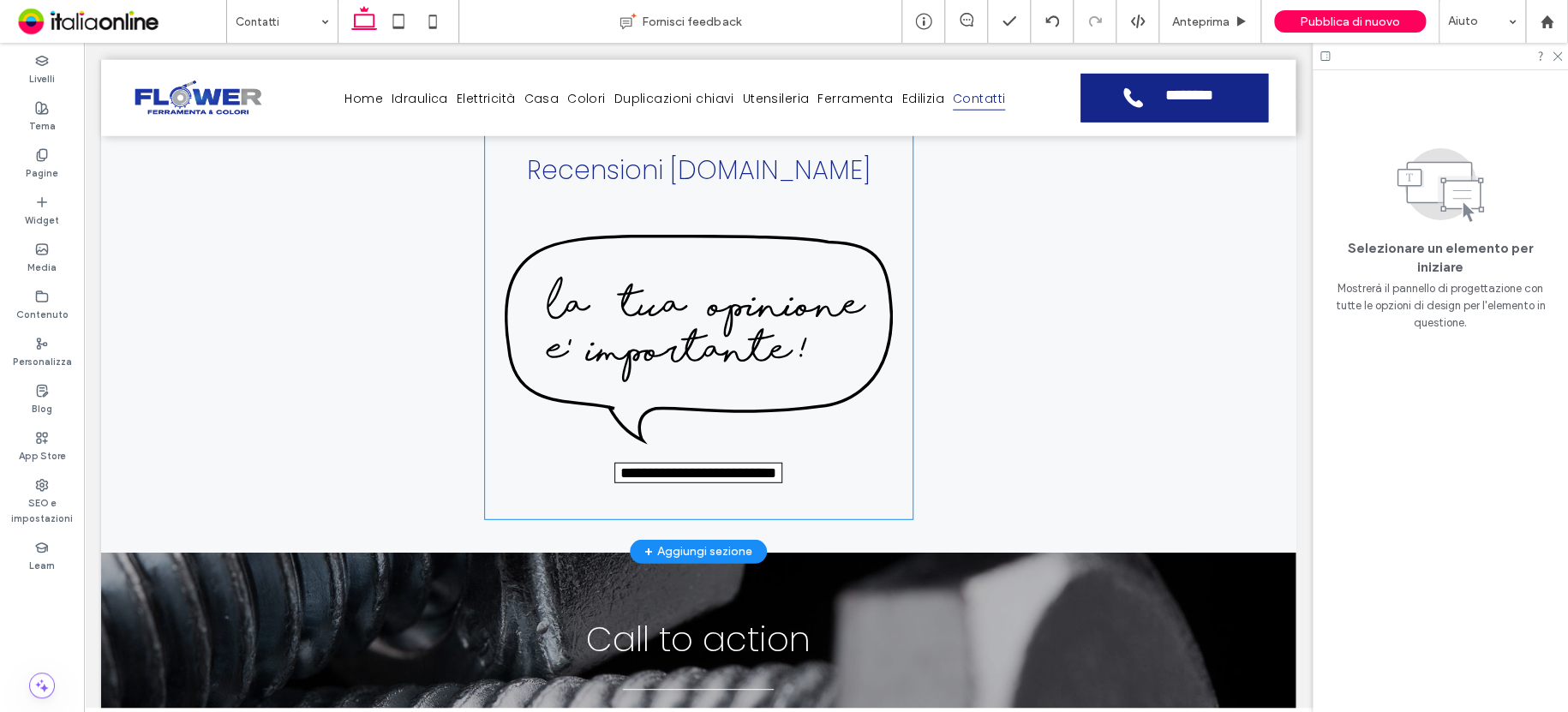
scroll to position [2056, 0]
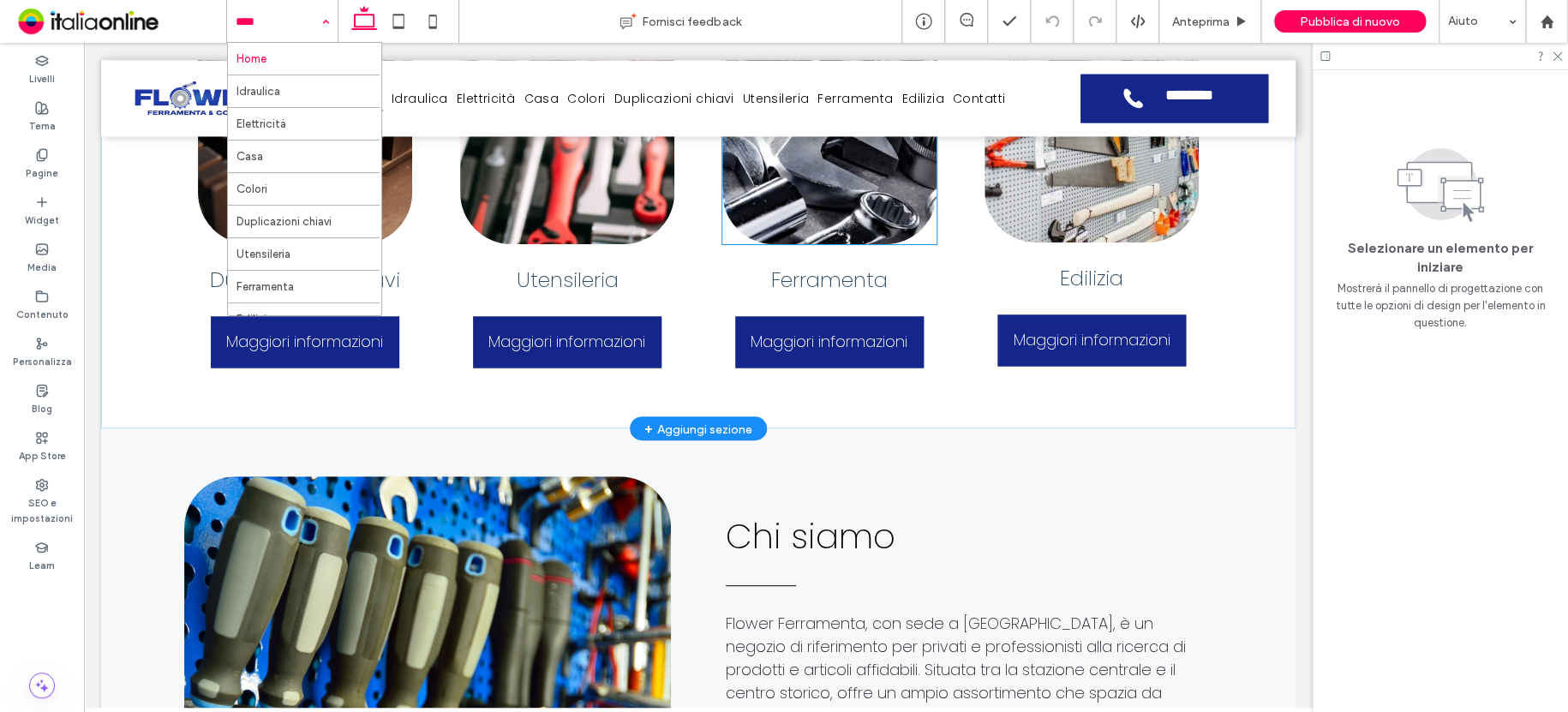
scroll to position [1354, 0]
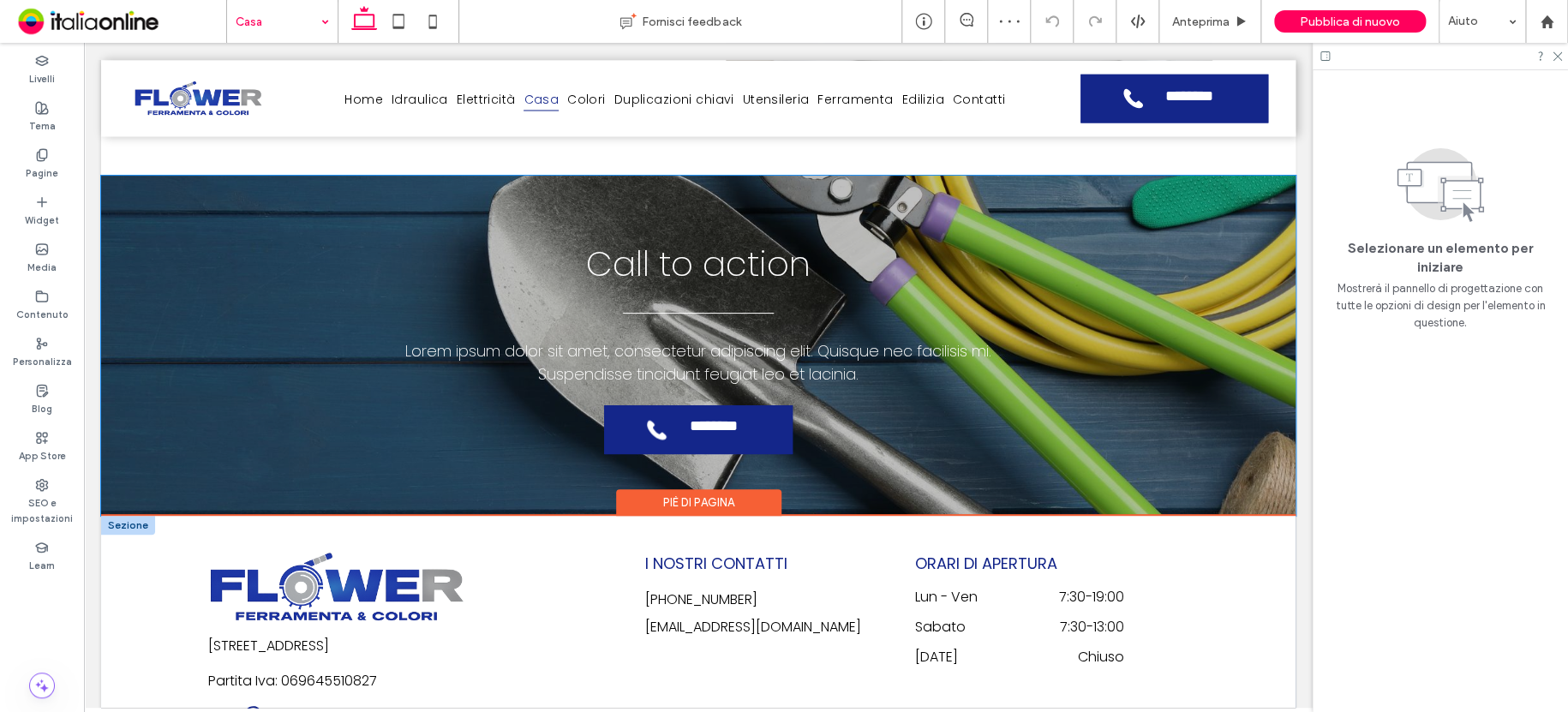
scroll to position [1743, 0]
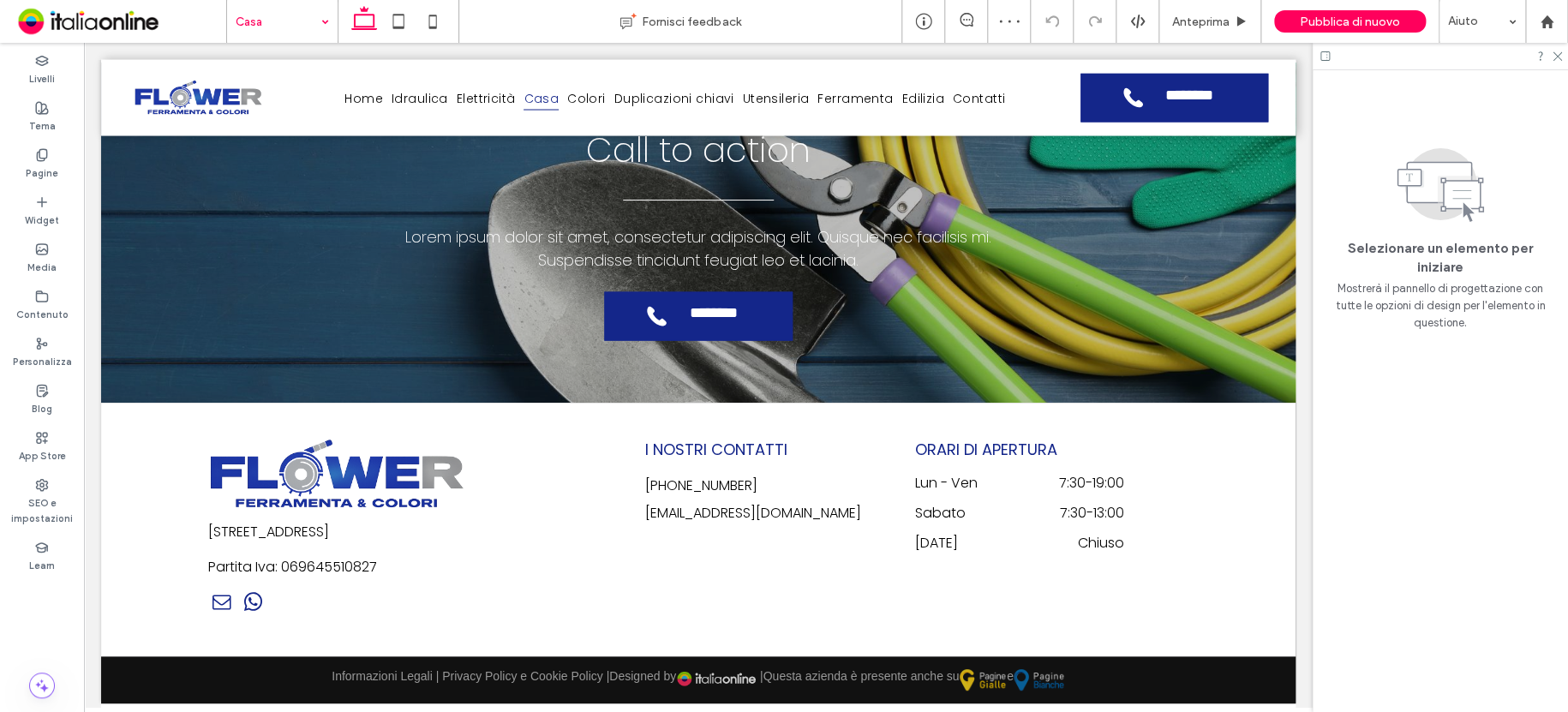
drag, startPoint x: 257, startPoint y: 21, endPoint x: 257, endPoint y: 38, distance: 17.0
click at [257, 21] on input at bounding box center [278, 21] width 85 height 43
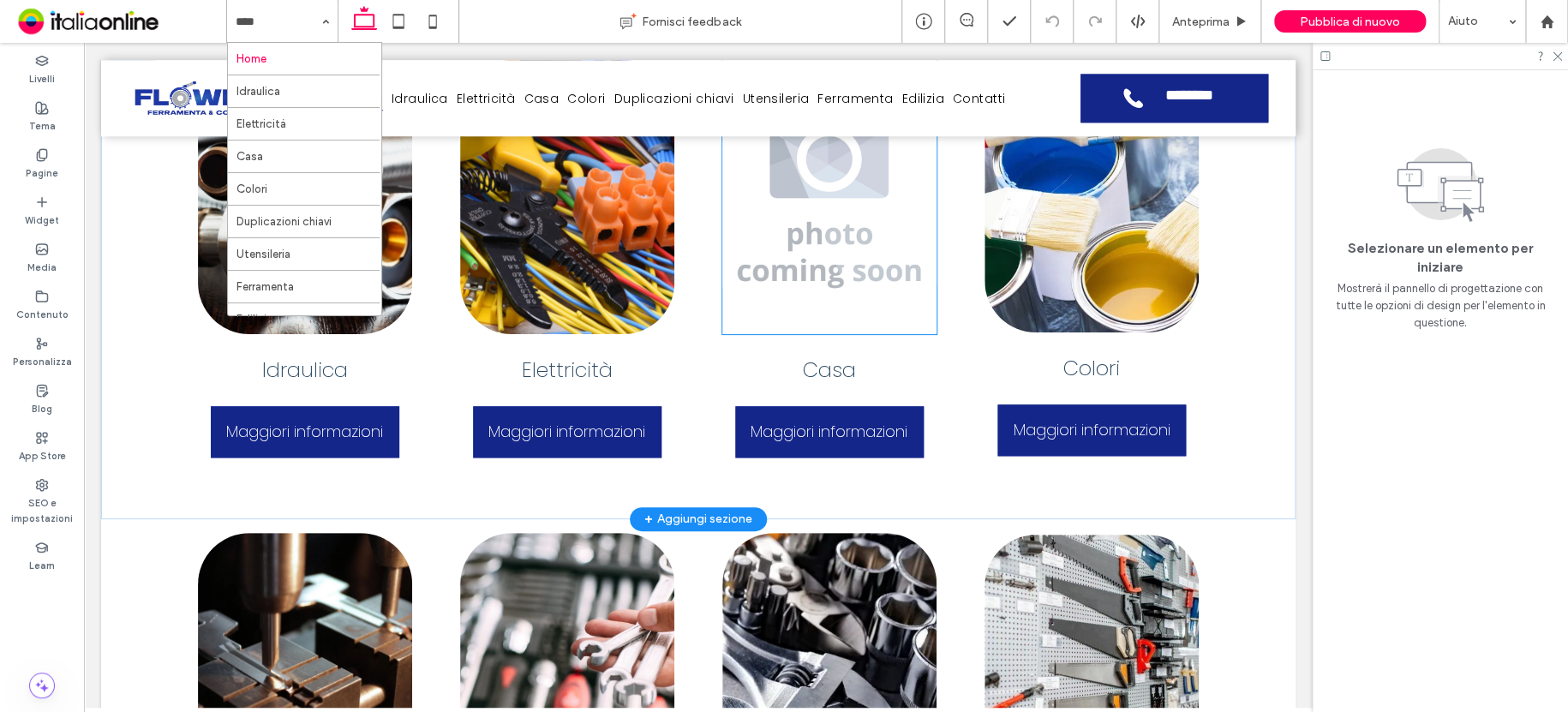
scroll to position [584, 0]
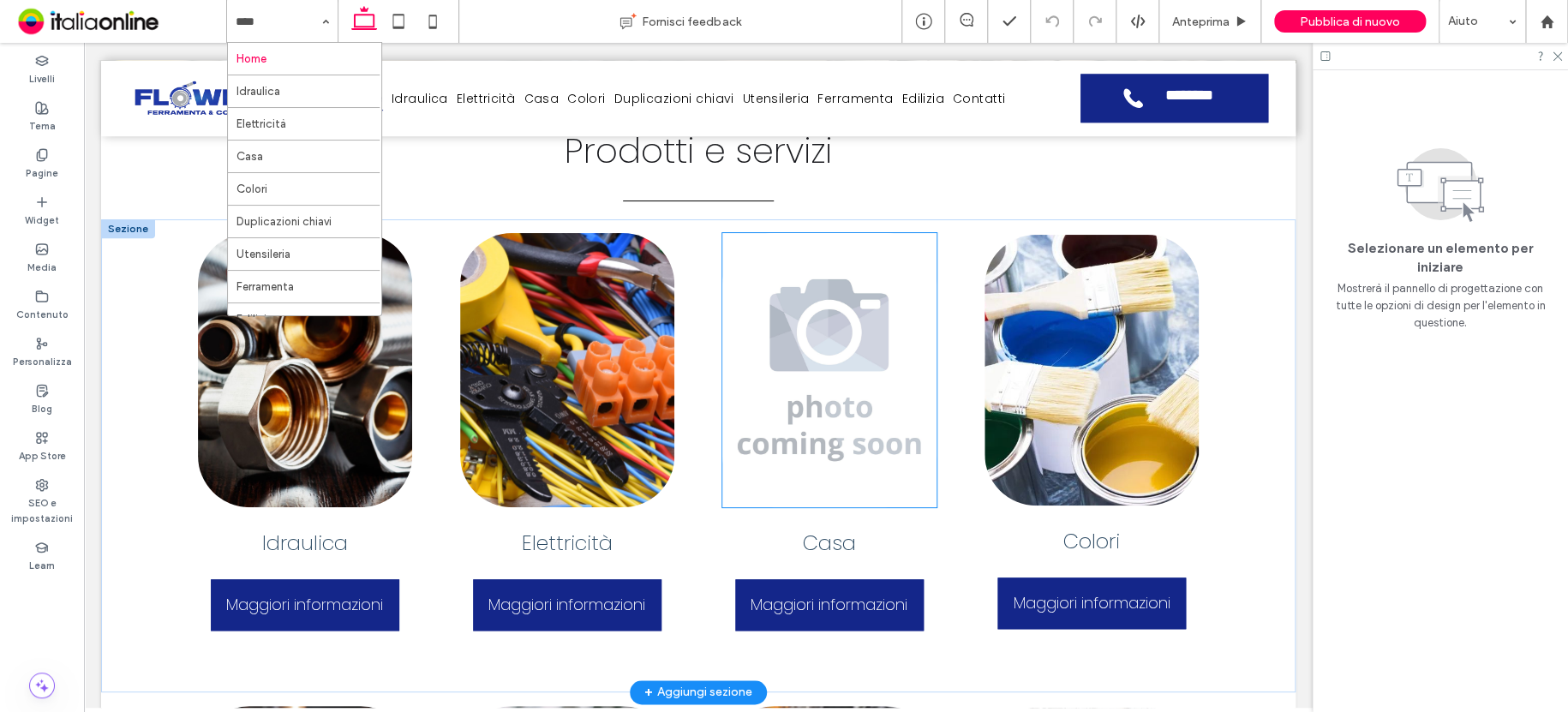
click at [869, 350] on img at bounding box center [829, 370] width 214 height 274
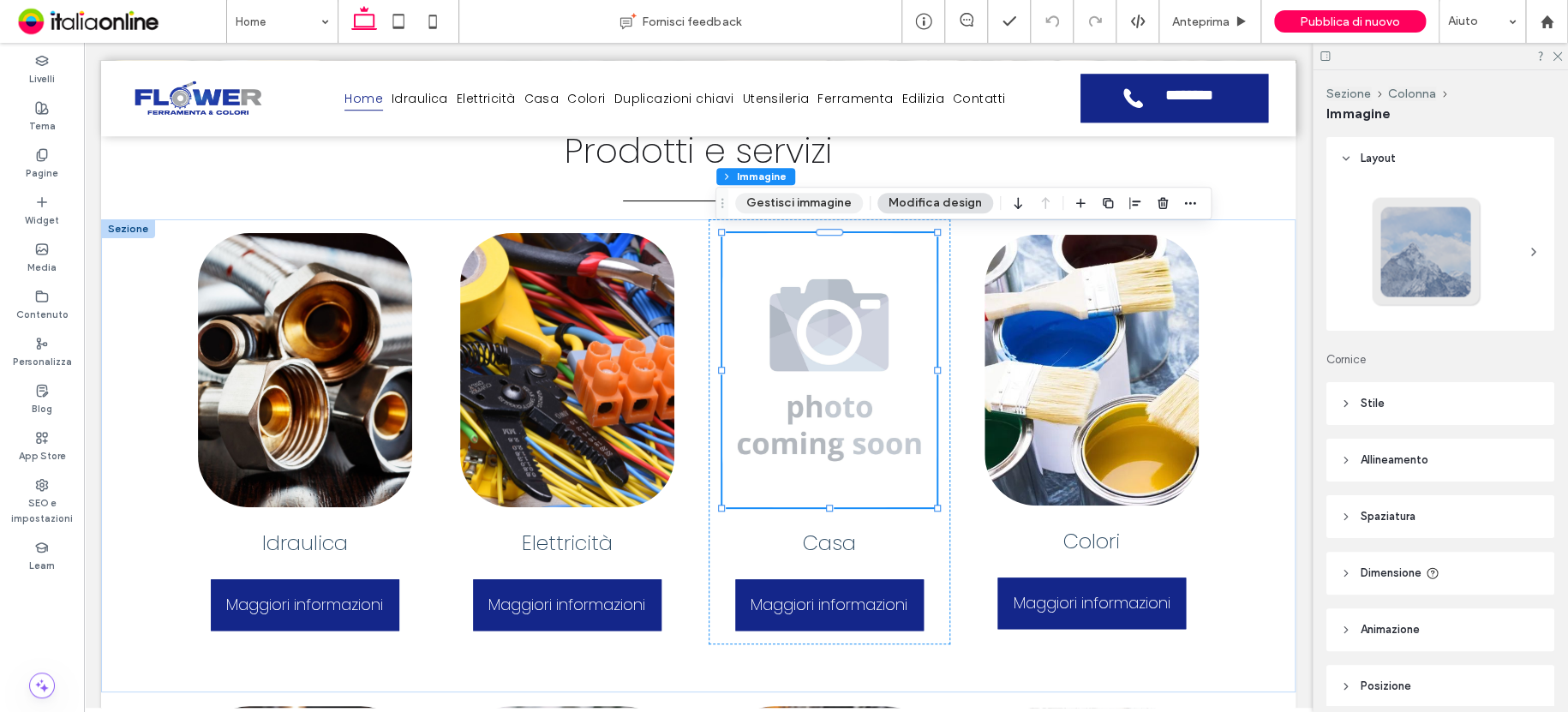
click at [824, 203] on button "Gestisci immagine" at bounding box center [799, 204] width 128 height 21
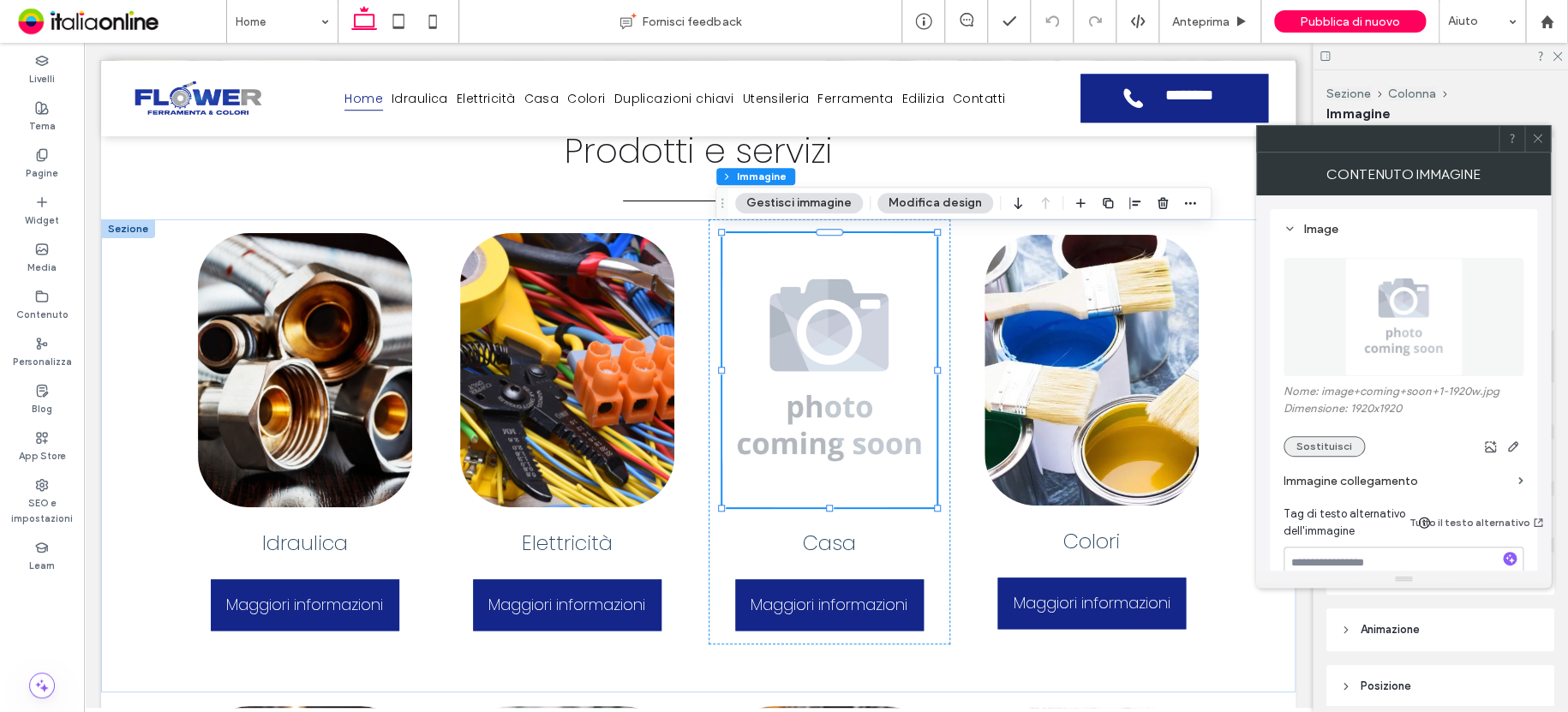
click at [1323, 446] on button "Sostituisci" at bounding box center [1323, 446] width 81 height 21
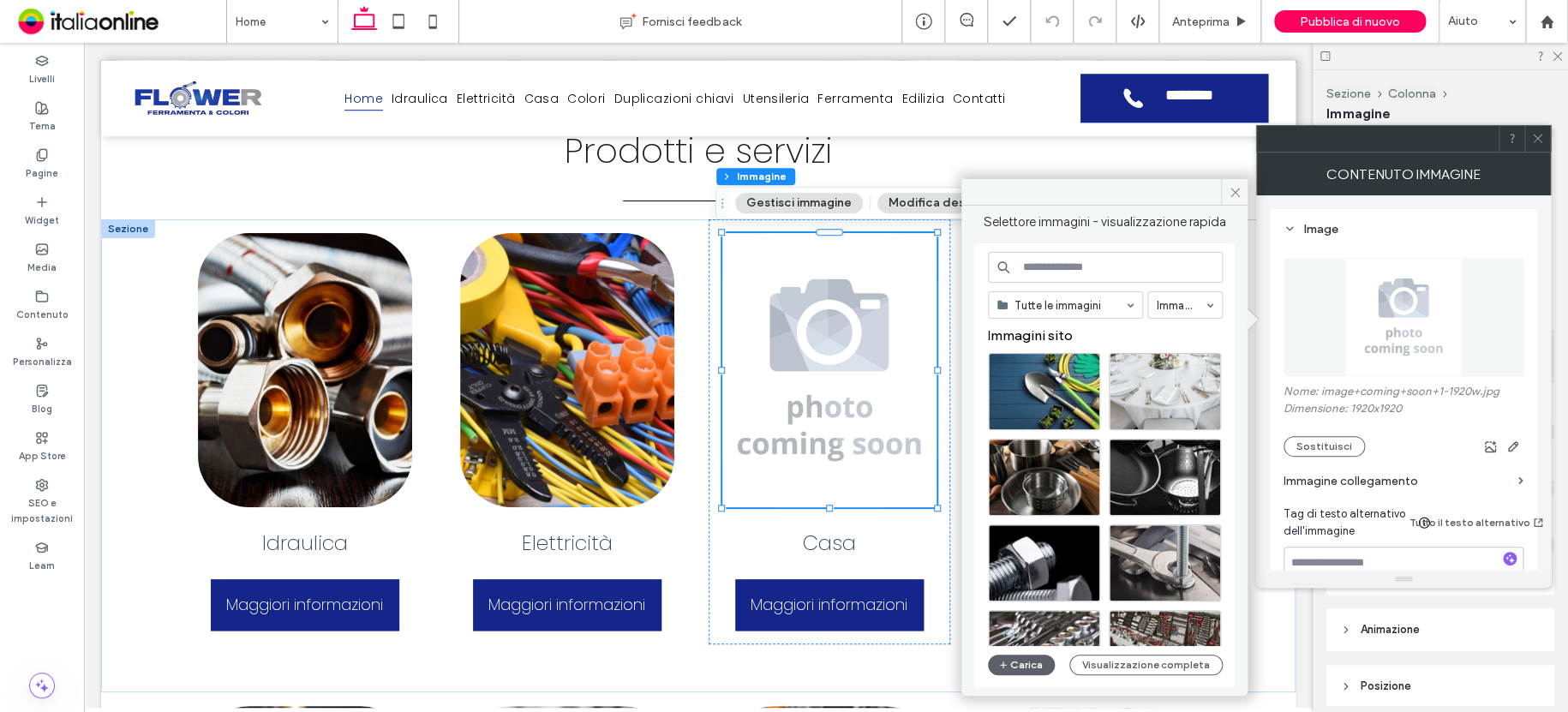
click at [1042, 653] on div "Tutte le immagini Immagini Immagini sito Carica Visualizzazione completa" at bounding box center [1105, 465] width 235 height 427
click at [1040, 656] on button "Carica" at bounding box center [1021, 665] width 67 height 21
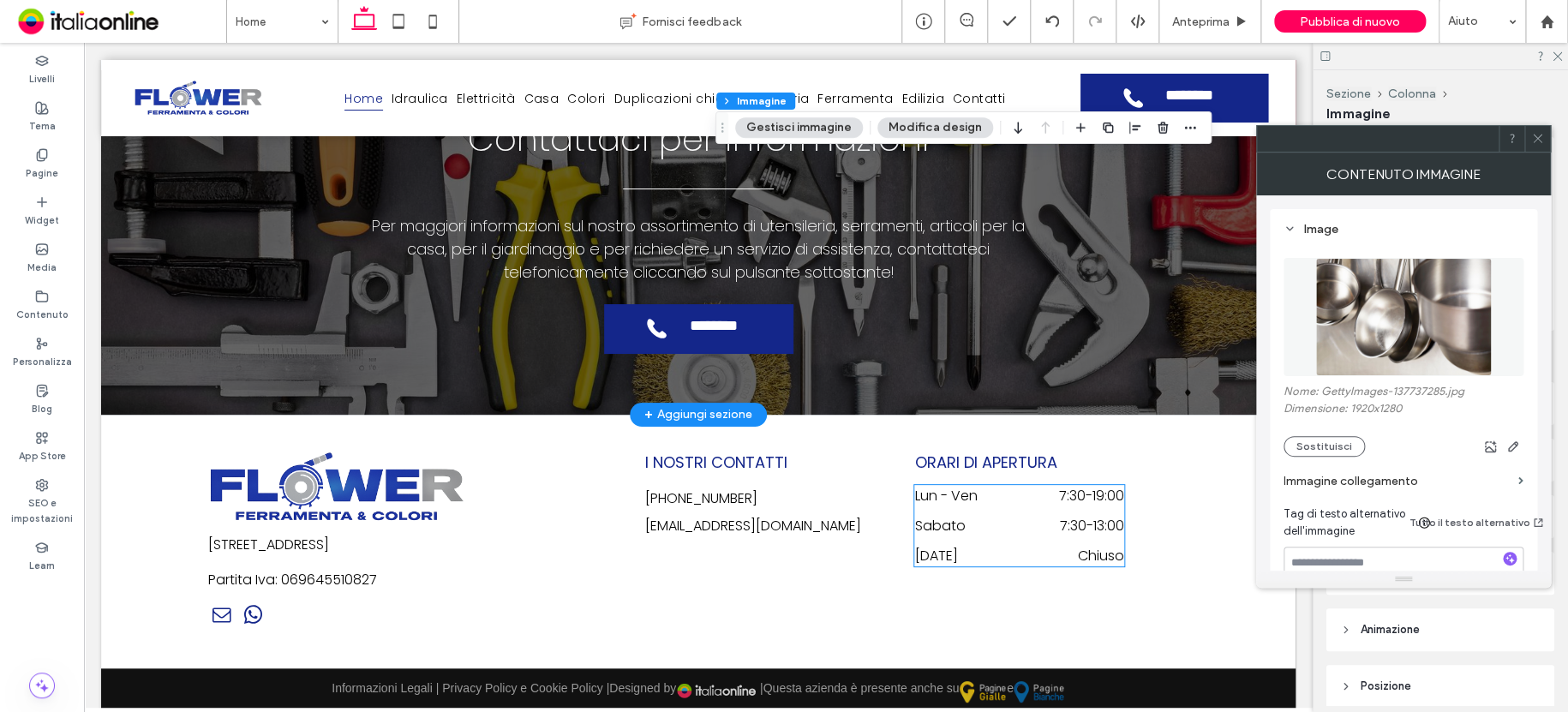
scroll to position [3266, 0]
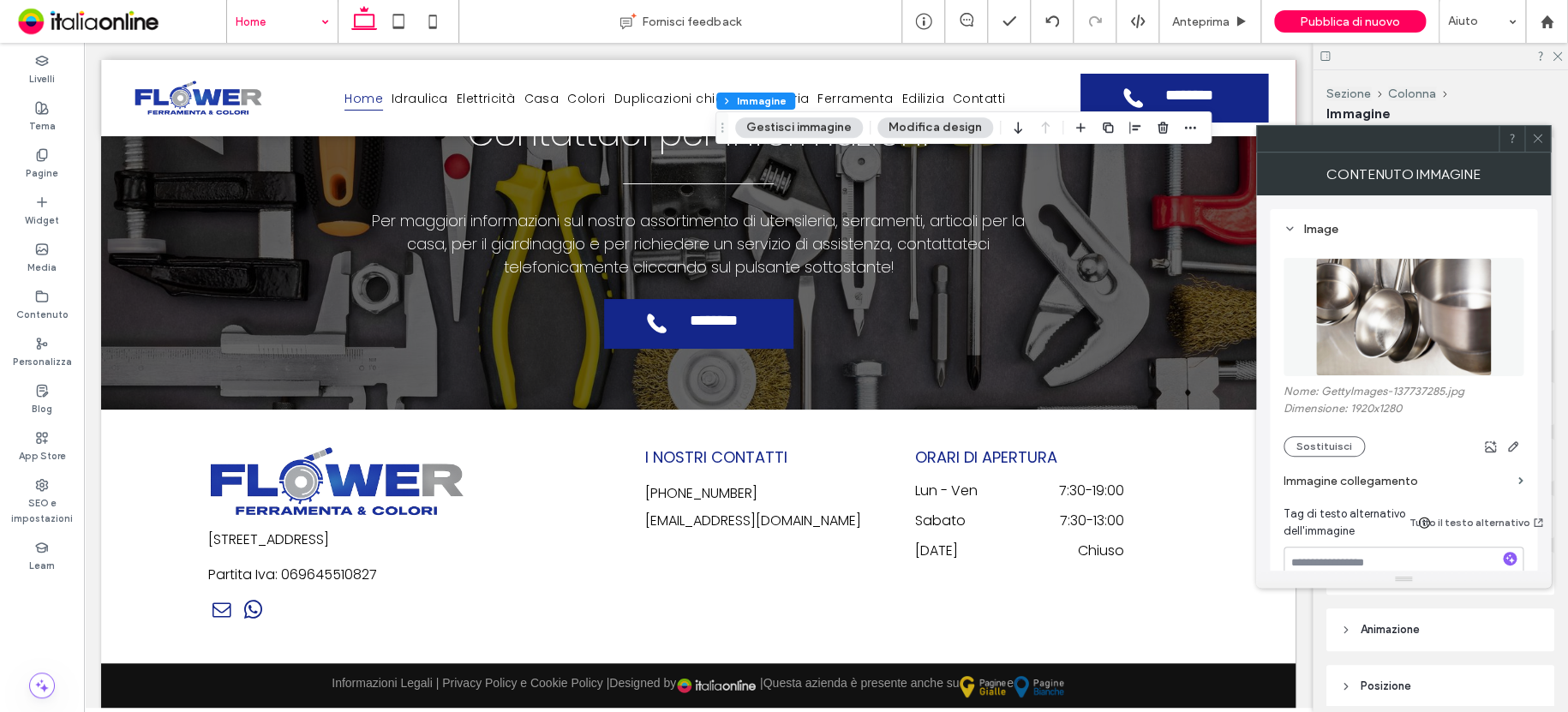
drag, startPoint x: 257, startPoint y: 16, endPoint x: 265, endPoint y: 40, distance: 25.3
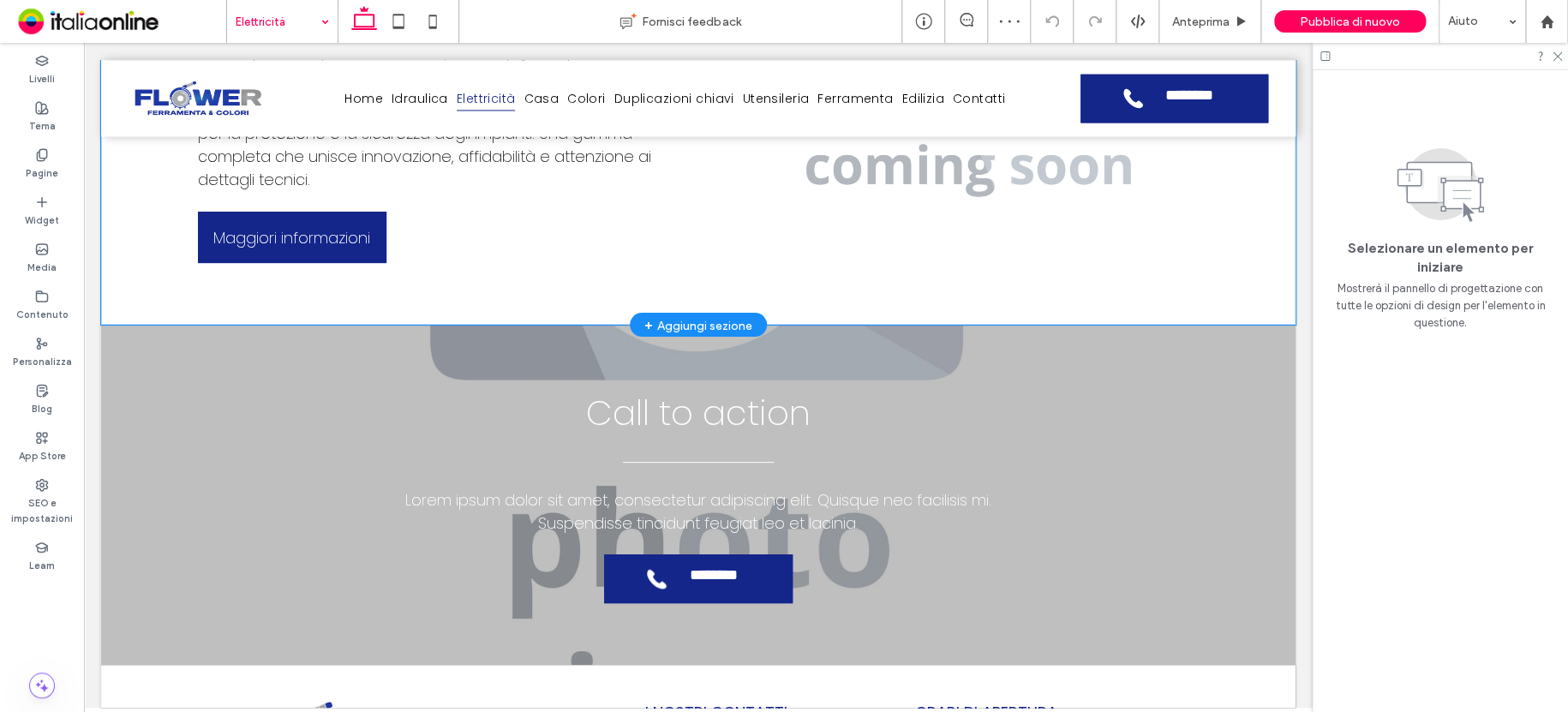
scroll to position [1182, 0]
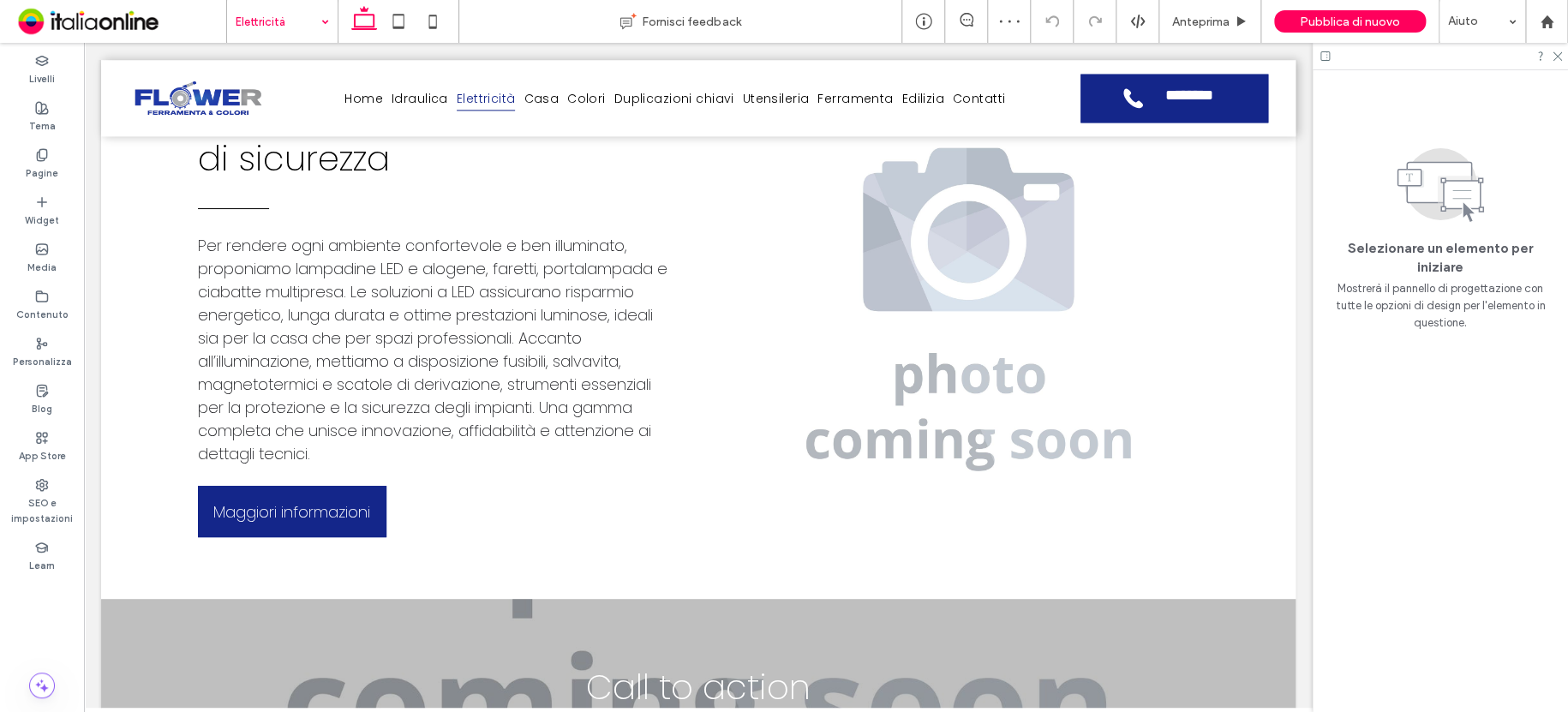
click at [261, 17] on input at bounding box center [278, 21] width 85 height 43
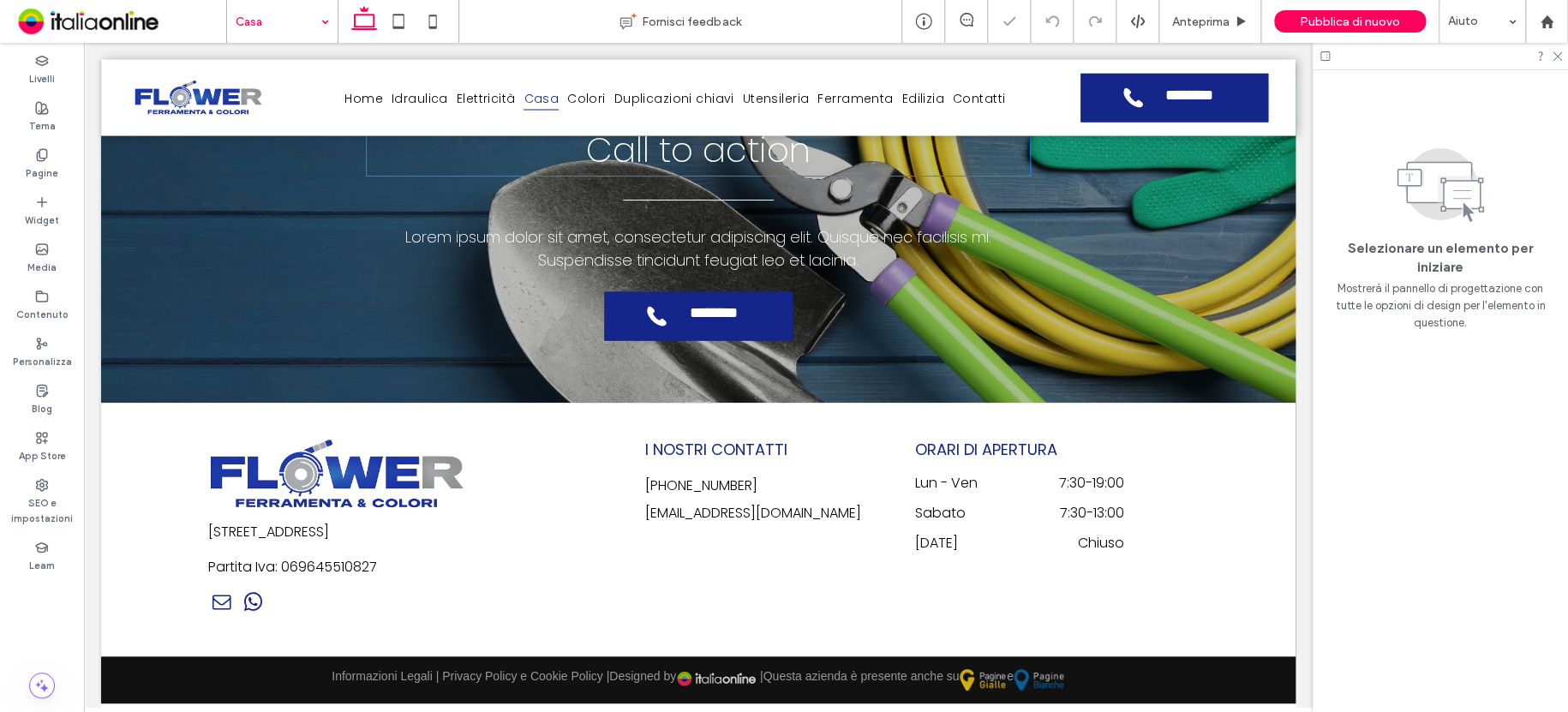
scroll to position [1743, 0]
click at [267, 11] on input at bounding box center [278, 21] width 85 height 43
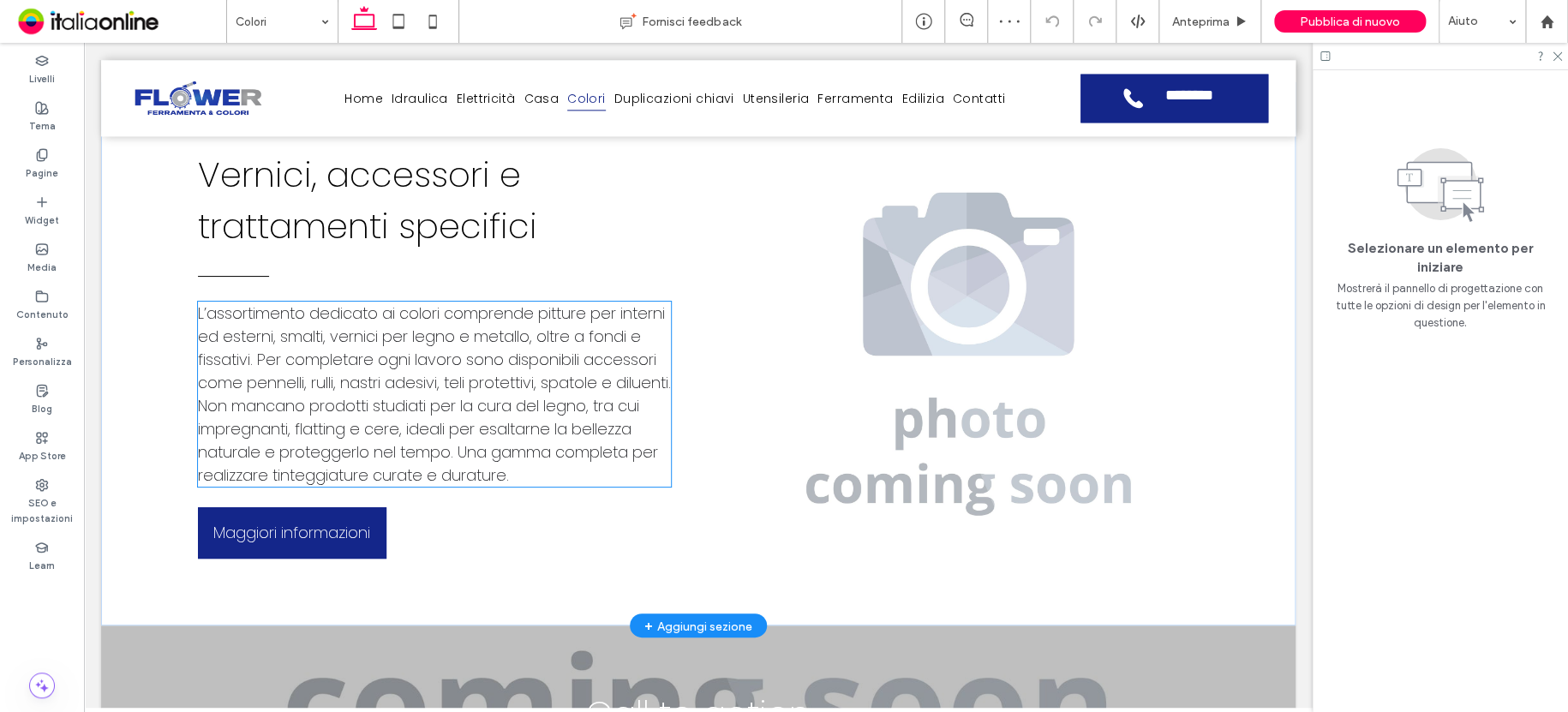
scroll to position [1268, 0]
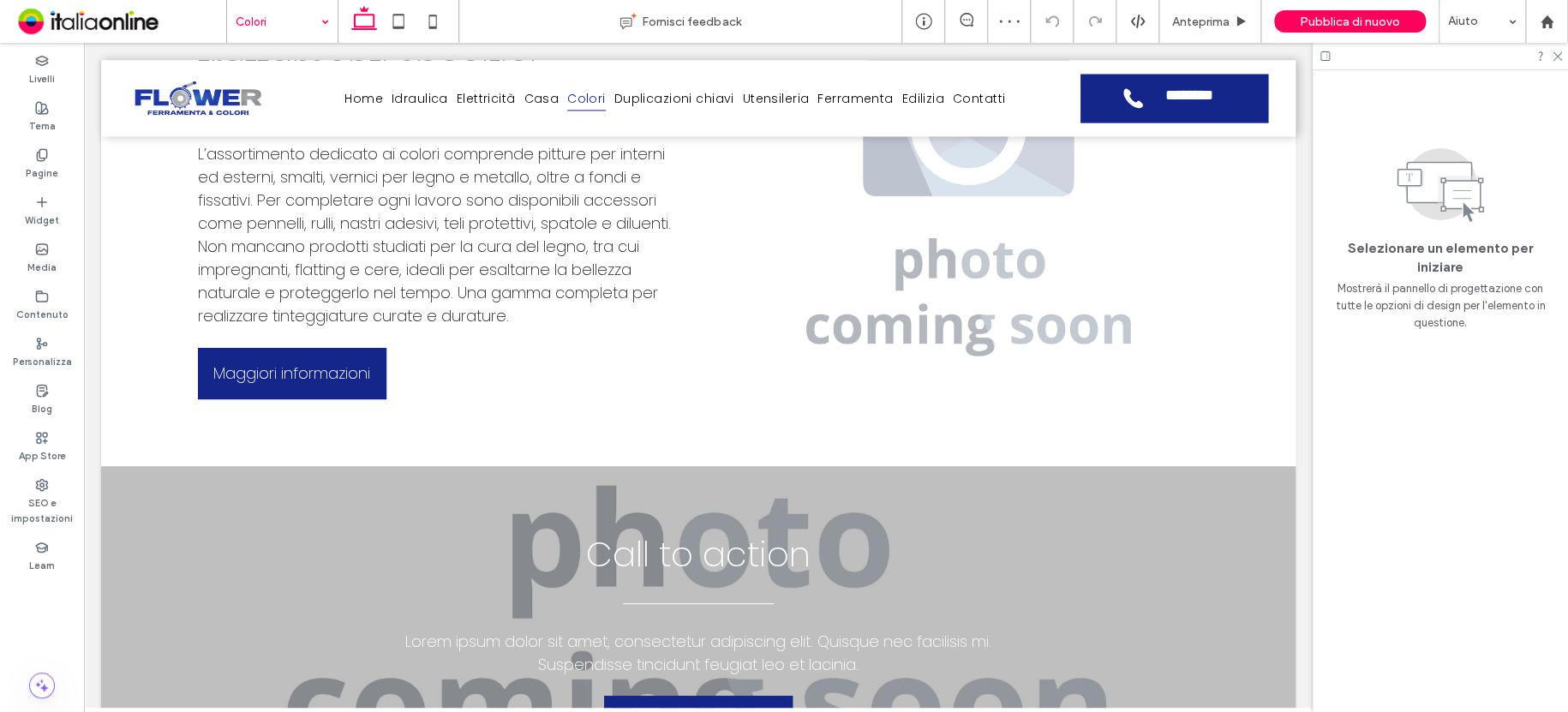
click at [254, 23] on input at bounding box center [278, 21] width 85 height 43
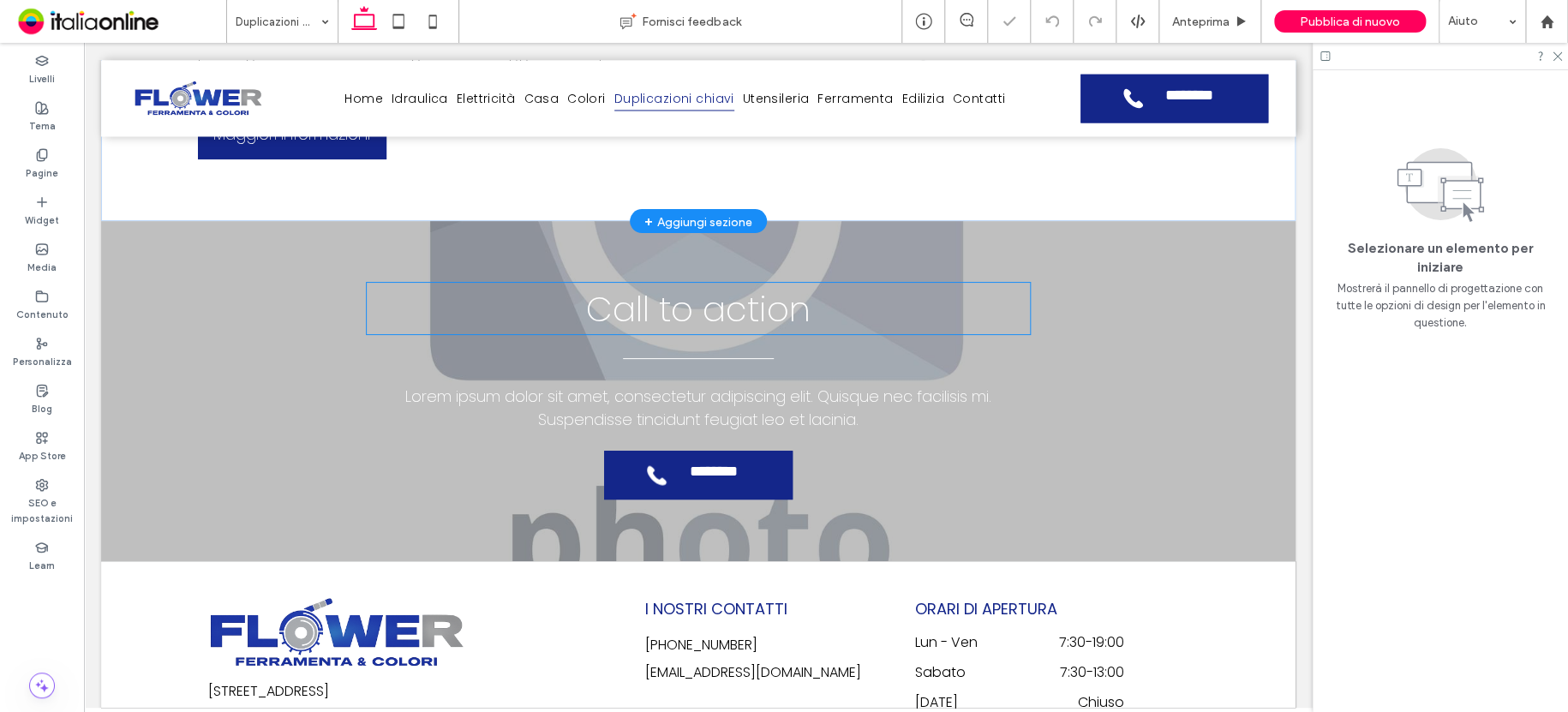
scroll to position [1679, 0]
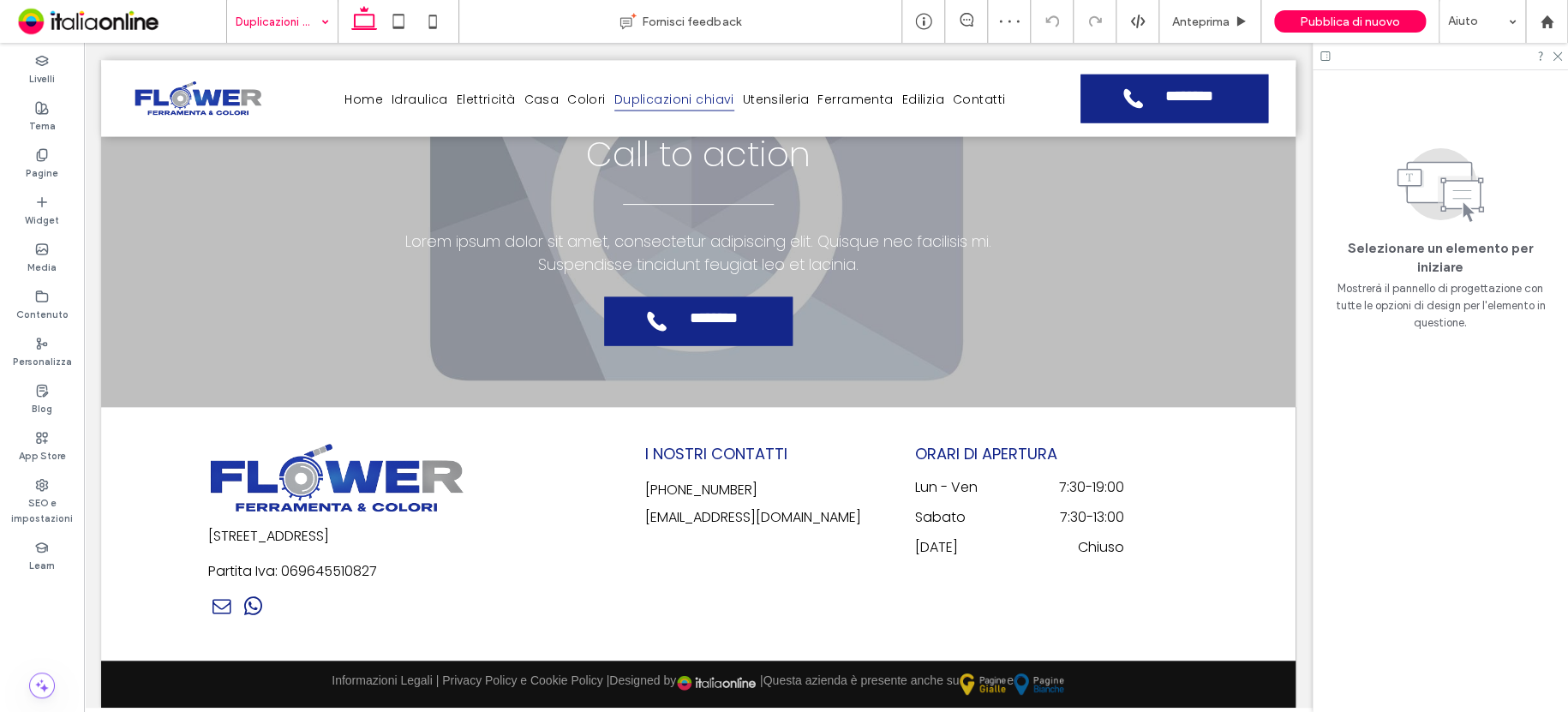
click at [283, 17] on input at bounding box center [278, 21] width 85 height 43
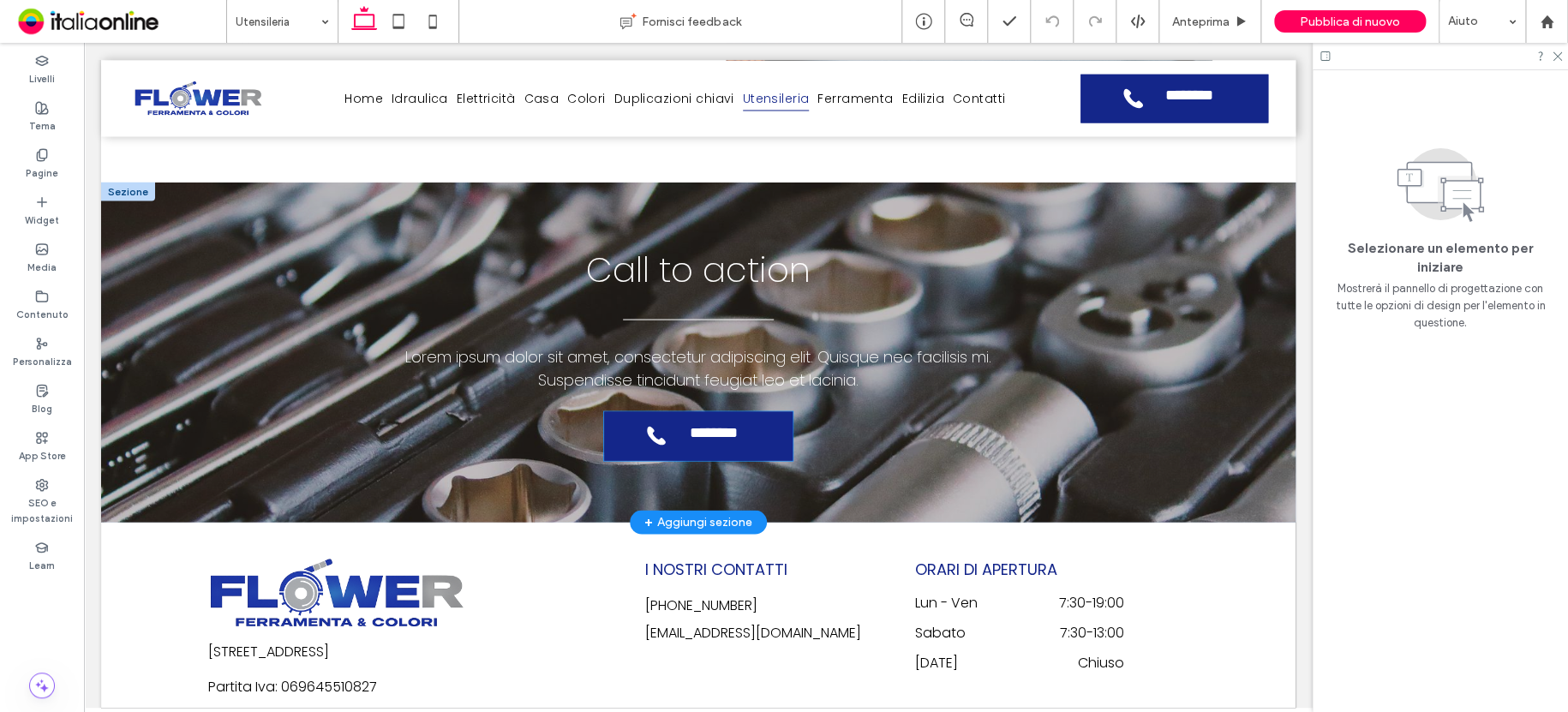
scroll to position [1679, 0]
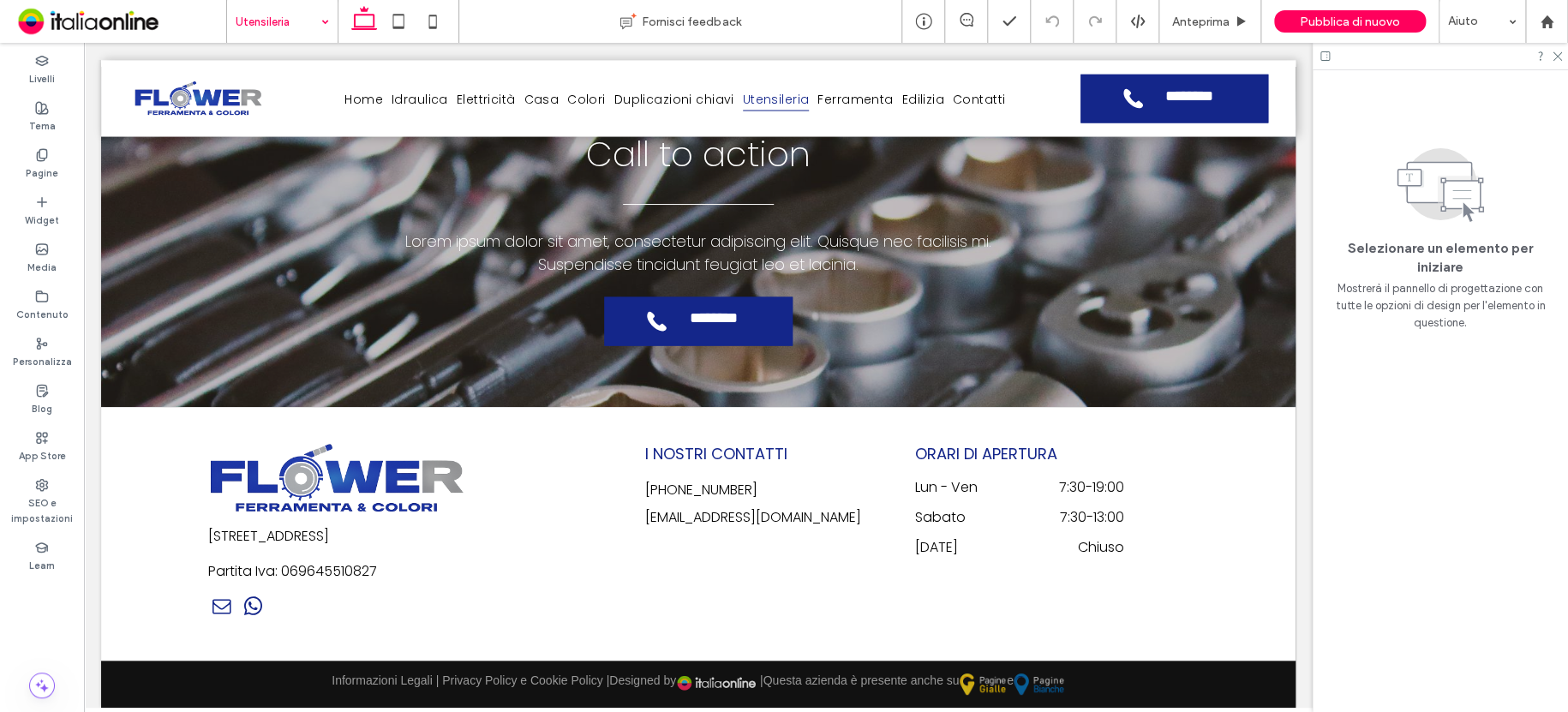
click at [268, 25] on input at bounding box center [278, 21] width 85 height 43
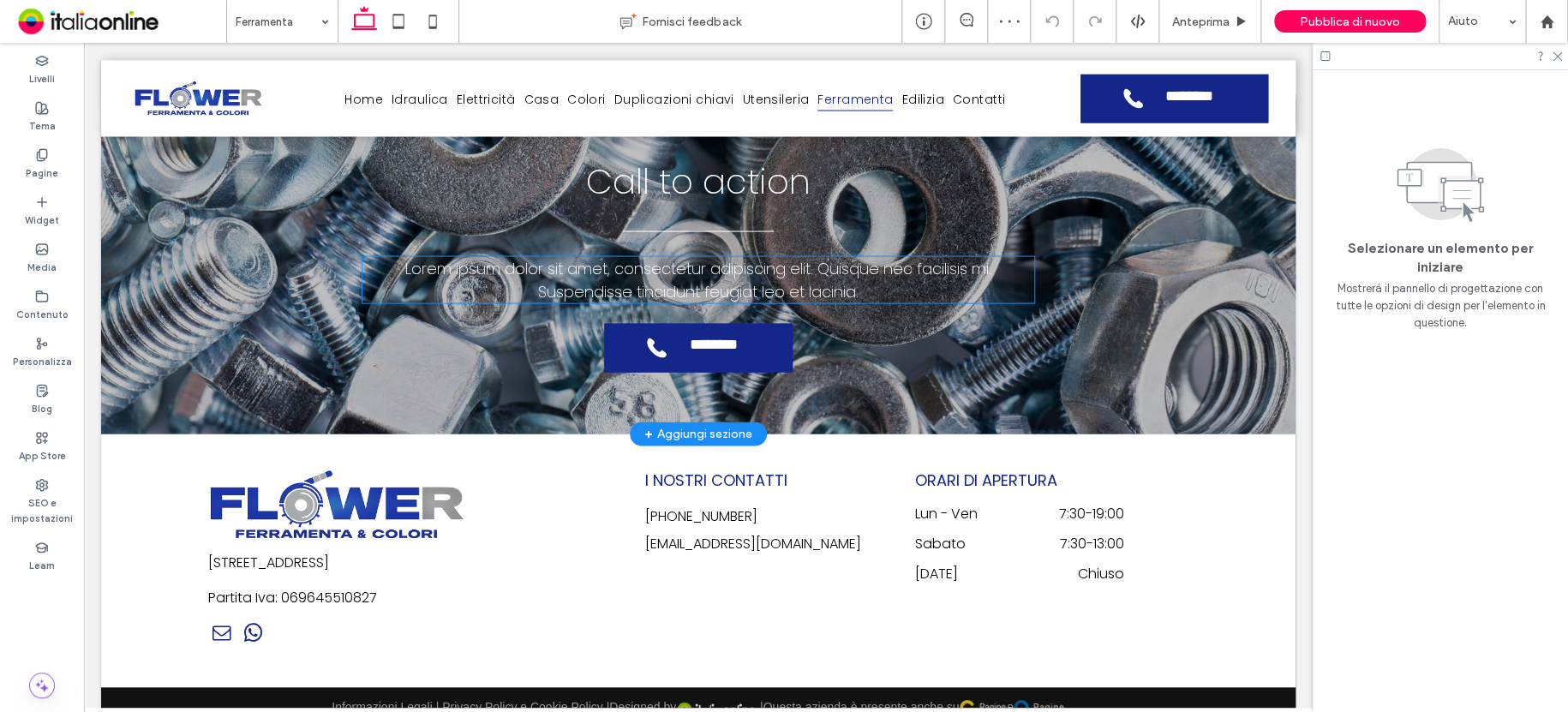
scroll to position [1667, 0]
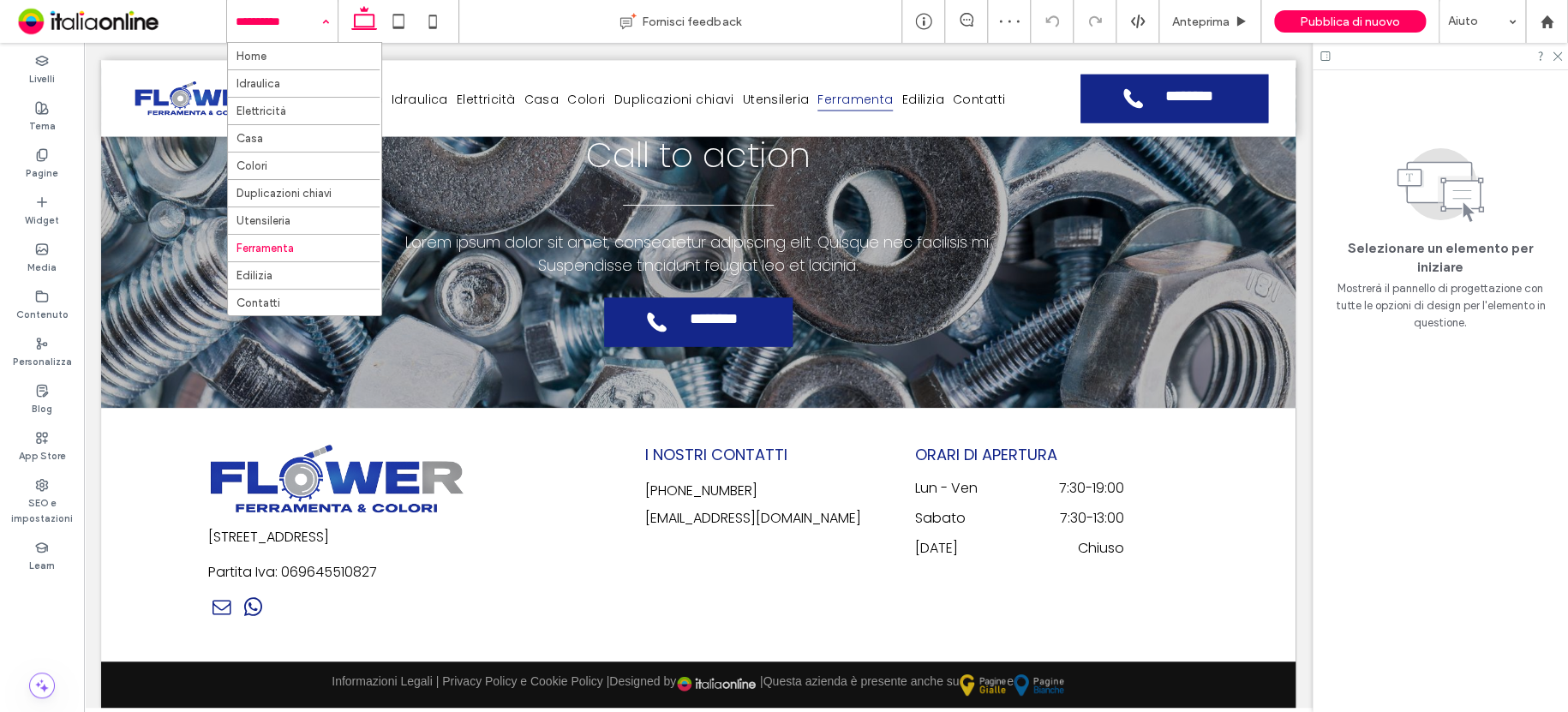
click at [266, 19] on input at bounding box center [278, 21] width 85 height 43
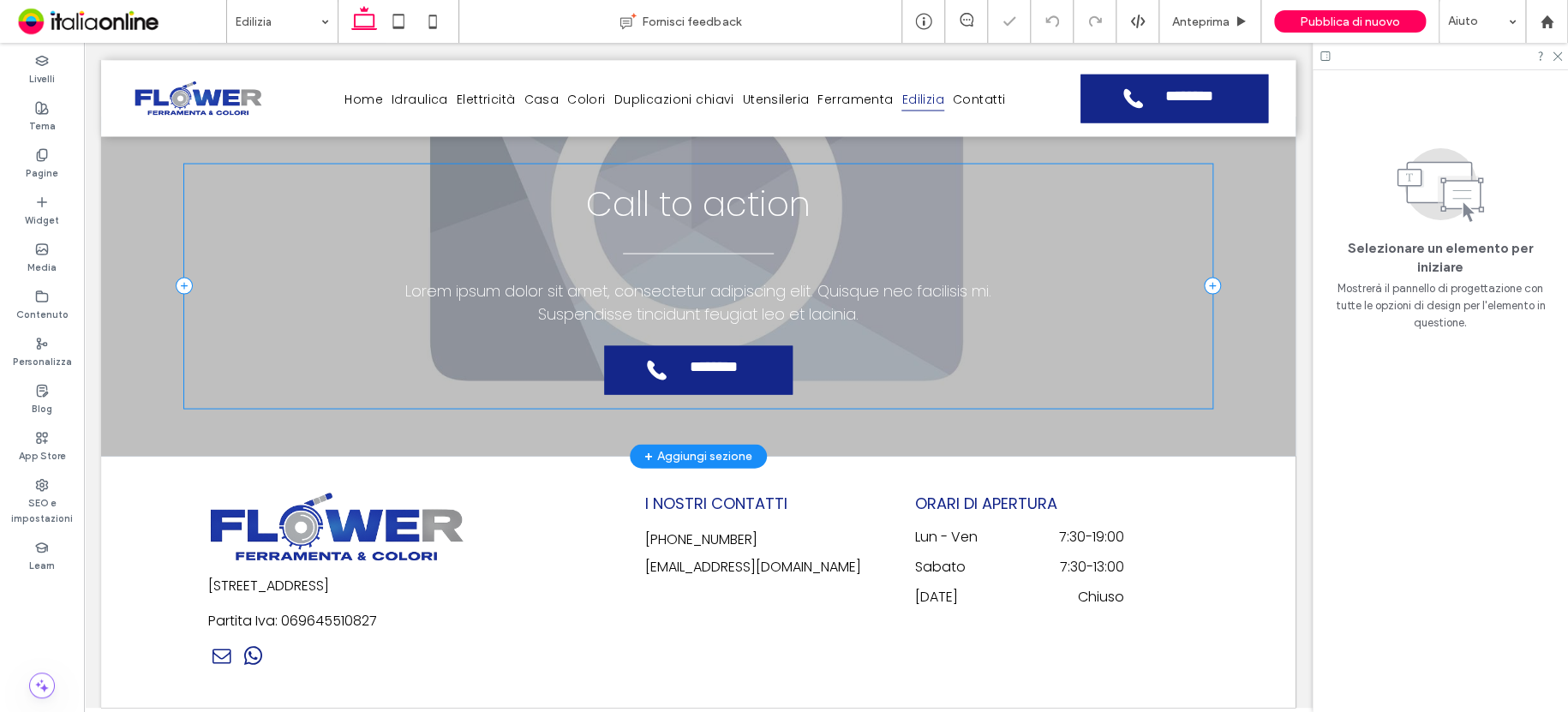
scroll to position [1691, 0]
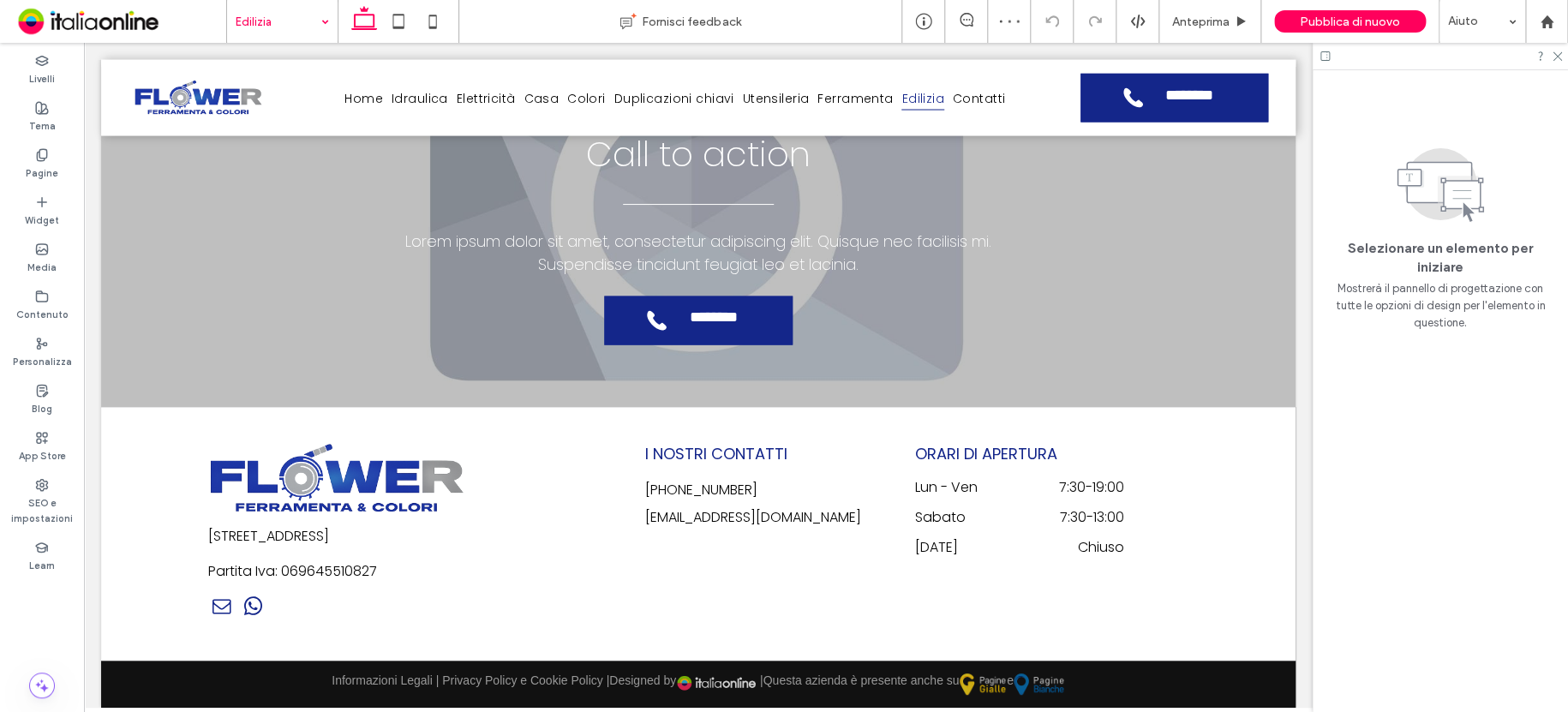
click at [273, 17] on input at bounding box center [278, 21] width 85 height 43
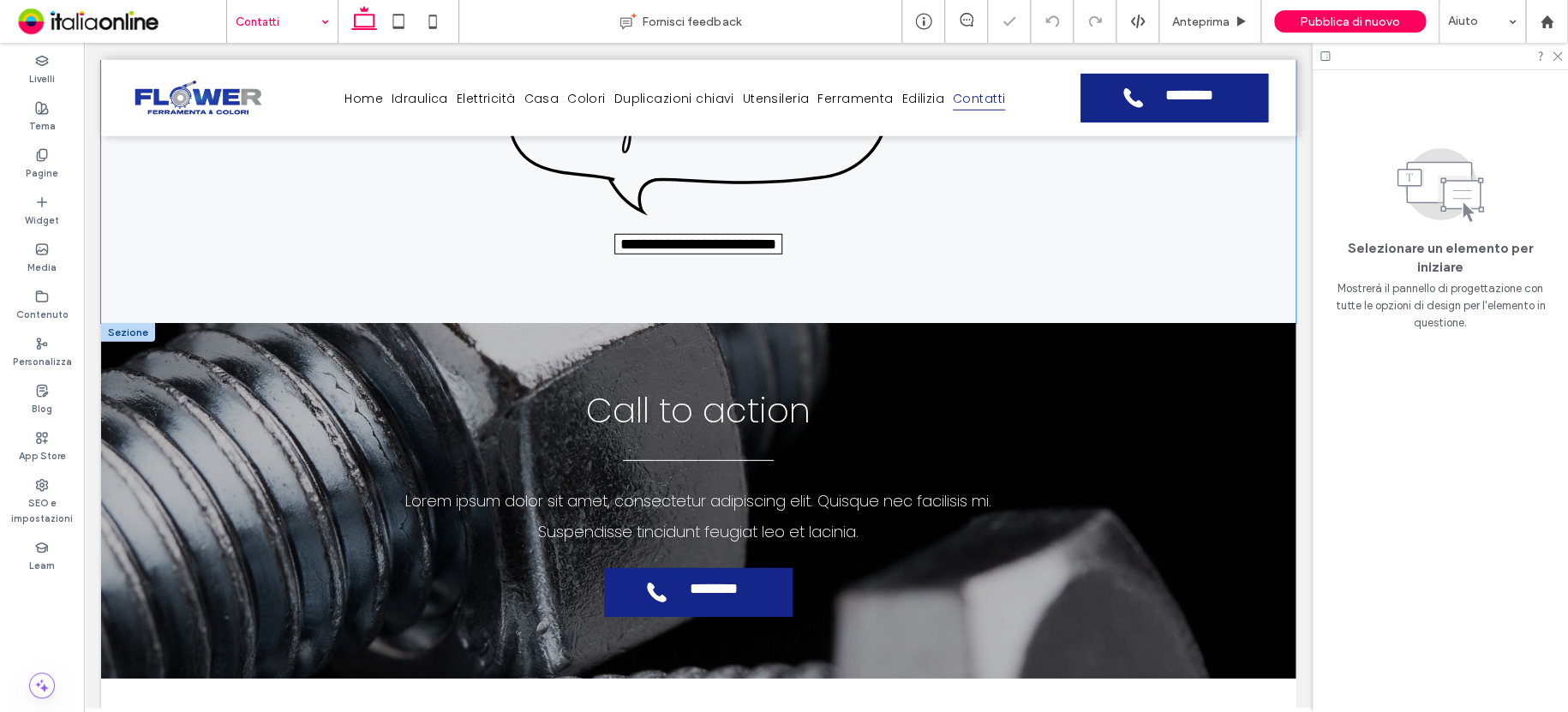
scroll to position [2655, 0]
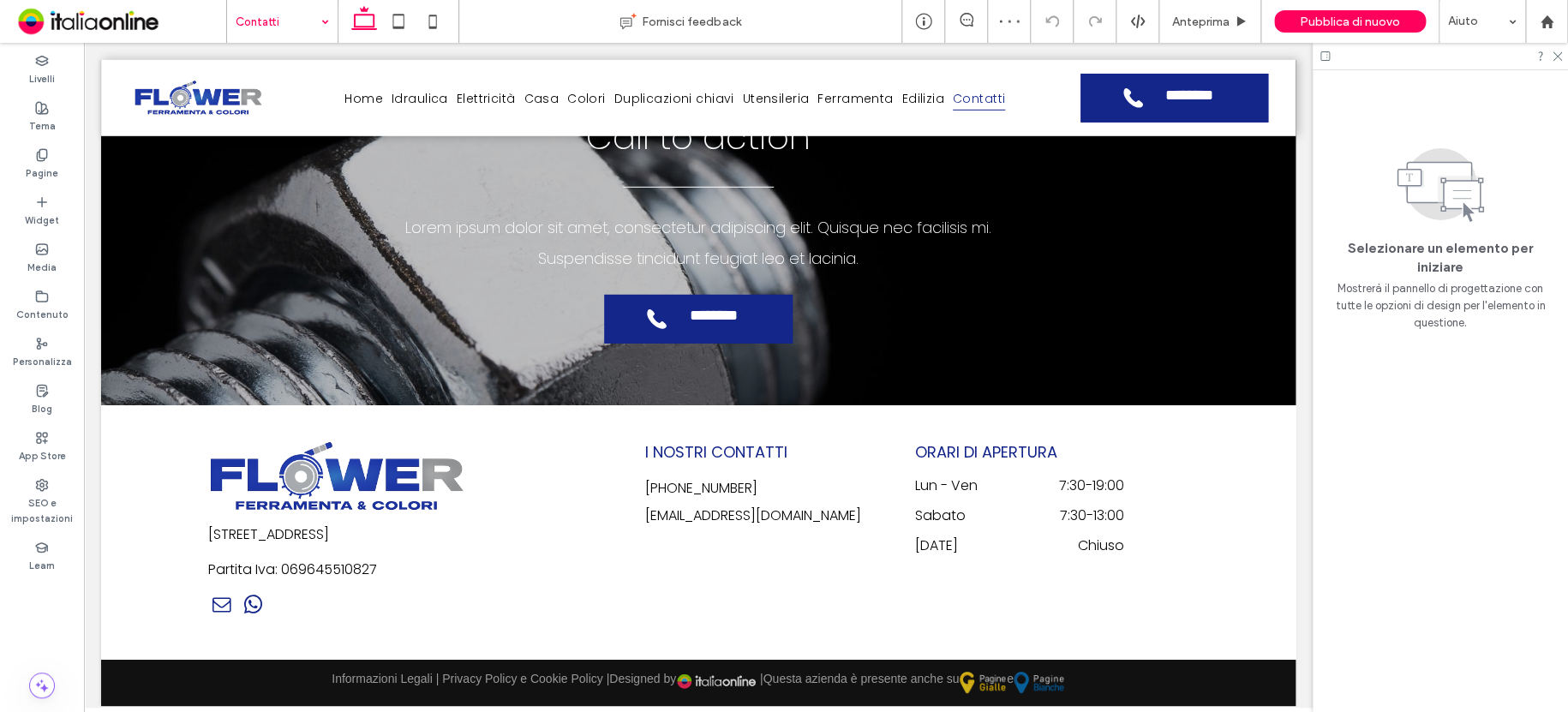
click at [269, 23] on input at bounding box center [278, 21] width 85 height 43
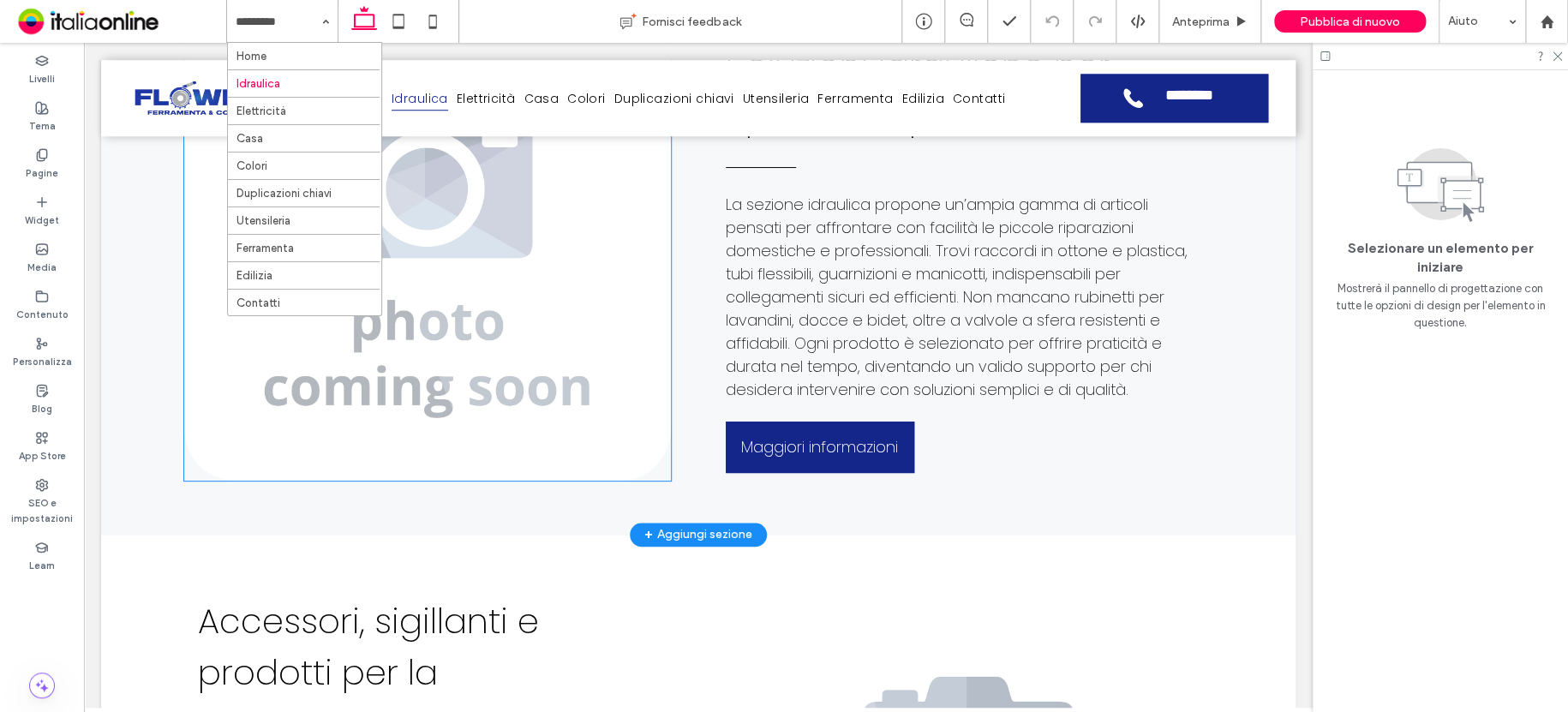
click at [492, 432] on img at bounding box center [427, 256] width 487 height 448
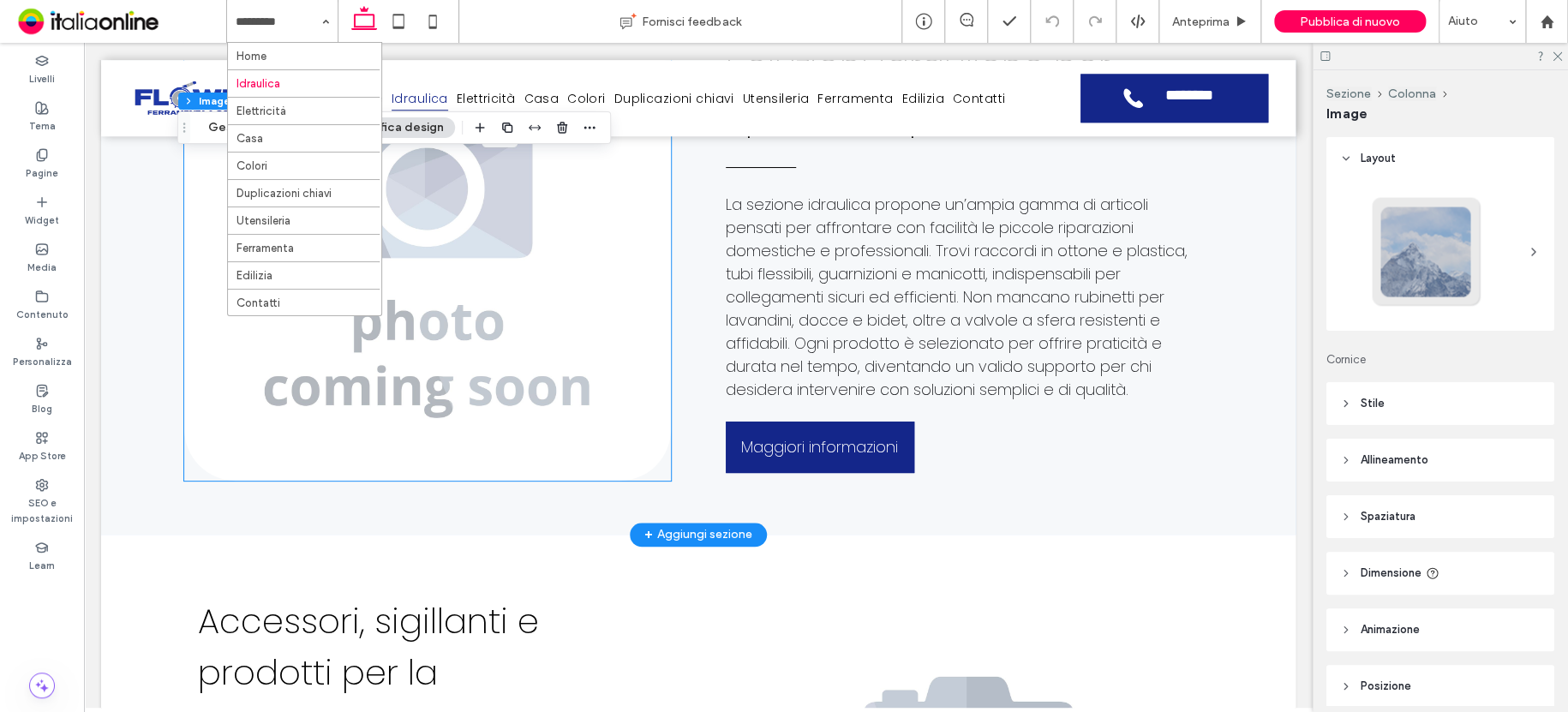
type input "**"
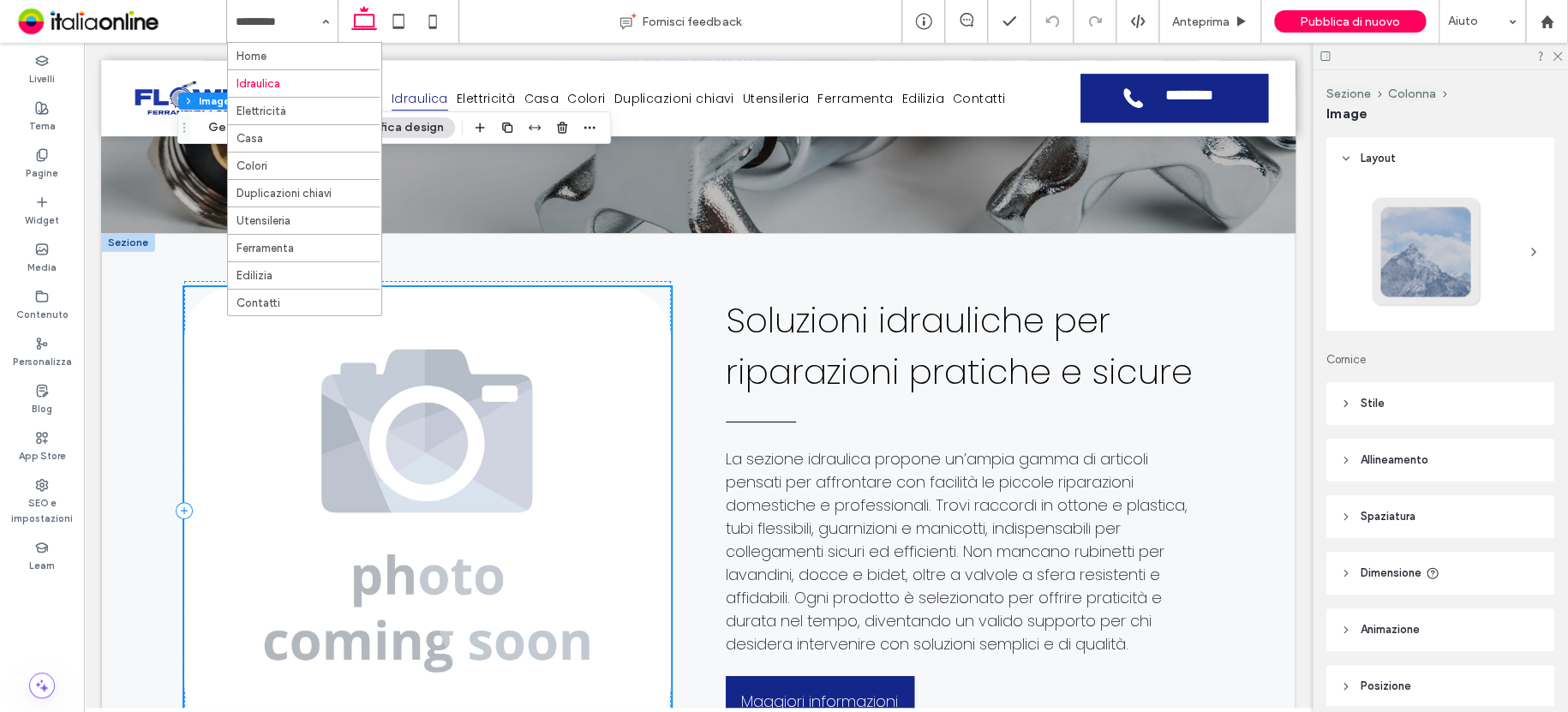
scroll to position [411, 0]
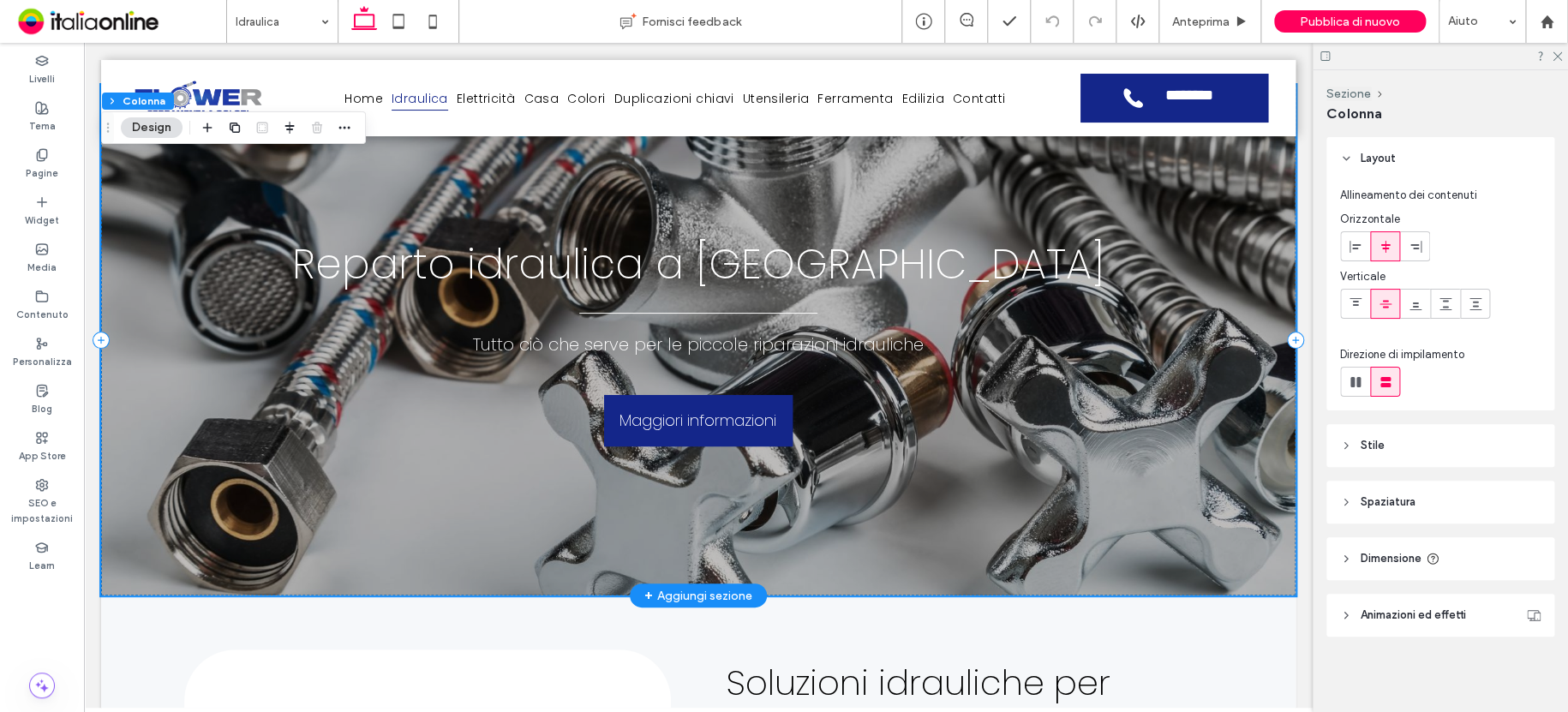
scroll to position [0, 0]
